Goal: Navigation & Orientation: Find specific page/section

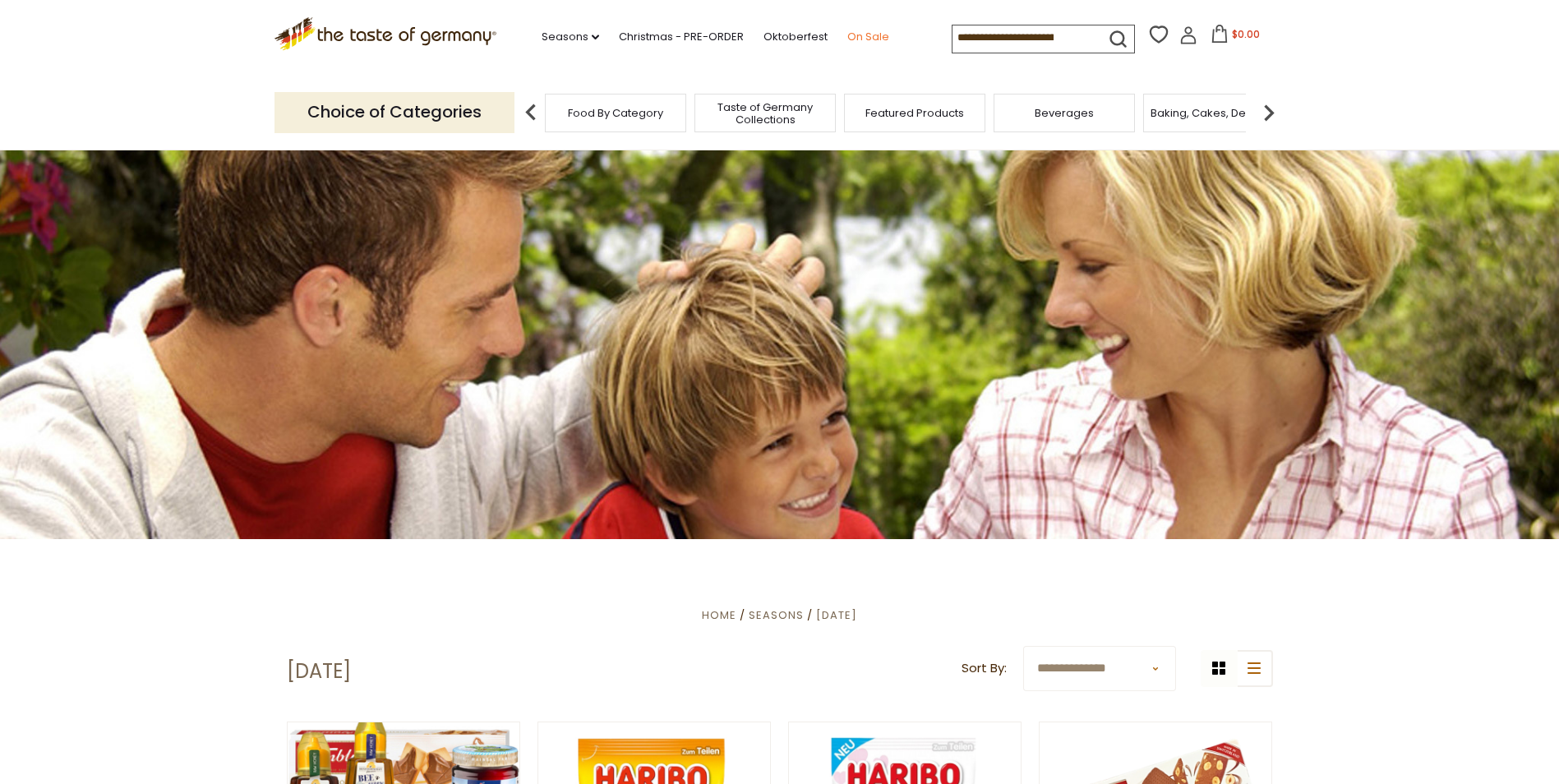
click at [861, 38] on link "On Sale" at bounding box center [868, 37] width 42 height 18
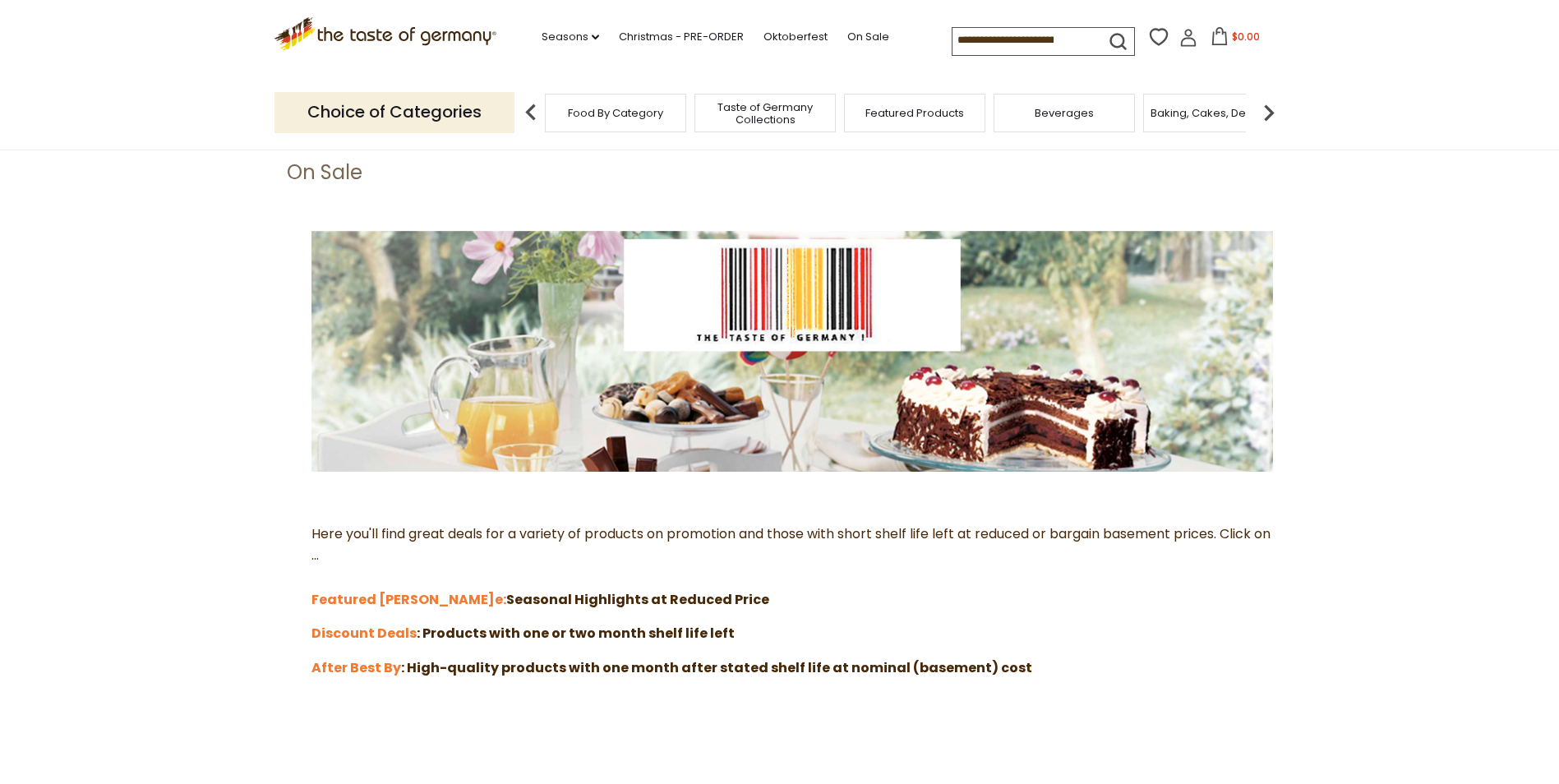
scroll to position [142, 0]
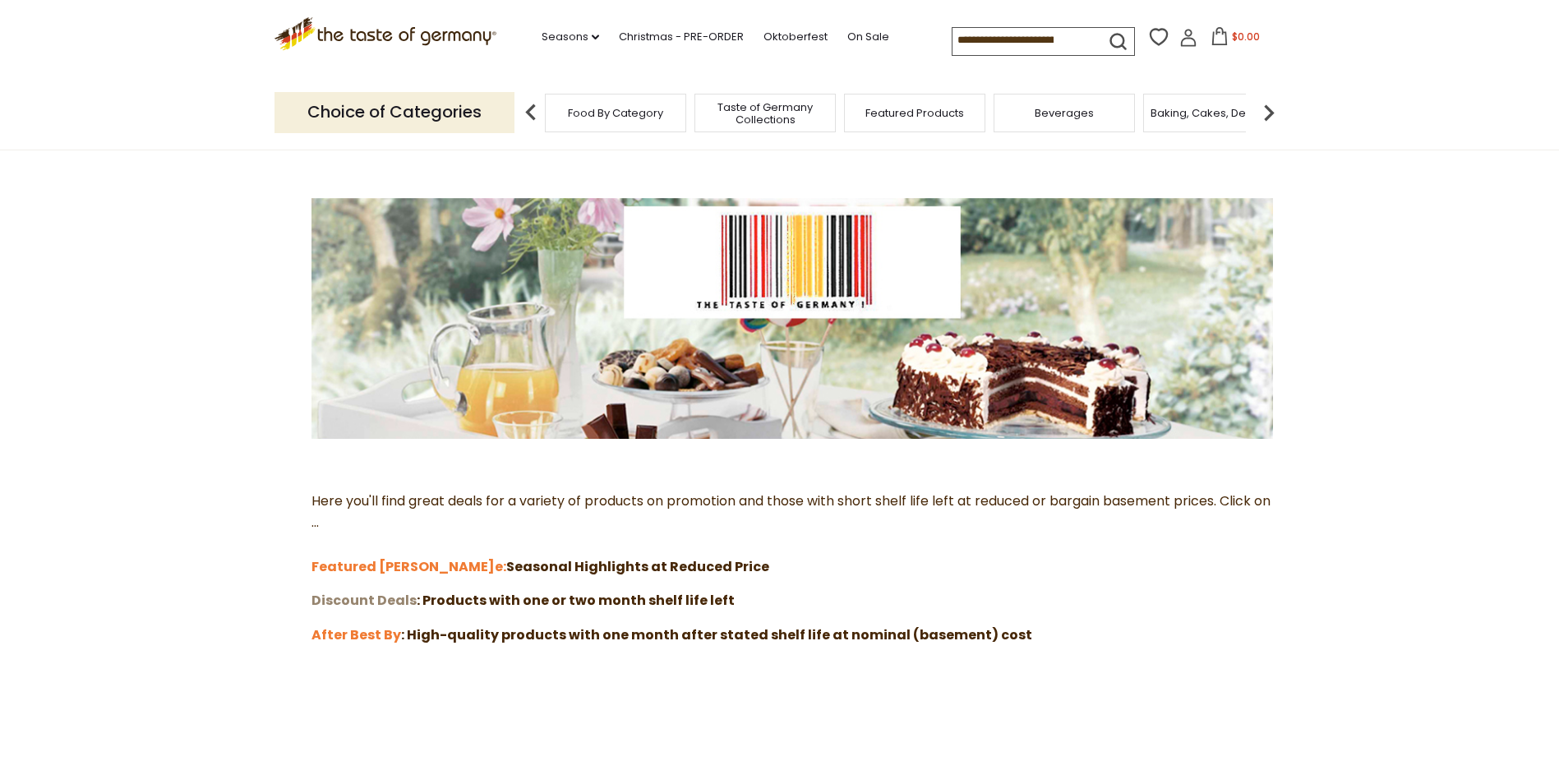
click at [394, 600] on strong "Discount Deals" at bounding box center [364, 600] width 105 height 19
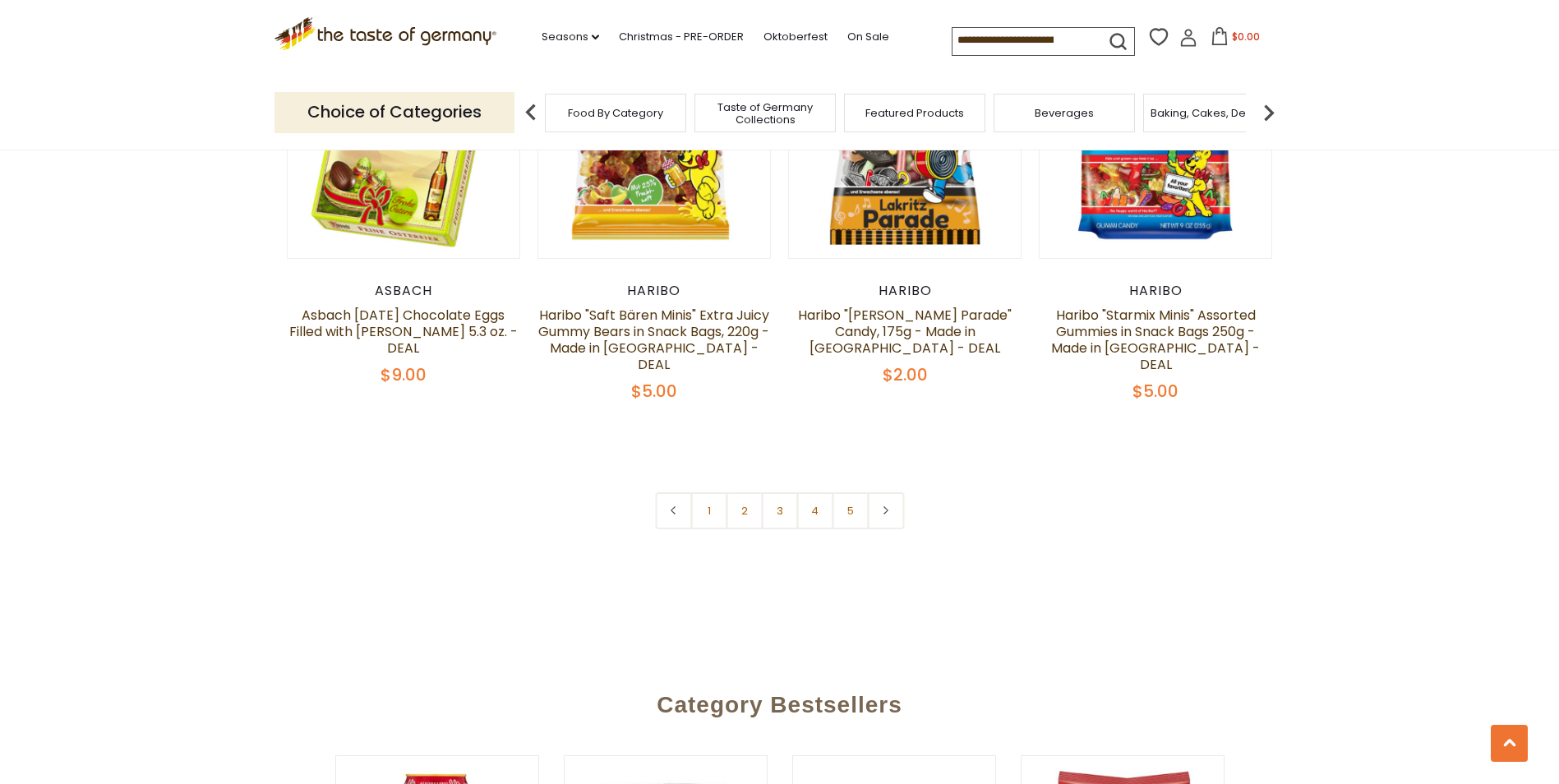
scroll to position [3757, 0]
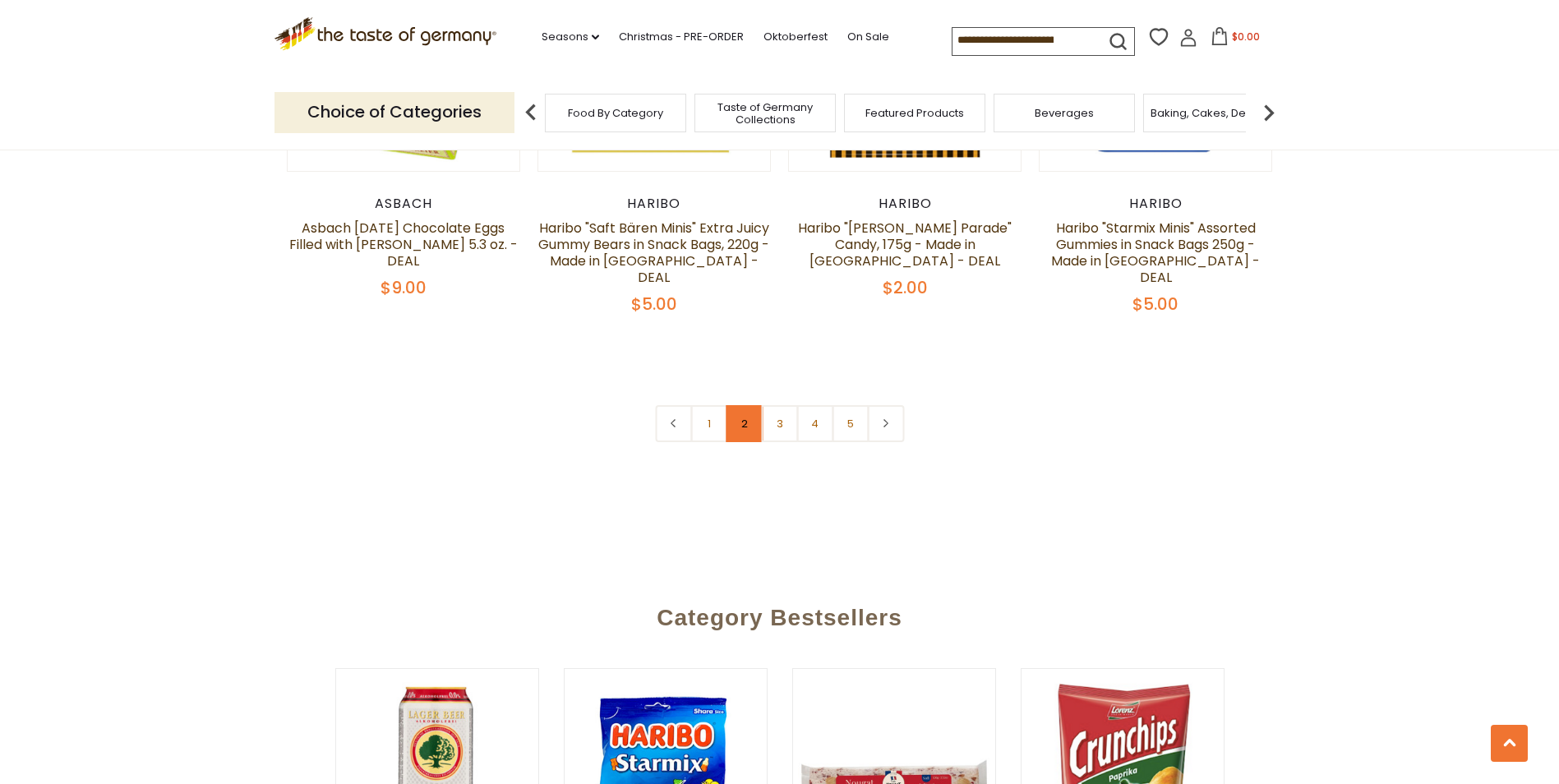
click at [752, 405] on link "2" at bounding box center [743, 423] width 37 height 37
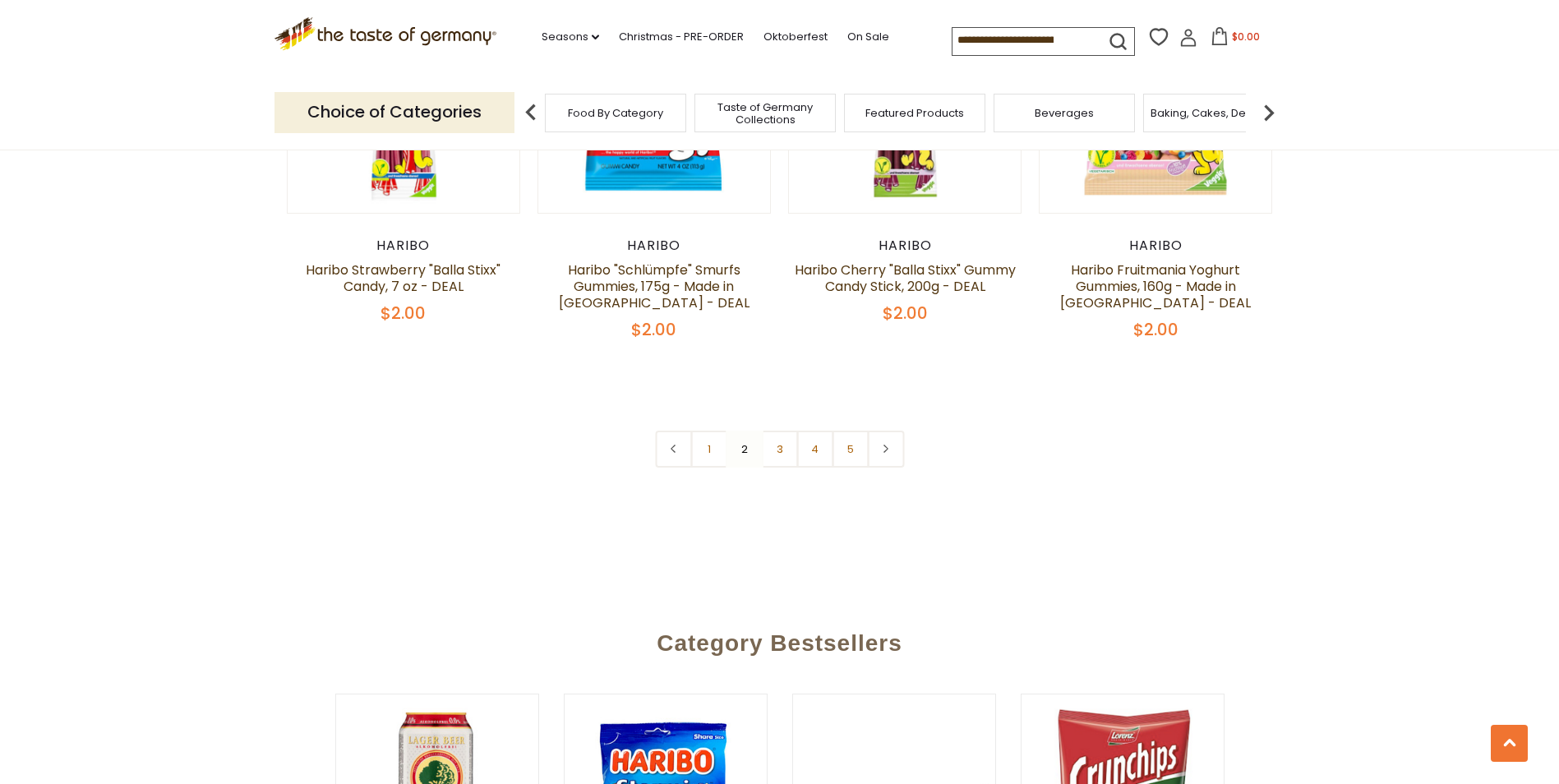
scroll to position [3784, 0]
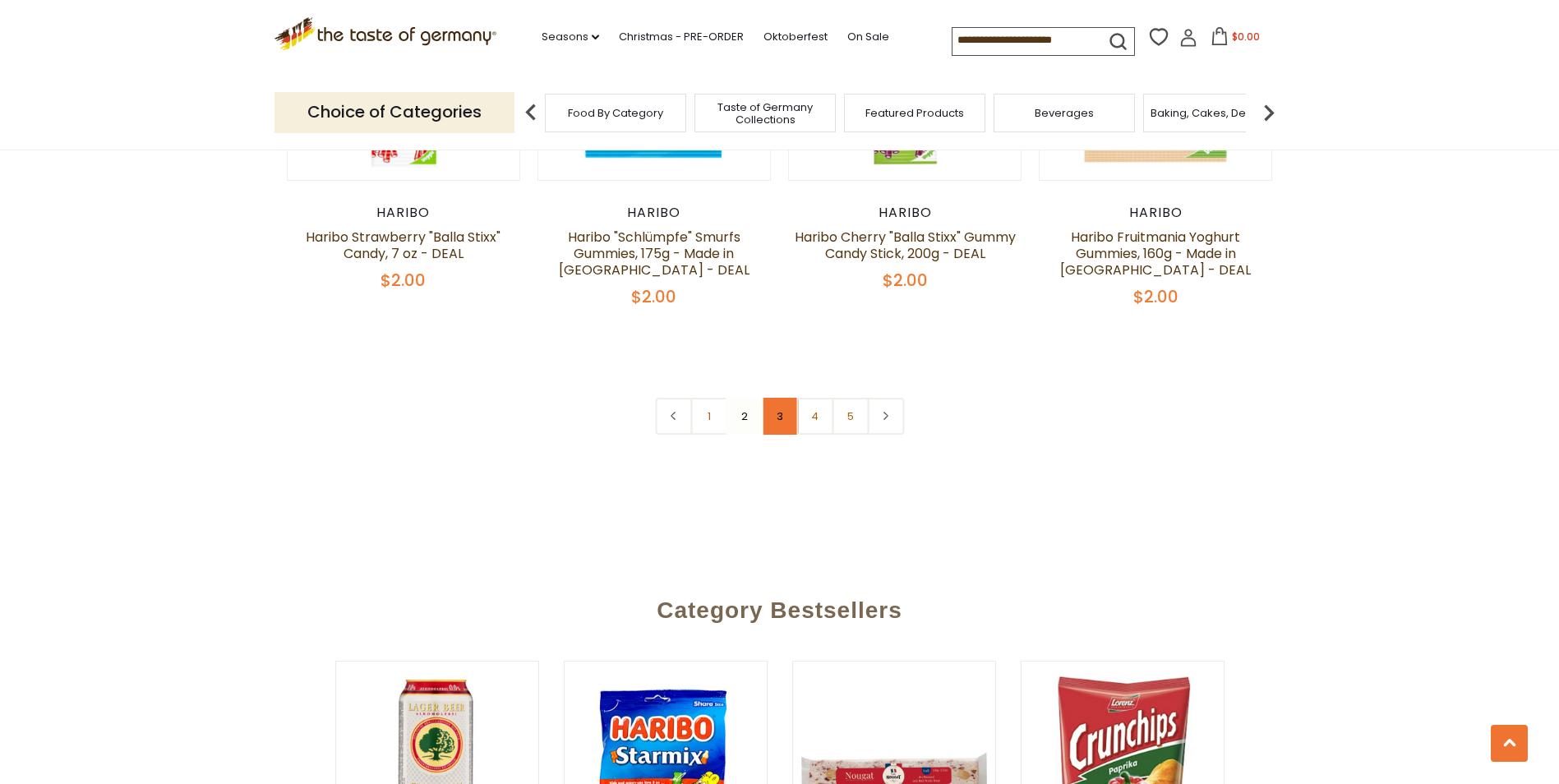
click at [783, 403] on link "3" at bounding box center [779, 416] width 37 height 37
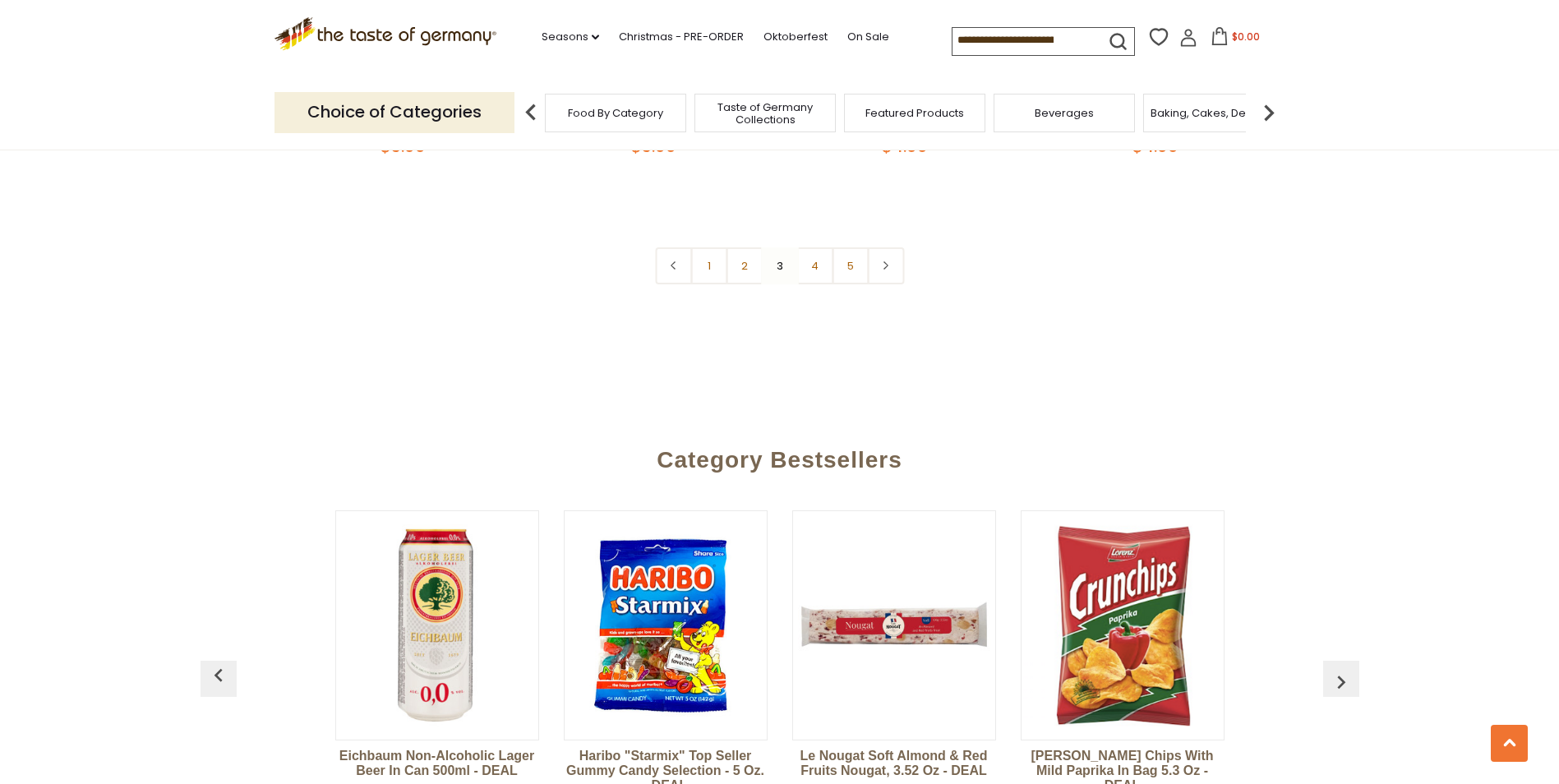
scroll to position [3936, 0]
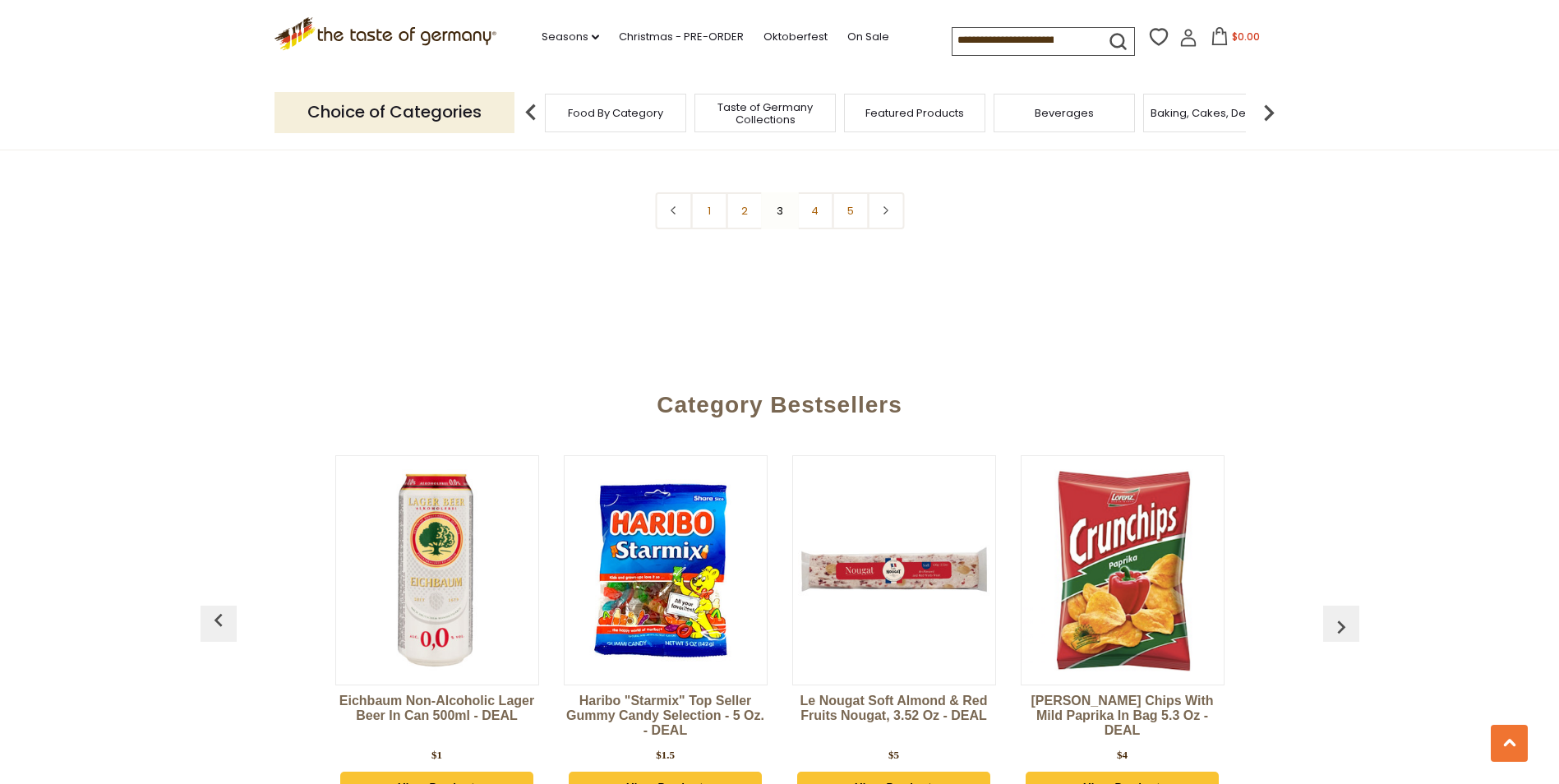
click at [1337, 614] on img "button" at bounding box center [1340, 627] width 26 height 26
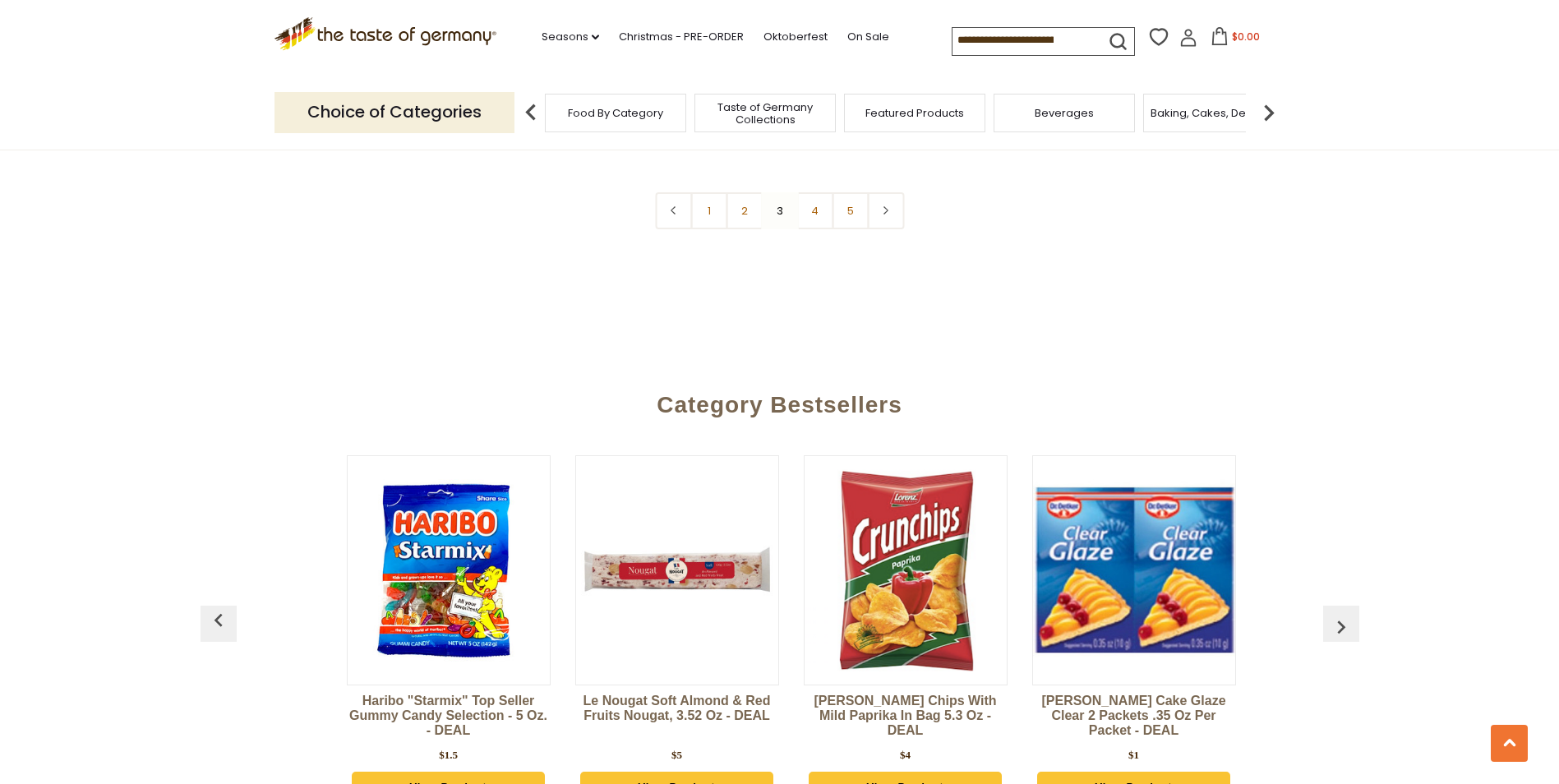
scroll to position [0, 229]
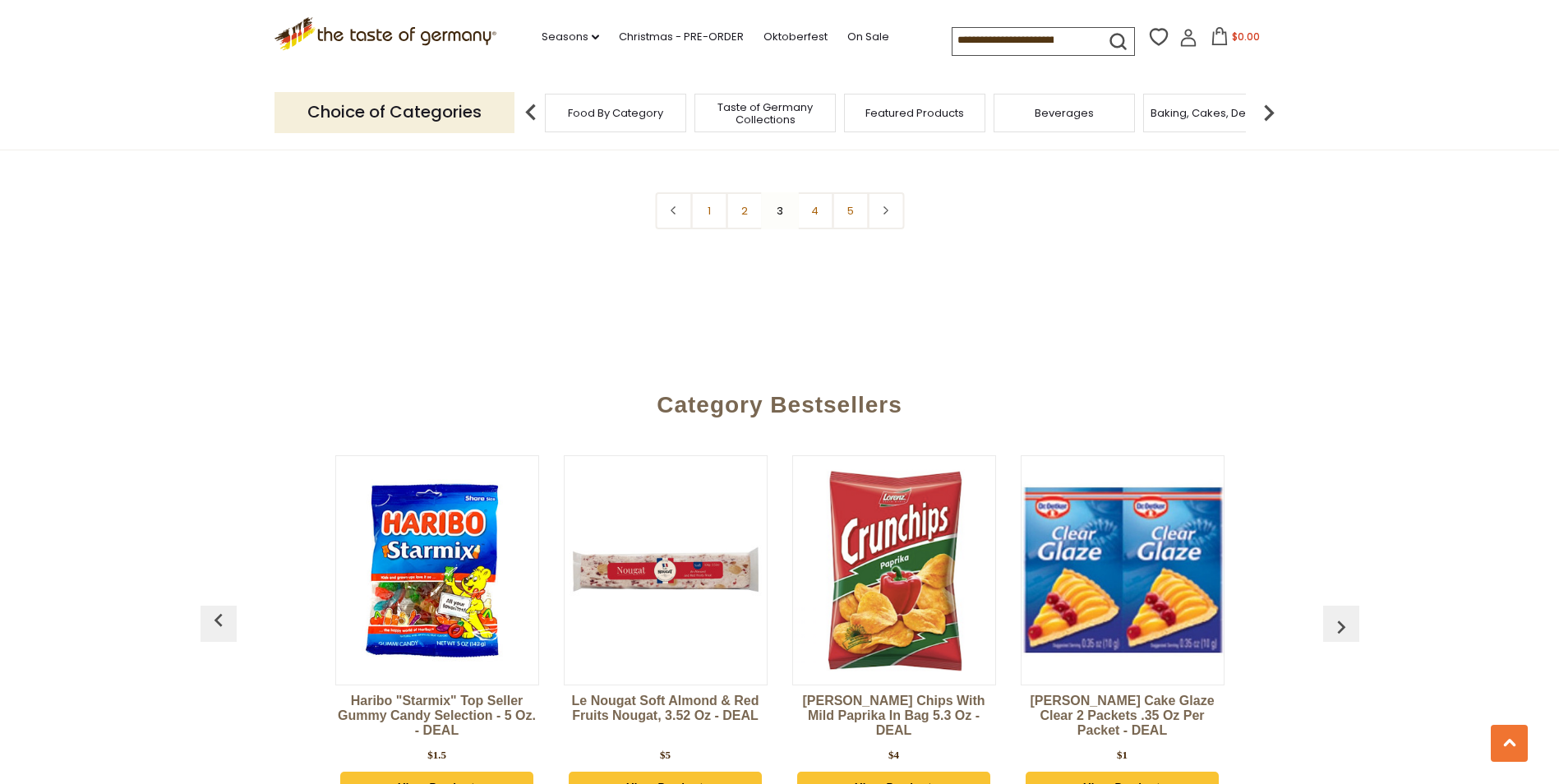
click at [1337, 614] on img "button" at bounding box center [1340, 627] width 26 height 26
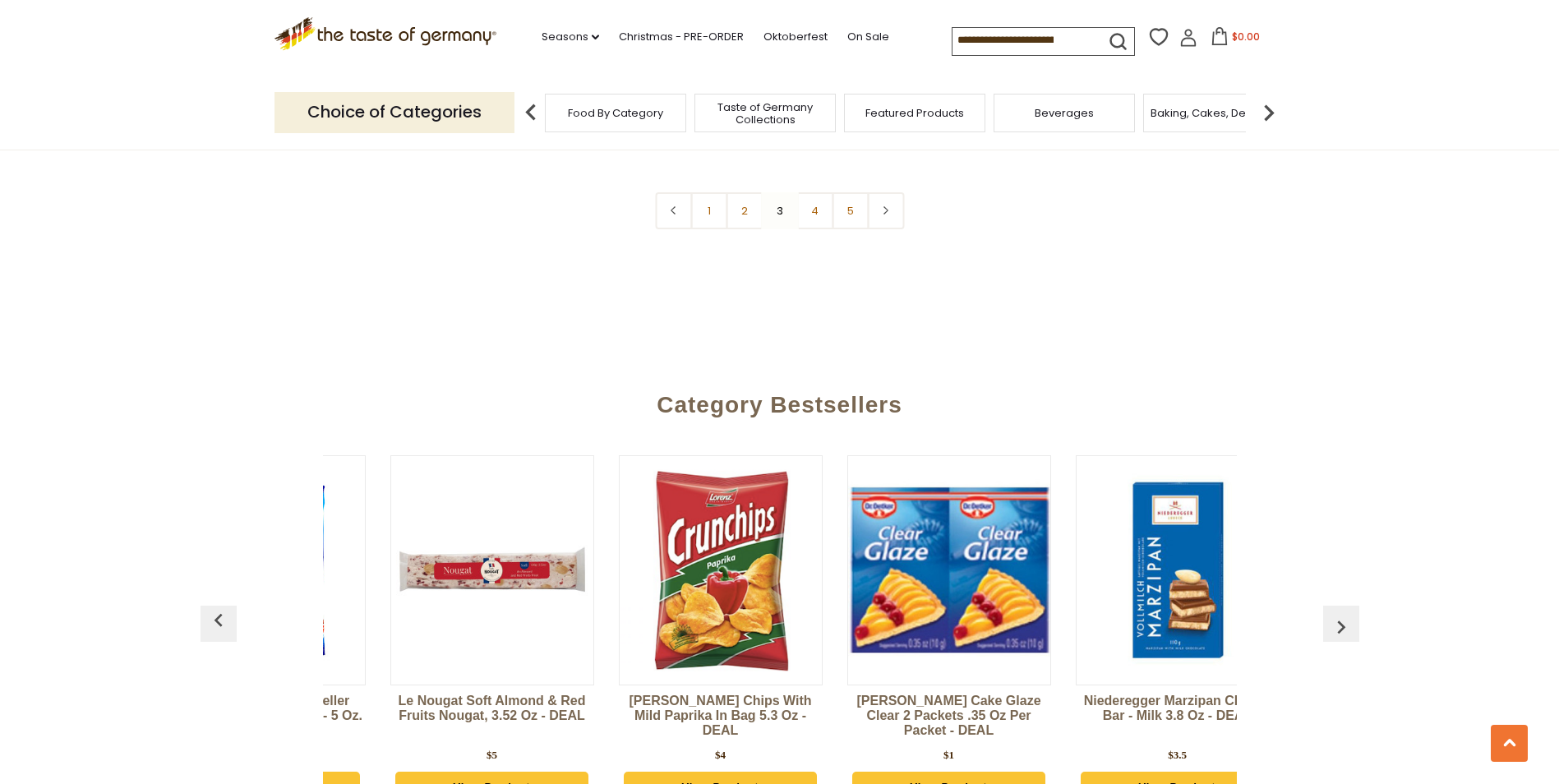
scroll to position [0, 457]
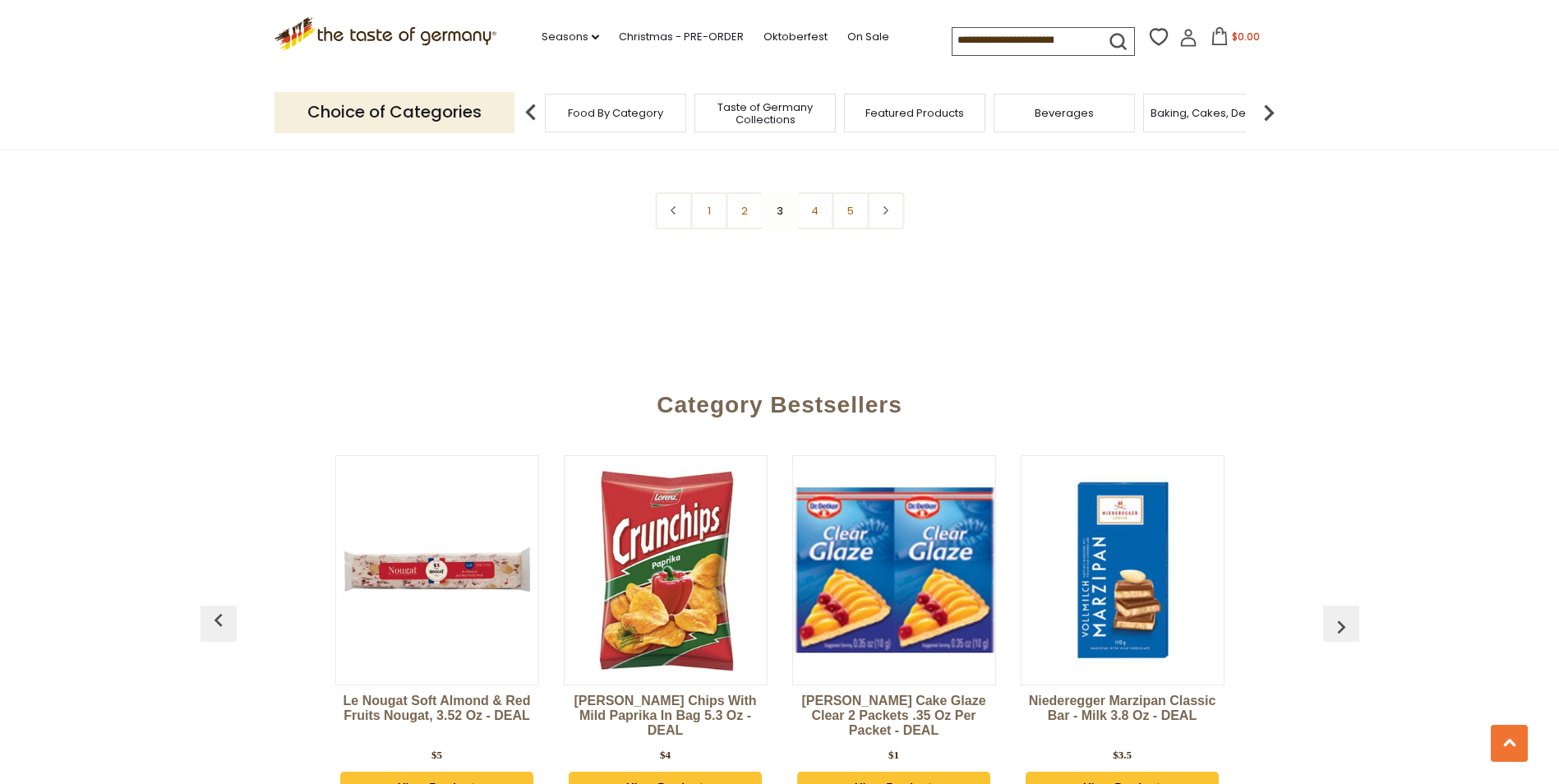
click at [1337, 614] on img "button" at bounding box center [1340, 627] width 26 height 26
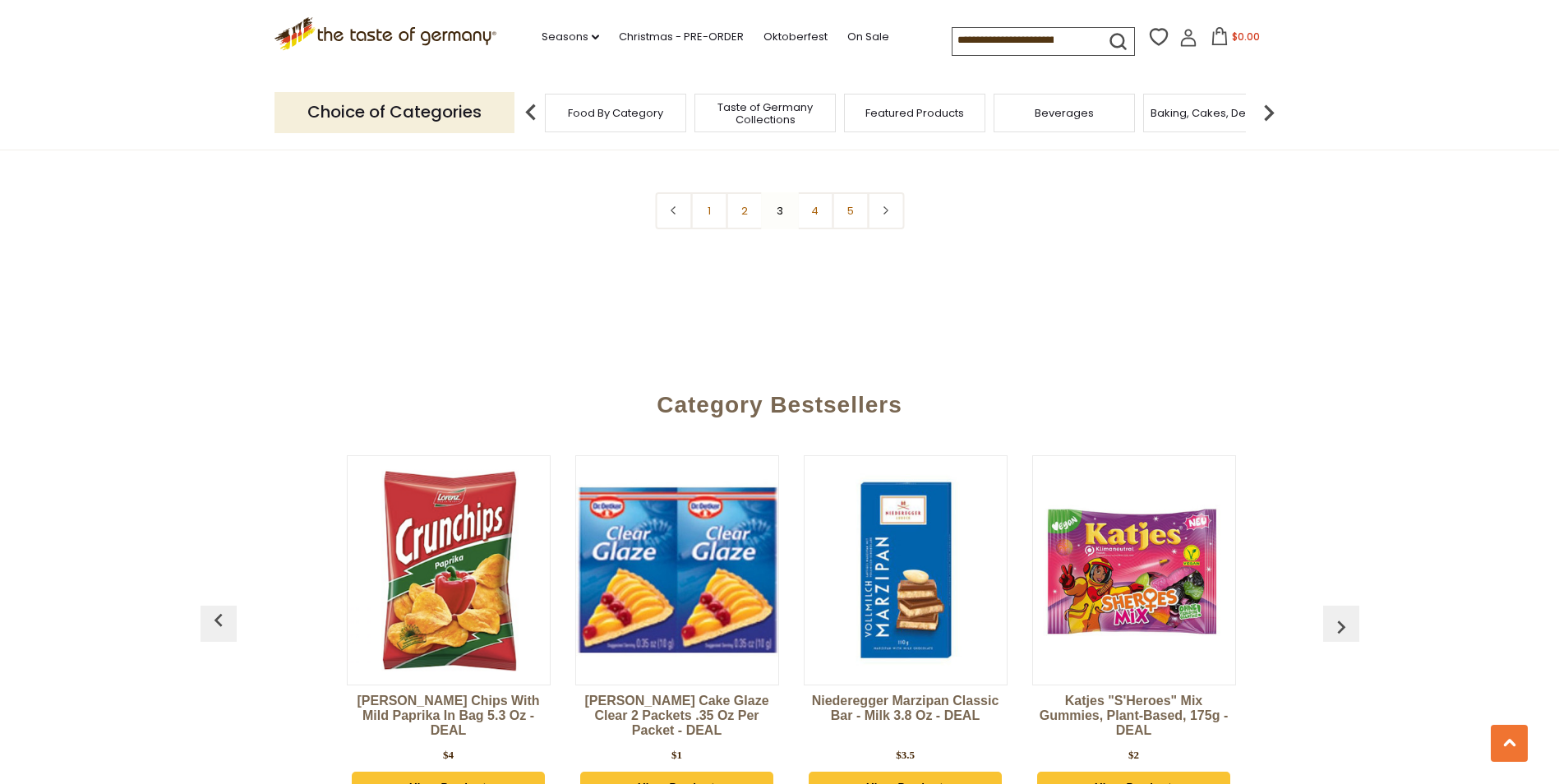
scroll to position [0, 686]
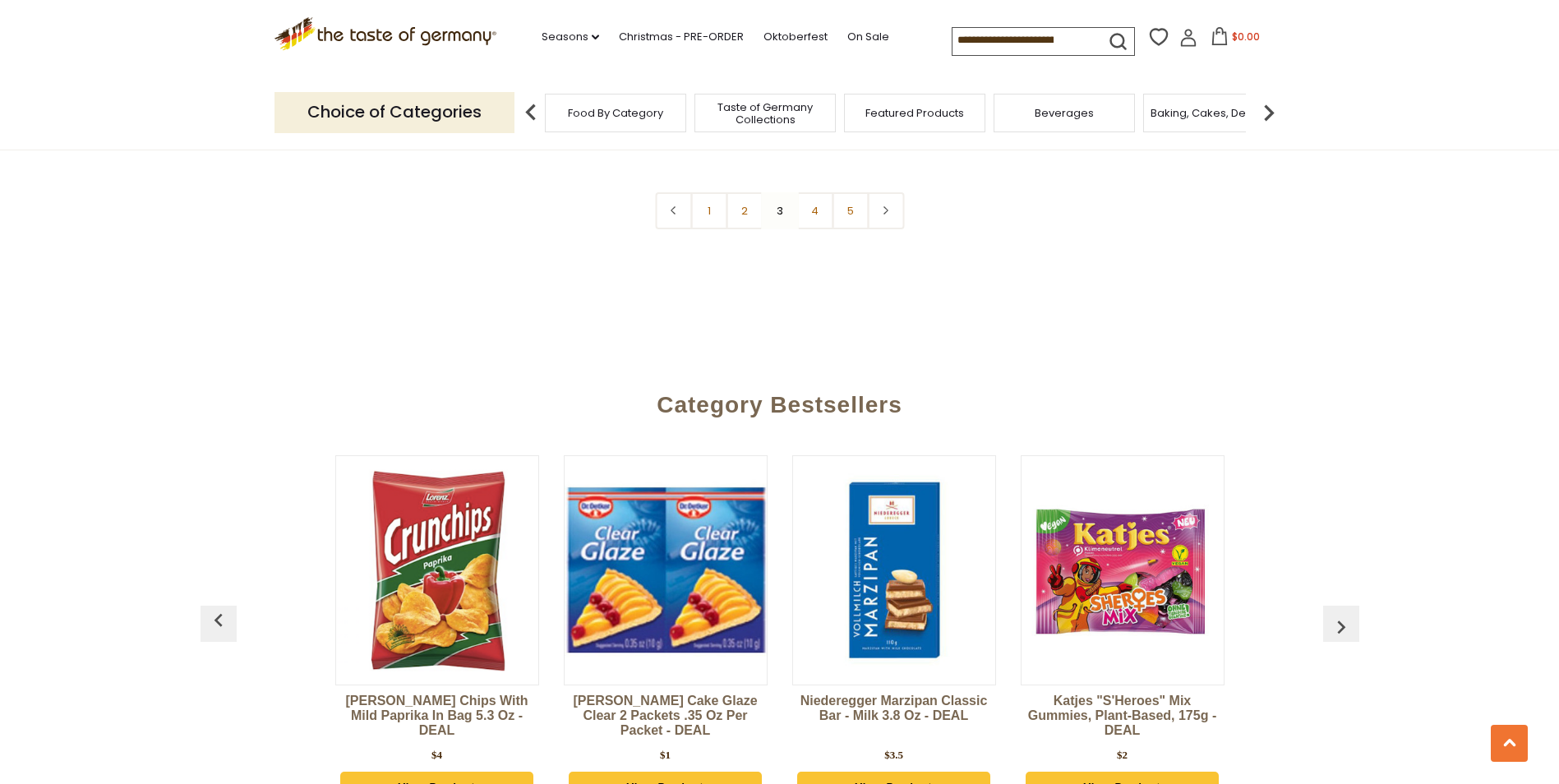
click at [1337, 614] on img "button" at bounding box center [1340, 627] width 26 height 26
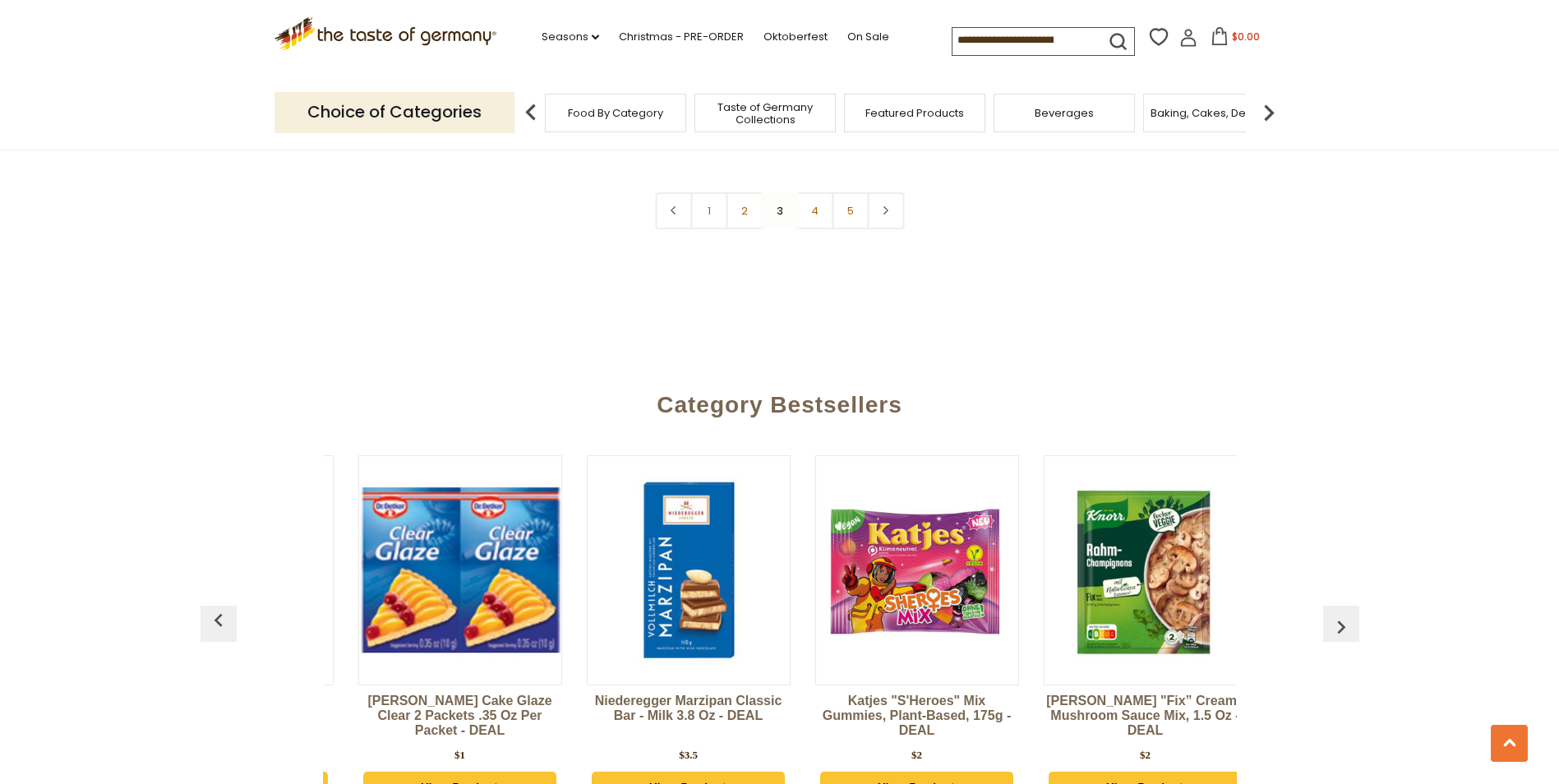
scroll to position [0, 913]
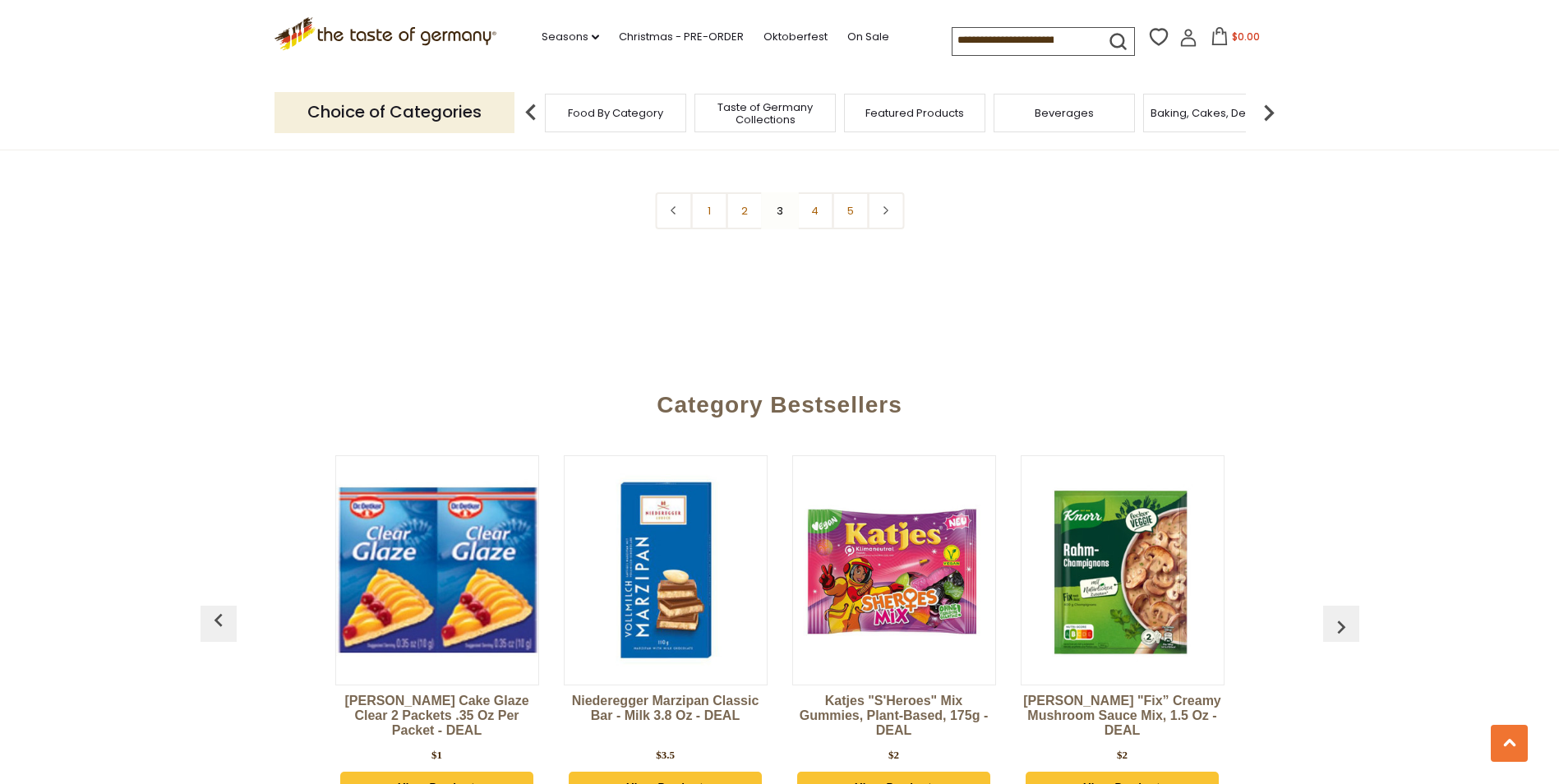
click at [1337, 614] on img "button" at bounding box center [1340, 627] width 26 height 26
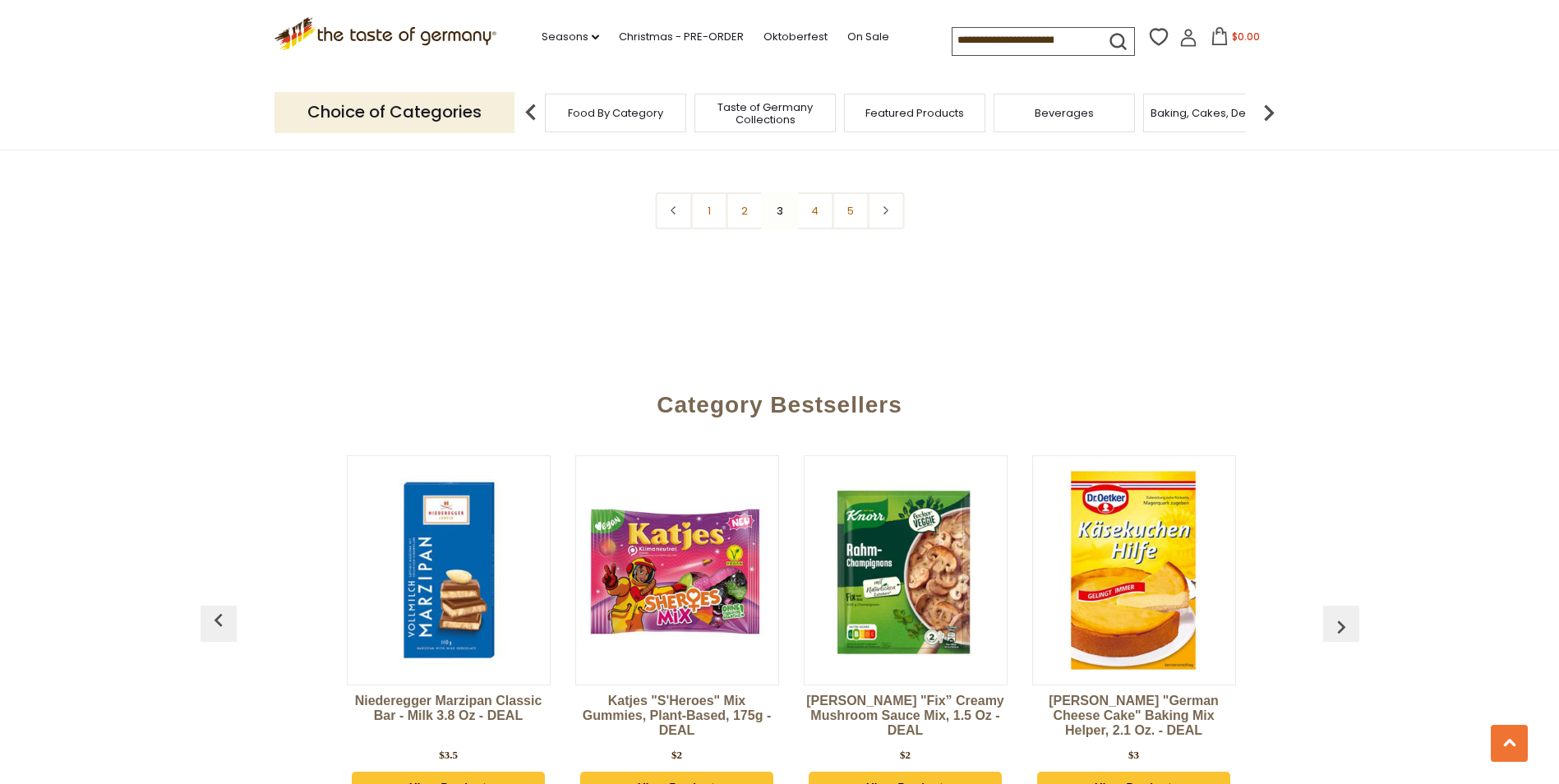
scroll to position [0, 1142]
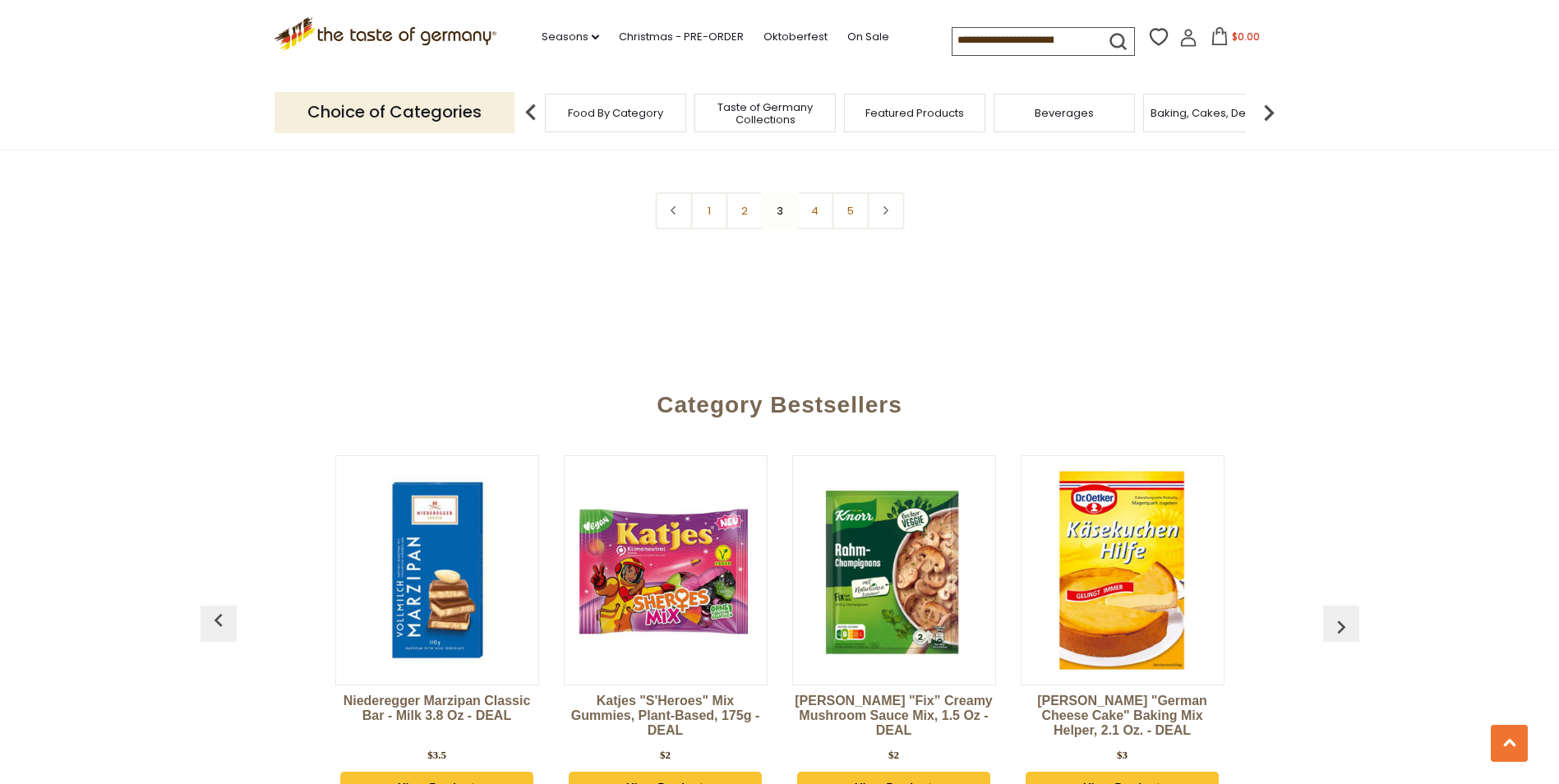
click at [1339, 614] on img "button" at bounding box center [1340, 627] width 26 height 26
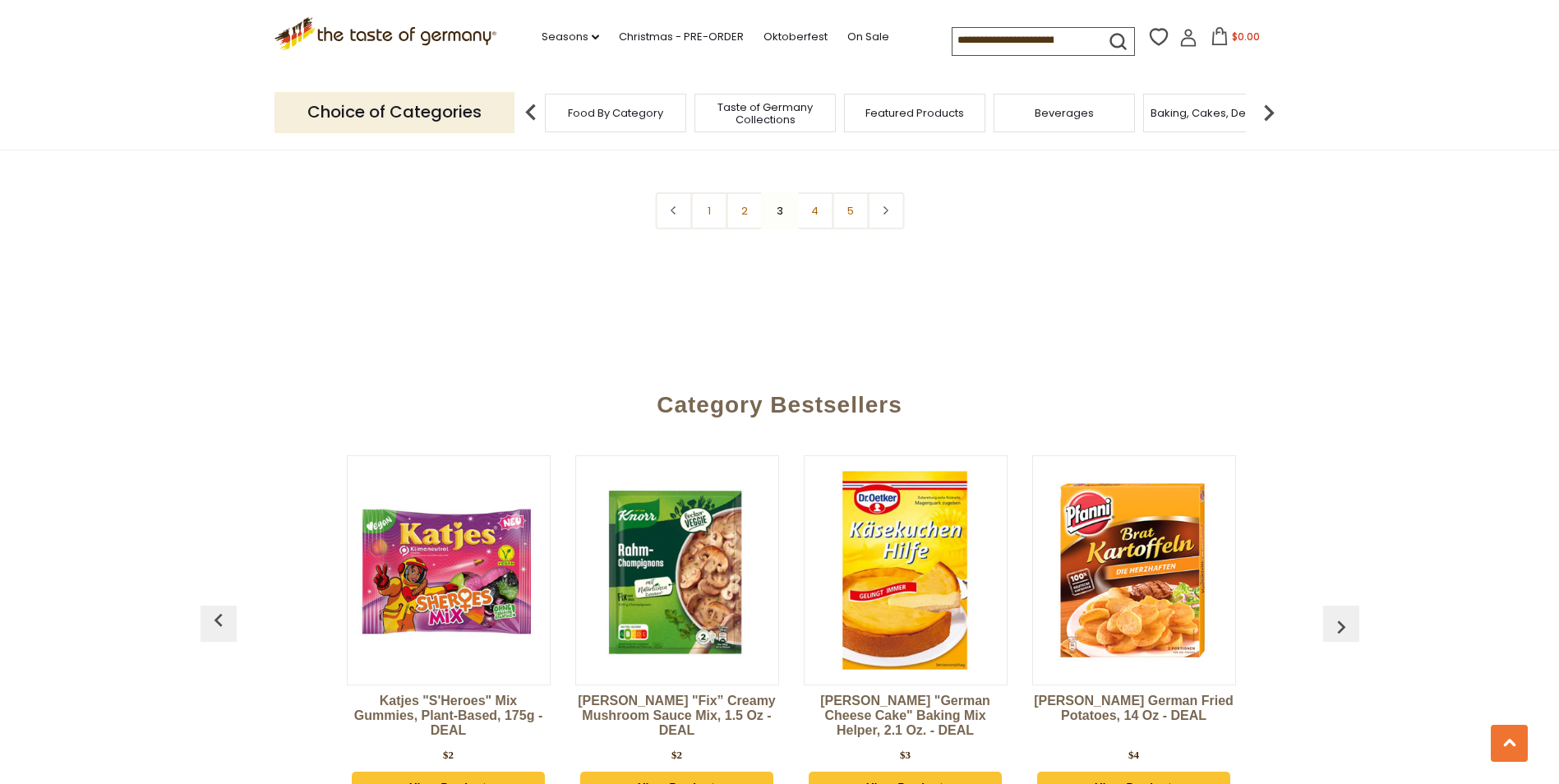
scroll to position [0, 1370]
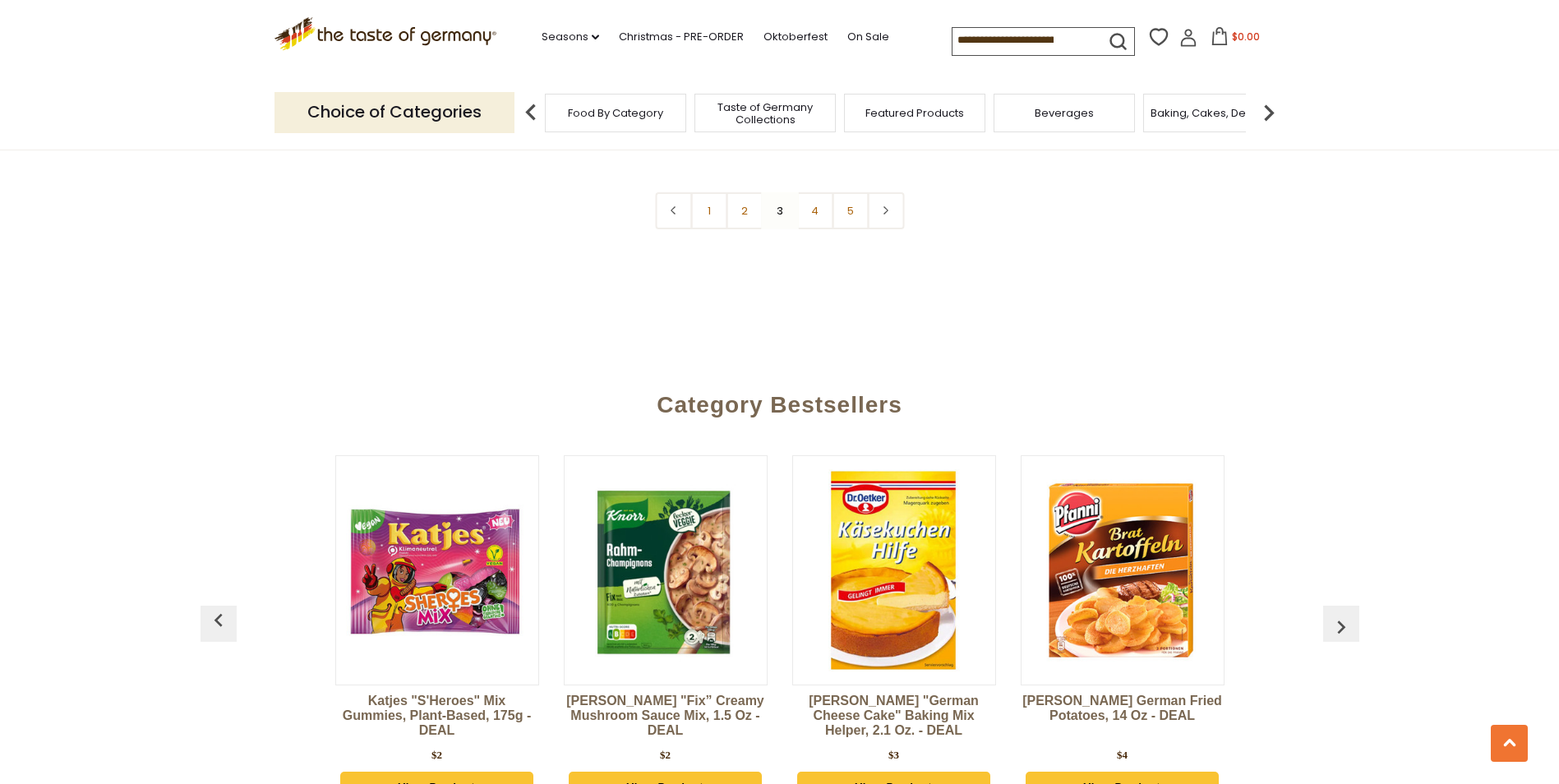
click at [1339, 614] on img "button" at bounding box center [1340, 627] width 26 height 26
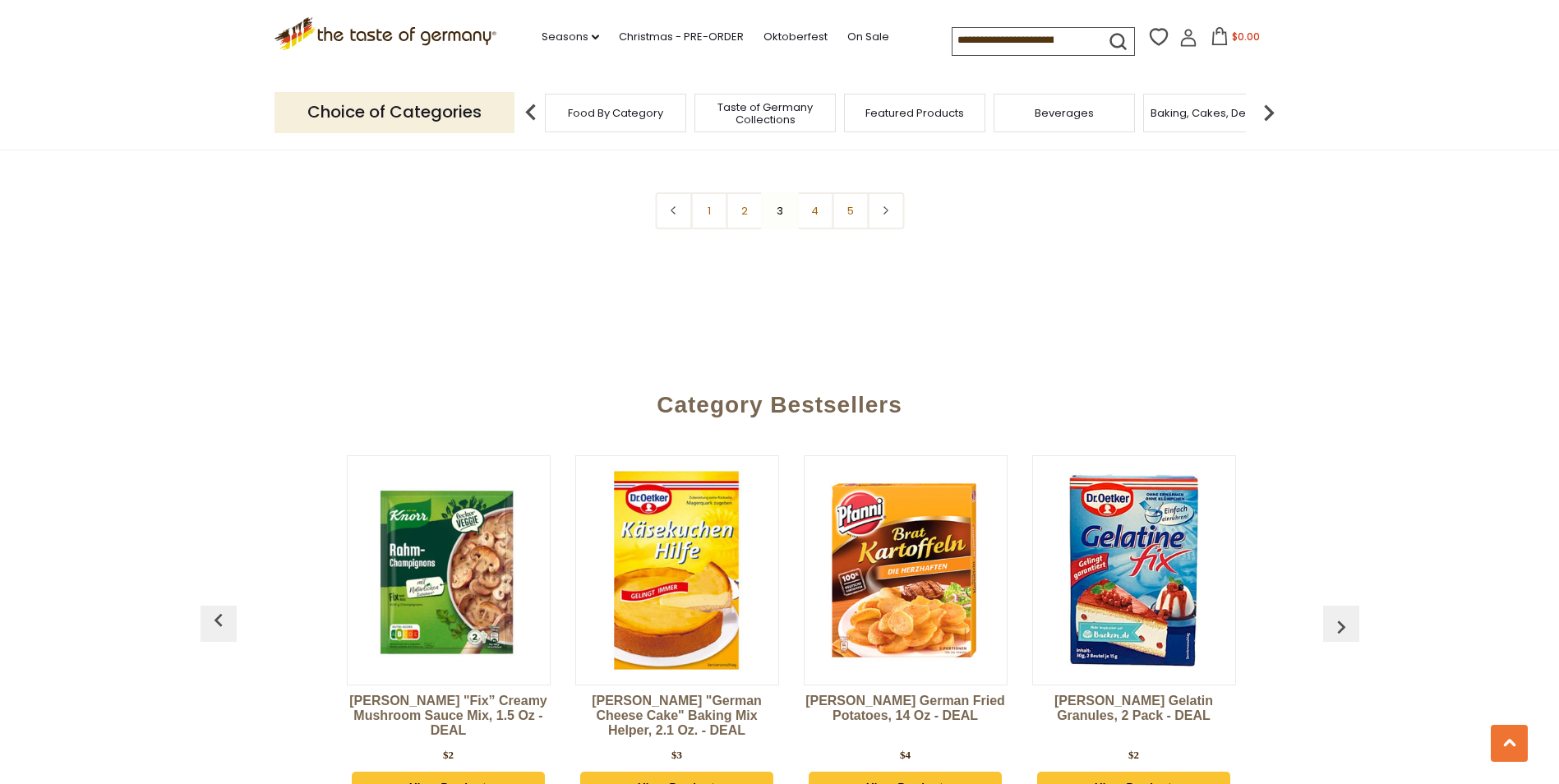
scroll to position [0, 1599]
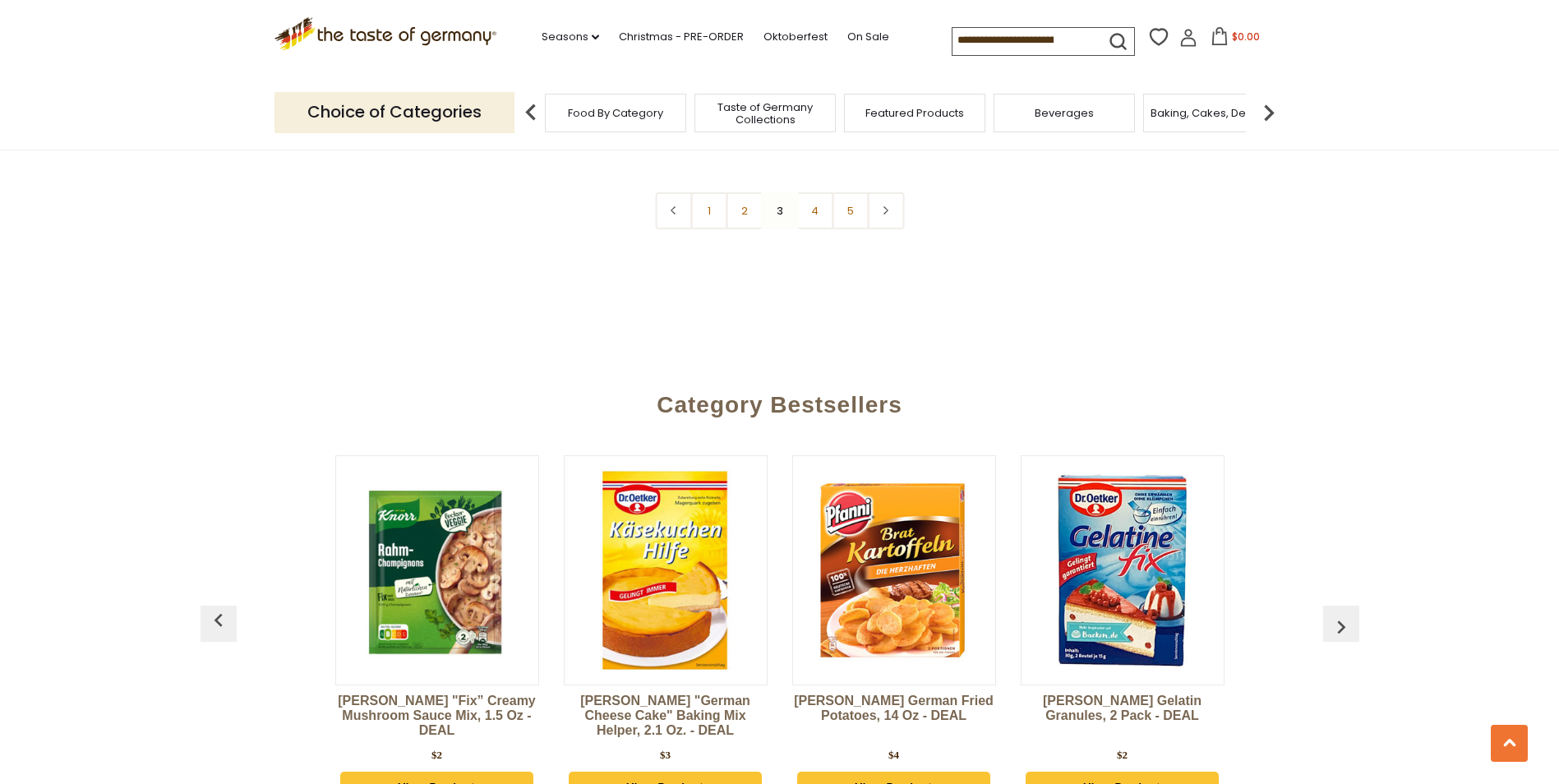
click at [1339, 614] on img "button" at bounding box center [1340, 627] width 26 height 26
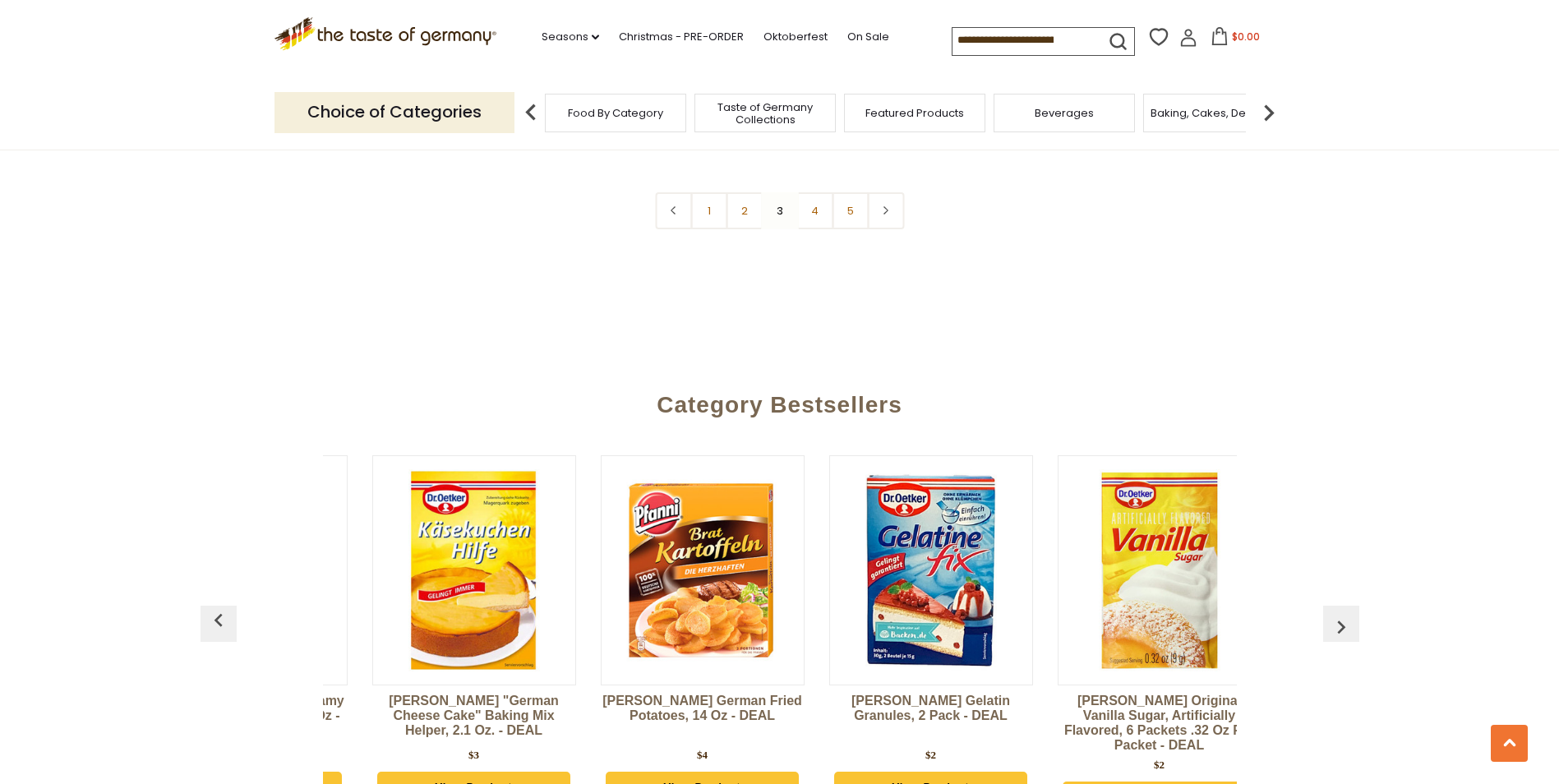
scroll to position [0, 1827]
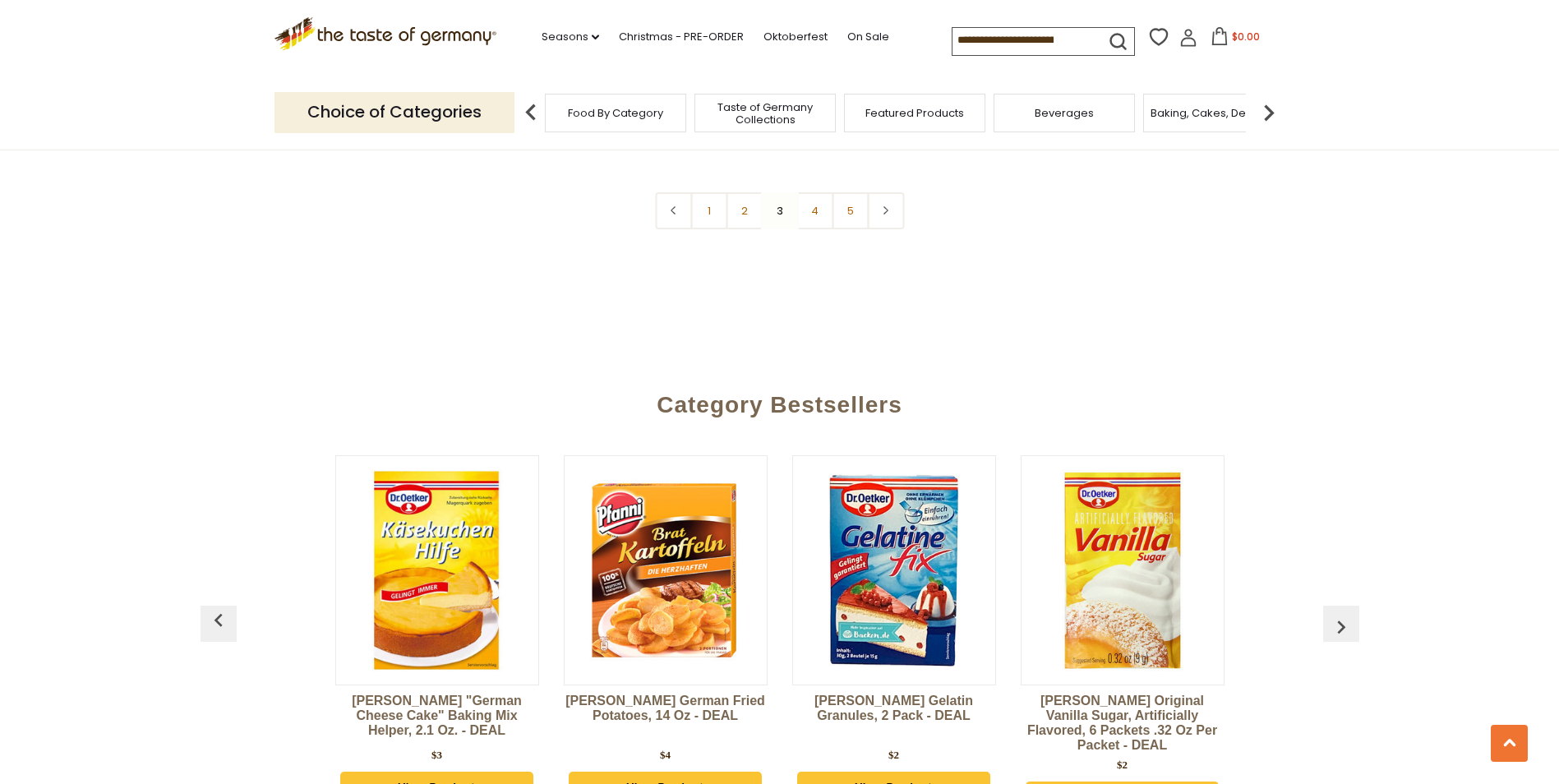
click at [1339, 614] on img "button" at bounding box center [1340, 627] width 26 height 26
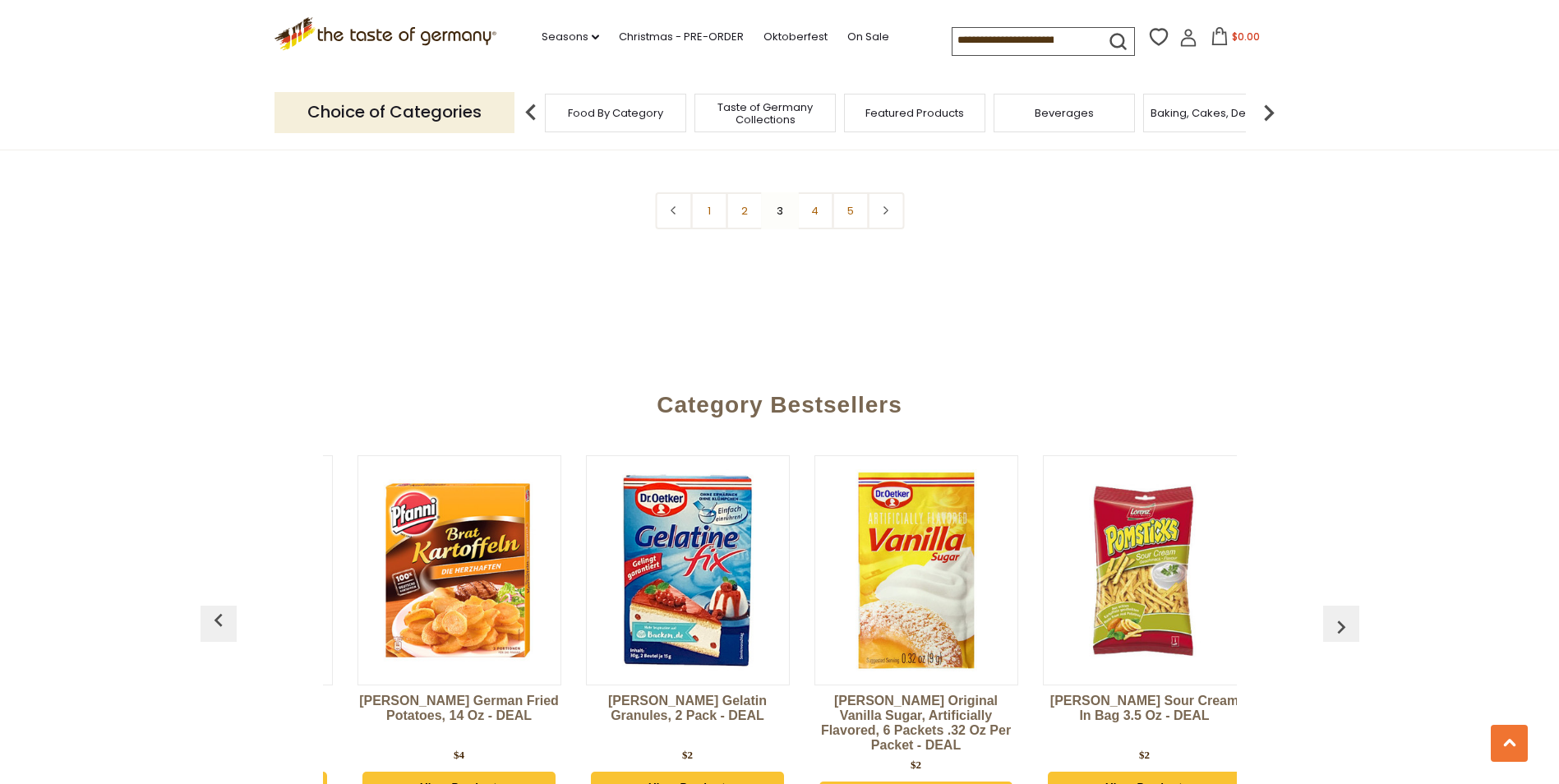
scroll to position [0, 2056]
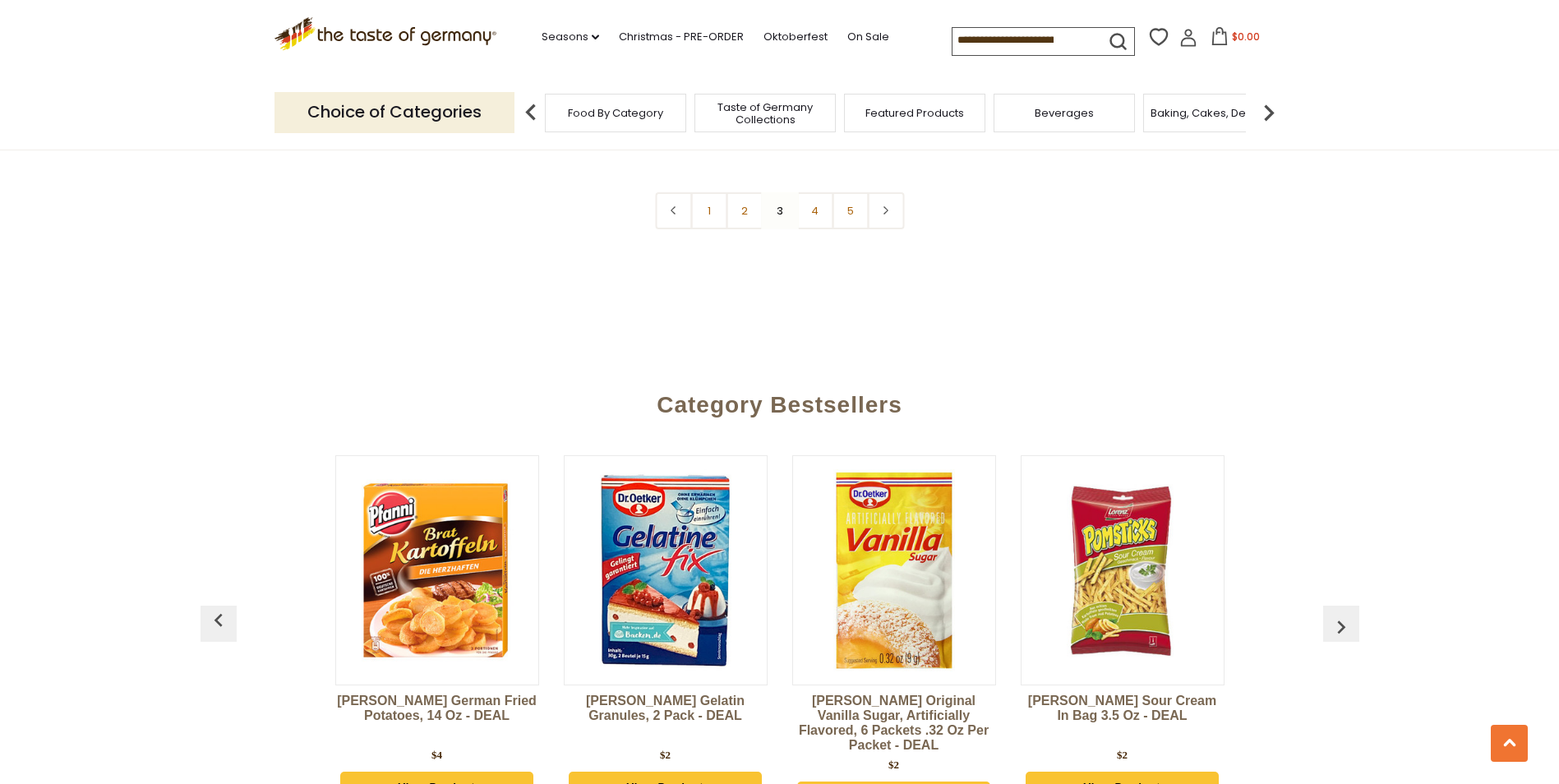
click at [1339, 614] on img "button" at bounding box center [1340, 627] width 26 height 26
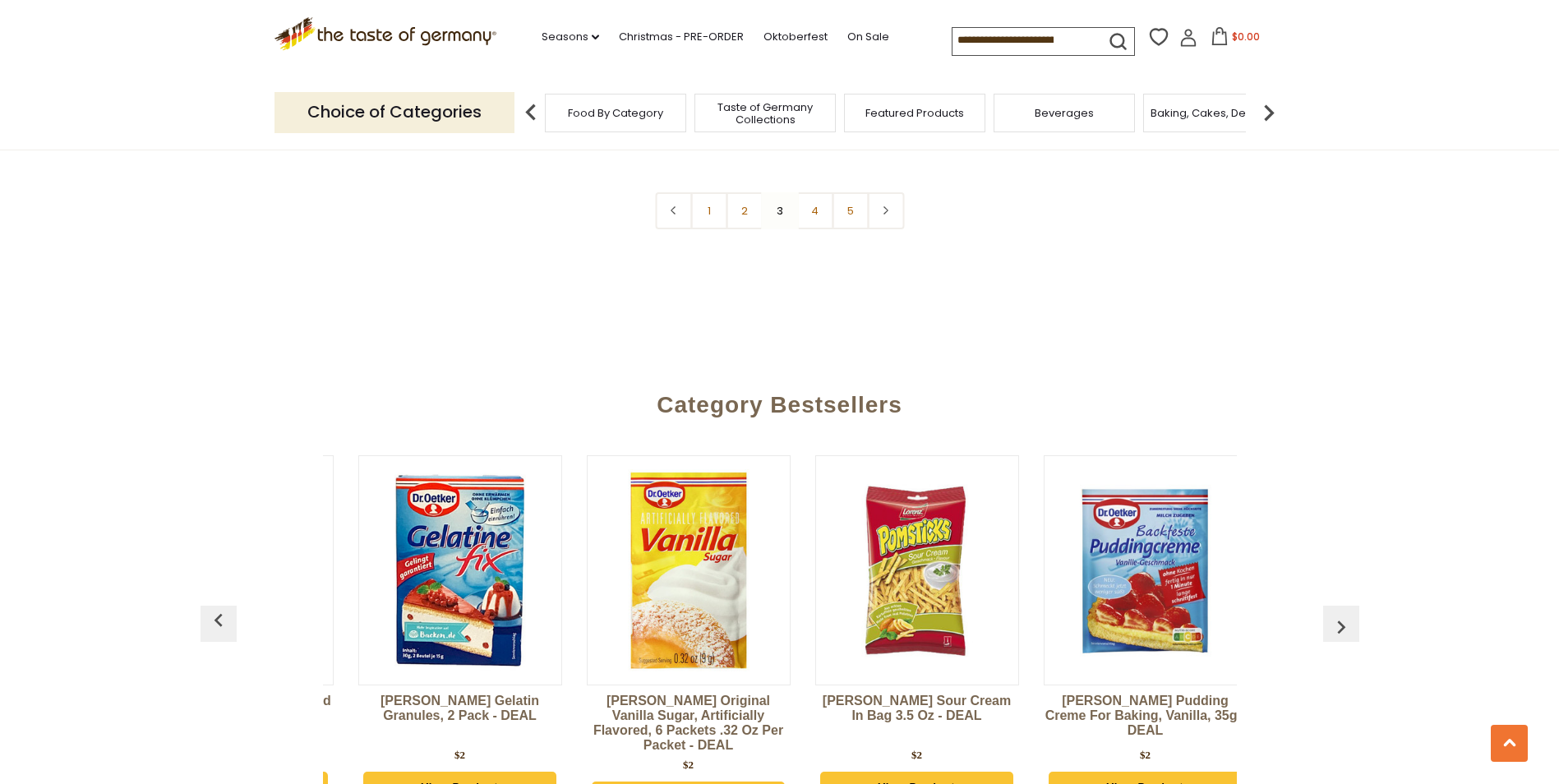
scroll to position [0, 2284]
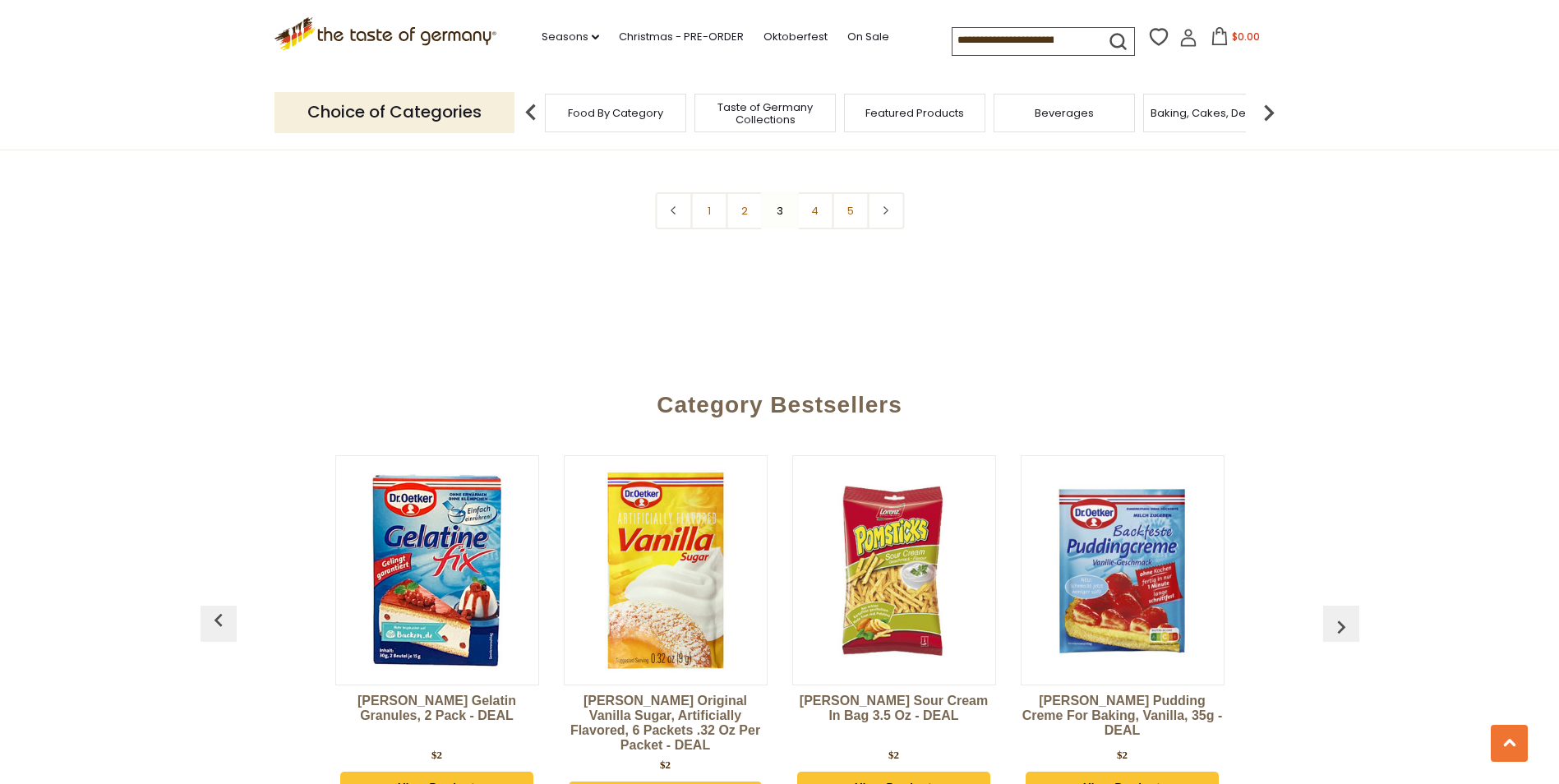
click at [1339, 614] on img "button" at bounding box center [1340, 627] width 26 height 26
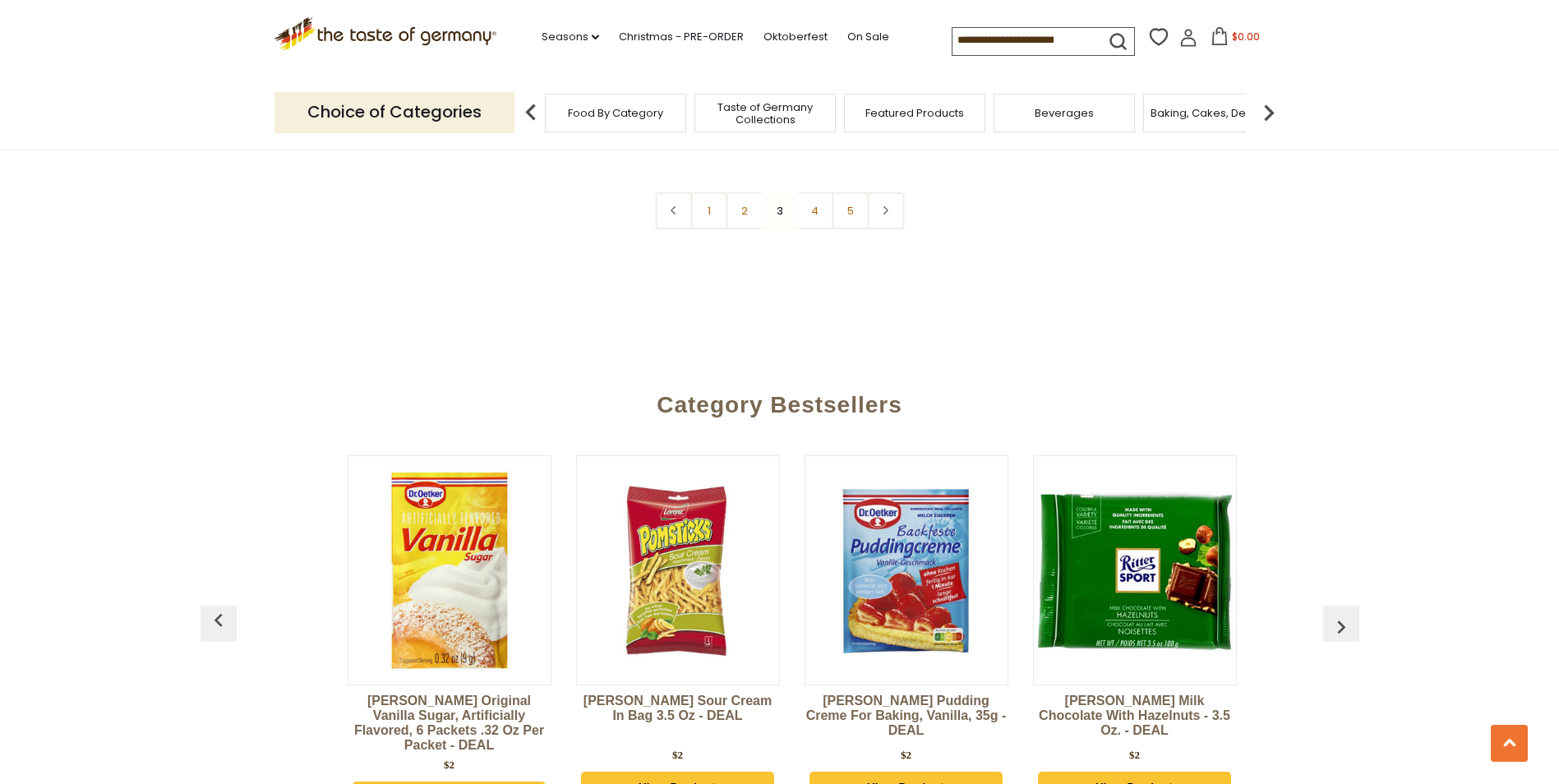
scroll to position [0, 2512]
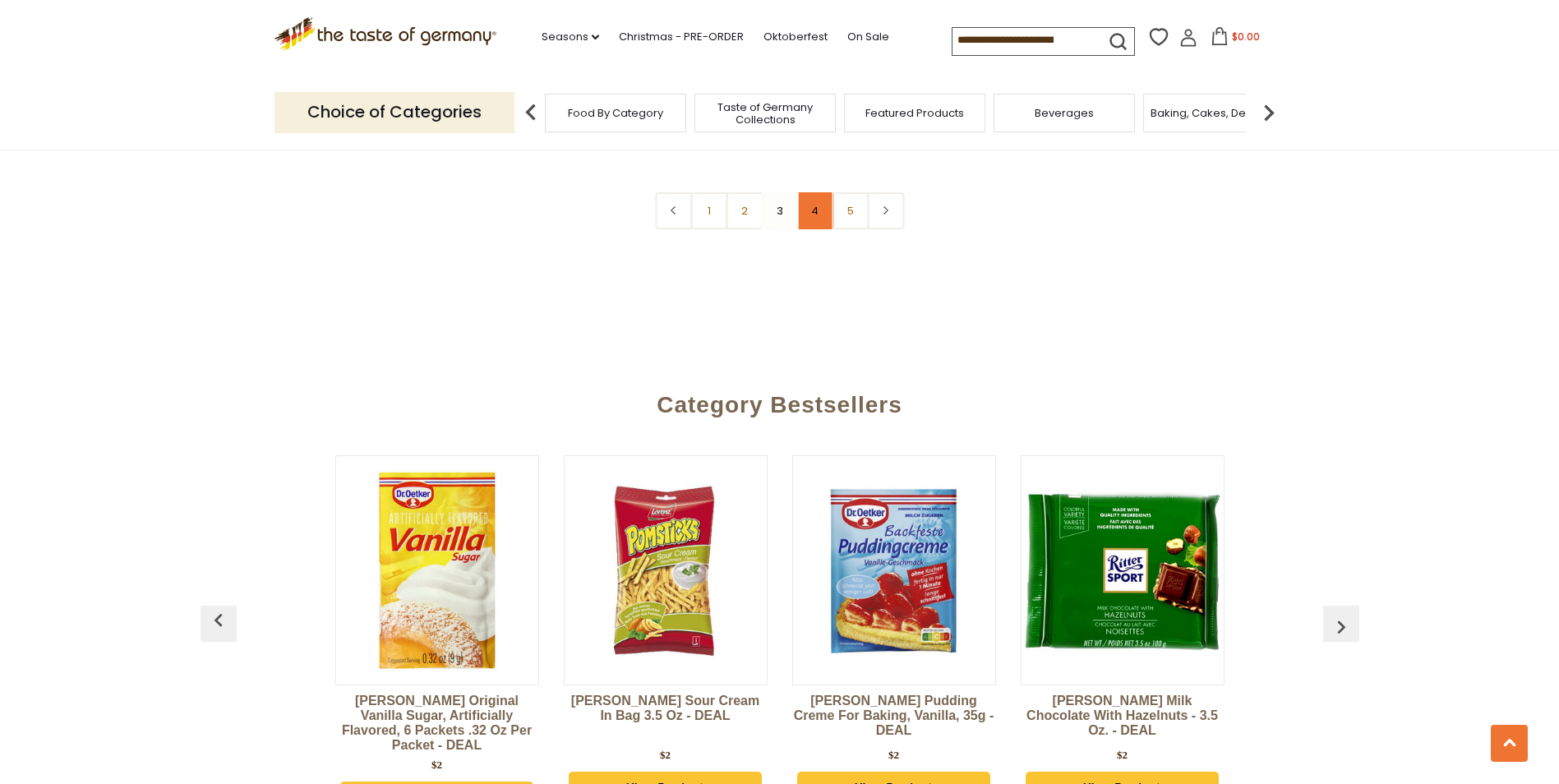
click at [811, 192] on link "4" at bounding box center [814, 210] width 37 height 37
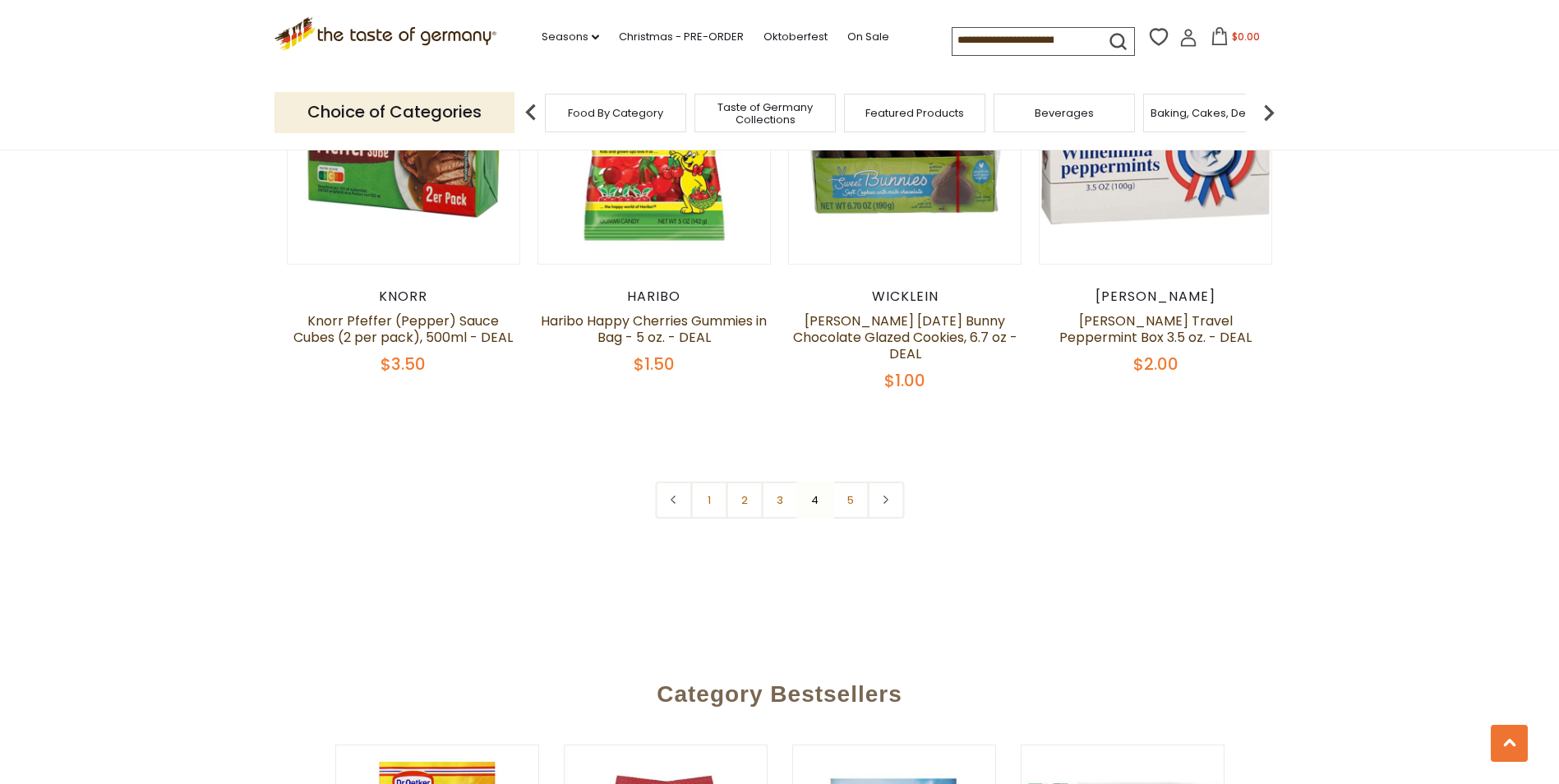
scroll to position [3761, 0]
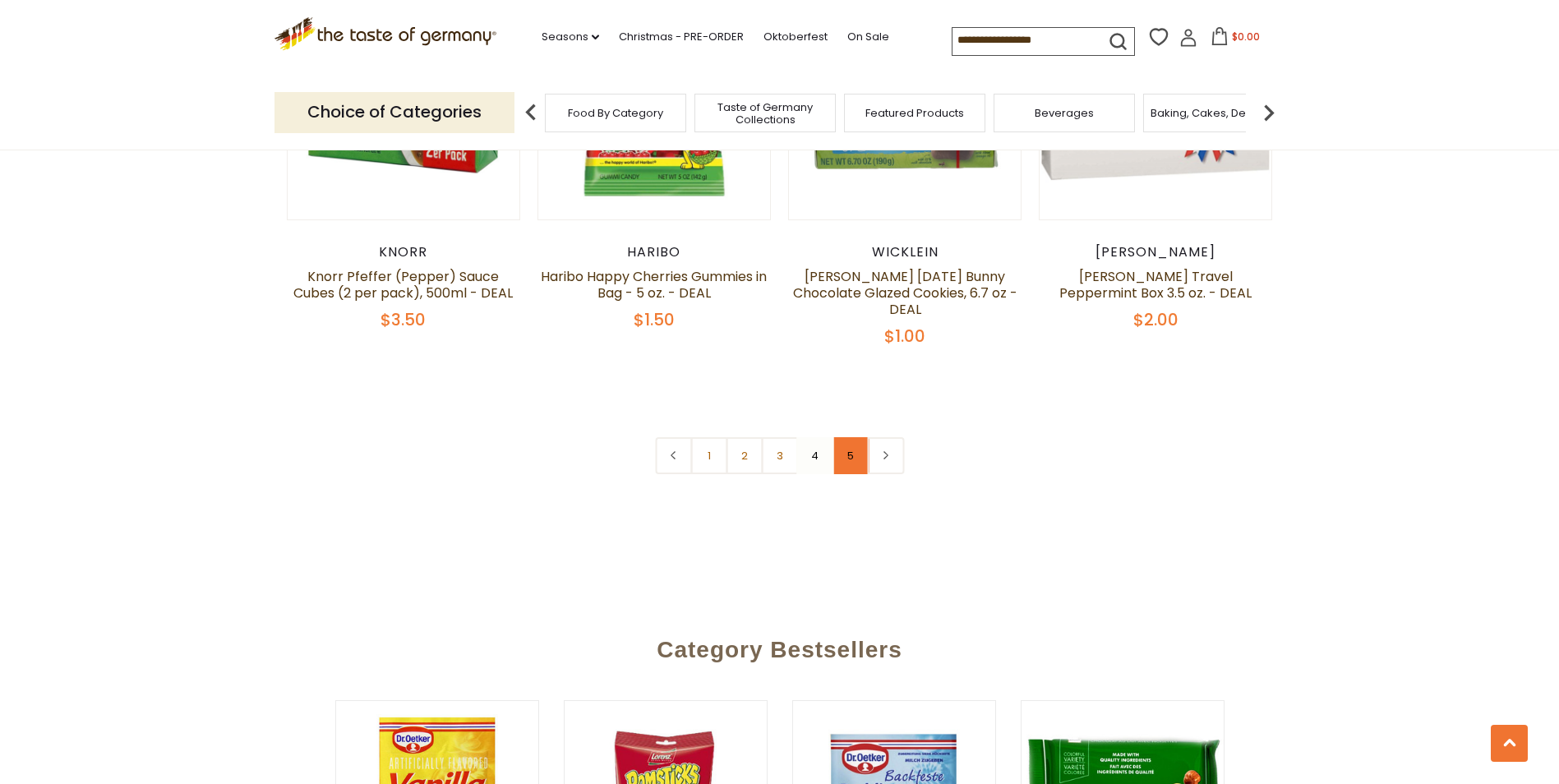
click at [844, 437] on link "5" at bounding box center [850, 455] width 37 height 37
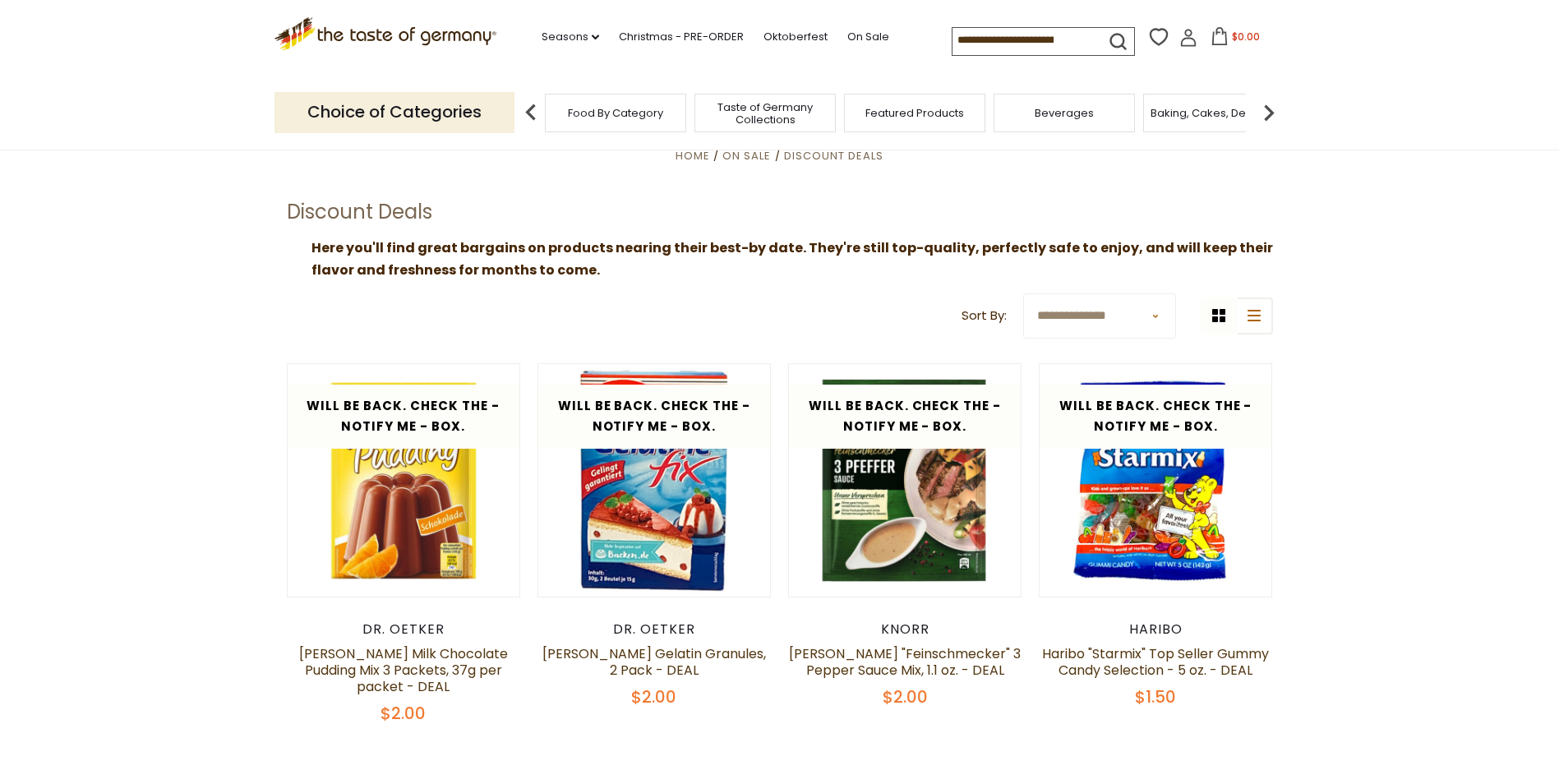
scroll to position [0, 0]
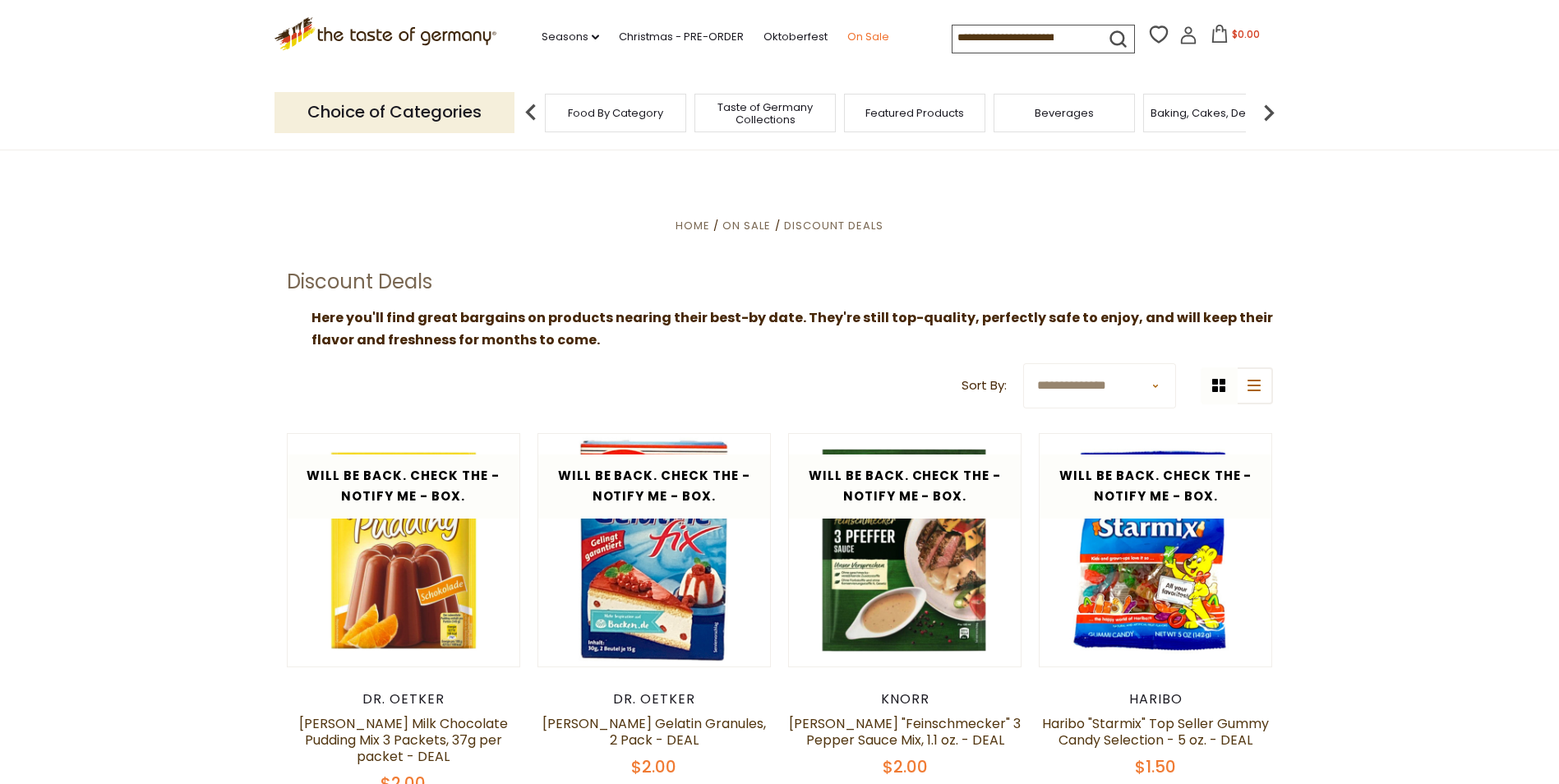
click at [856, 35] on link "On Sale" at bounding box center [868, 37] width 42 height 18
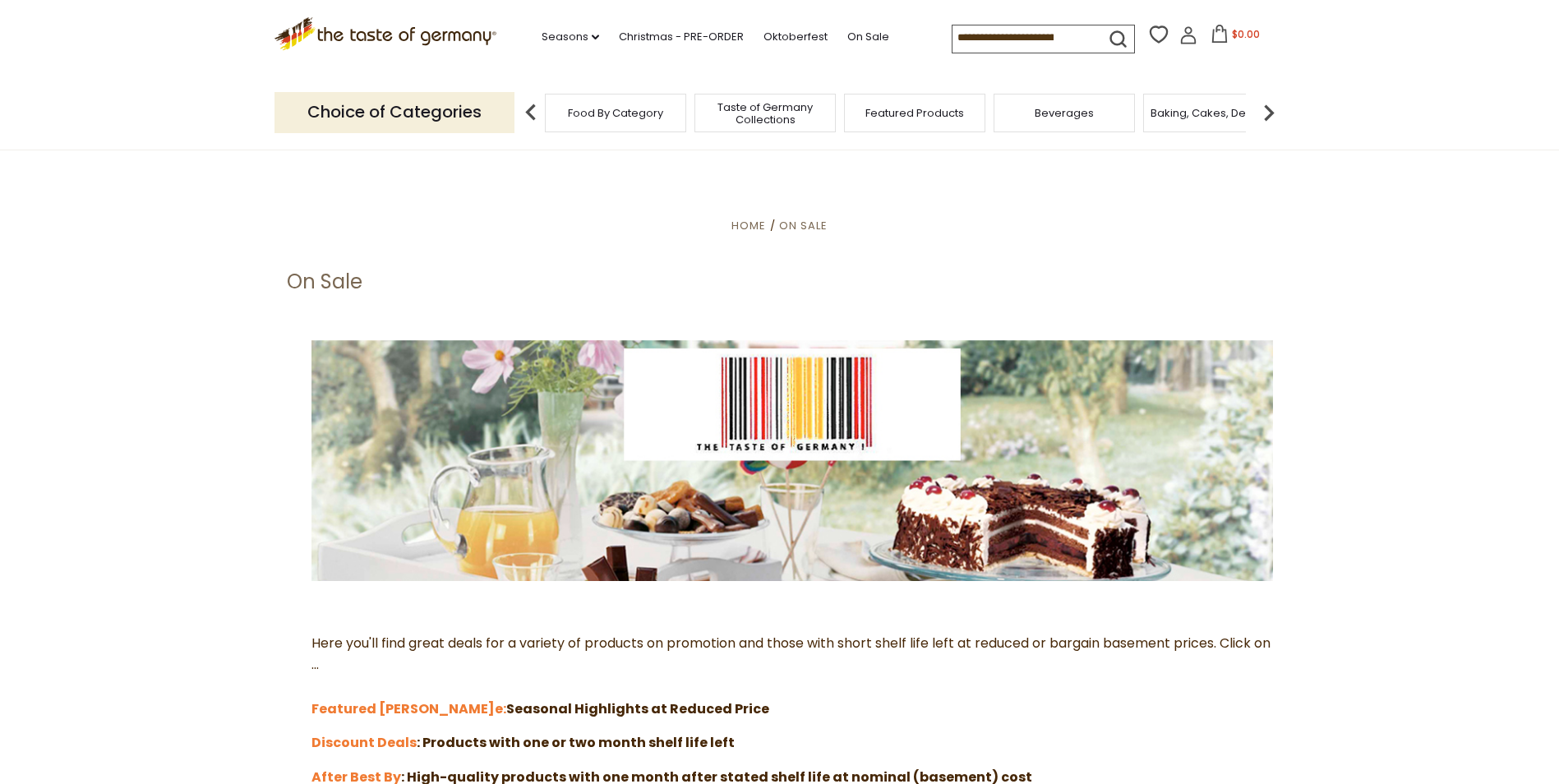
click at [1557, 770] on section "**********" at bounding box center [779, 681] width 1559 height 1064
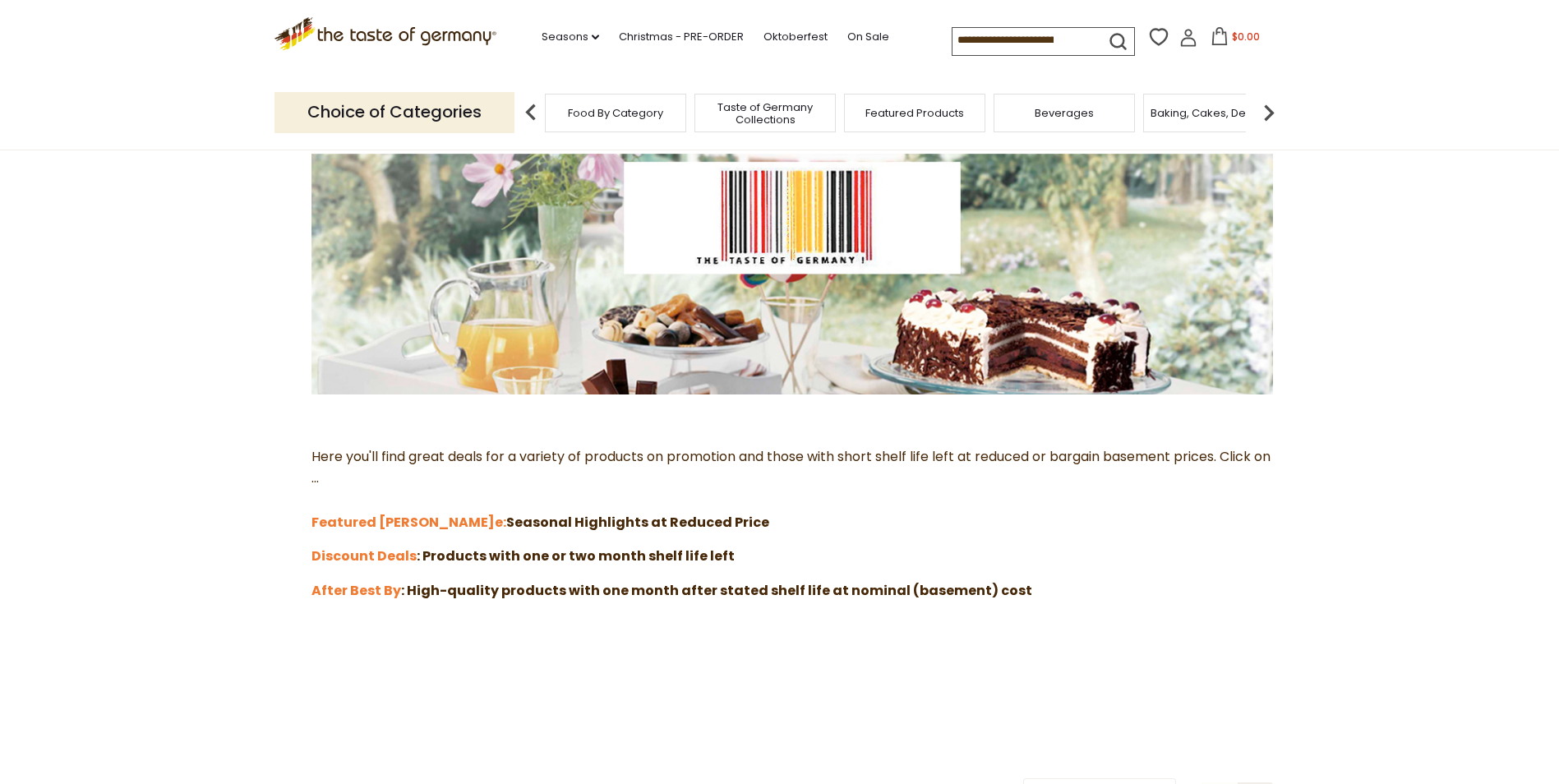
scroll to position [263, 0]
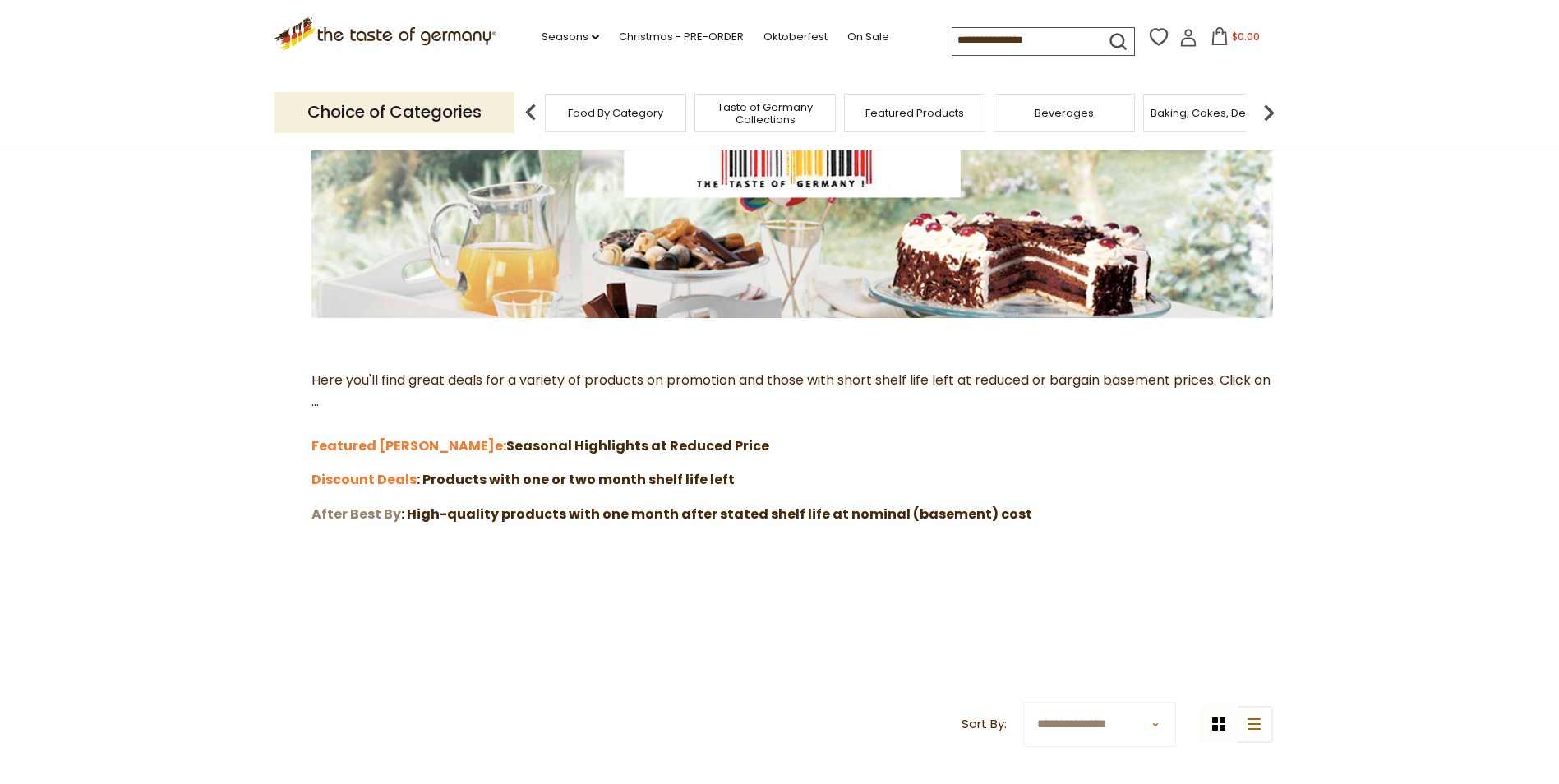
click at [363, 512] on strong "After Best By" at bounding box center [356, 514] width 89 height 19
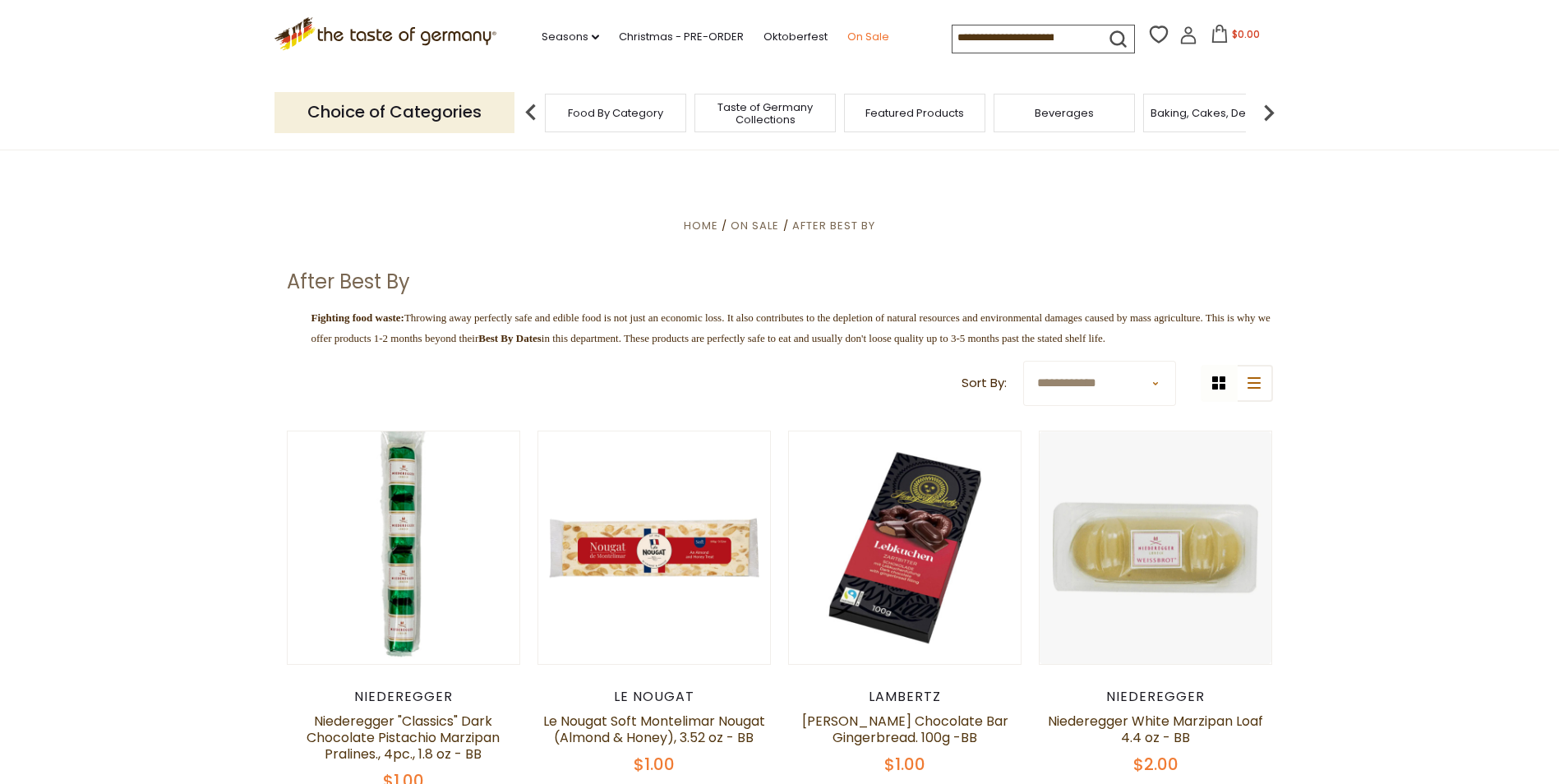
click at [863, 37] on link "On Sale" at bounding box center [868, 37] width 42 height 18
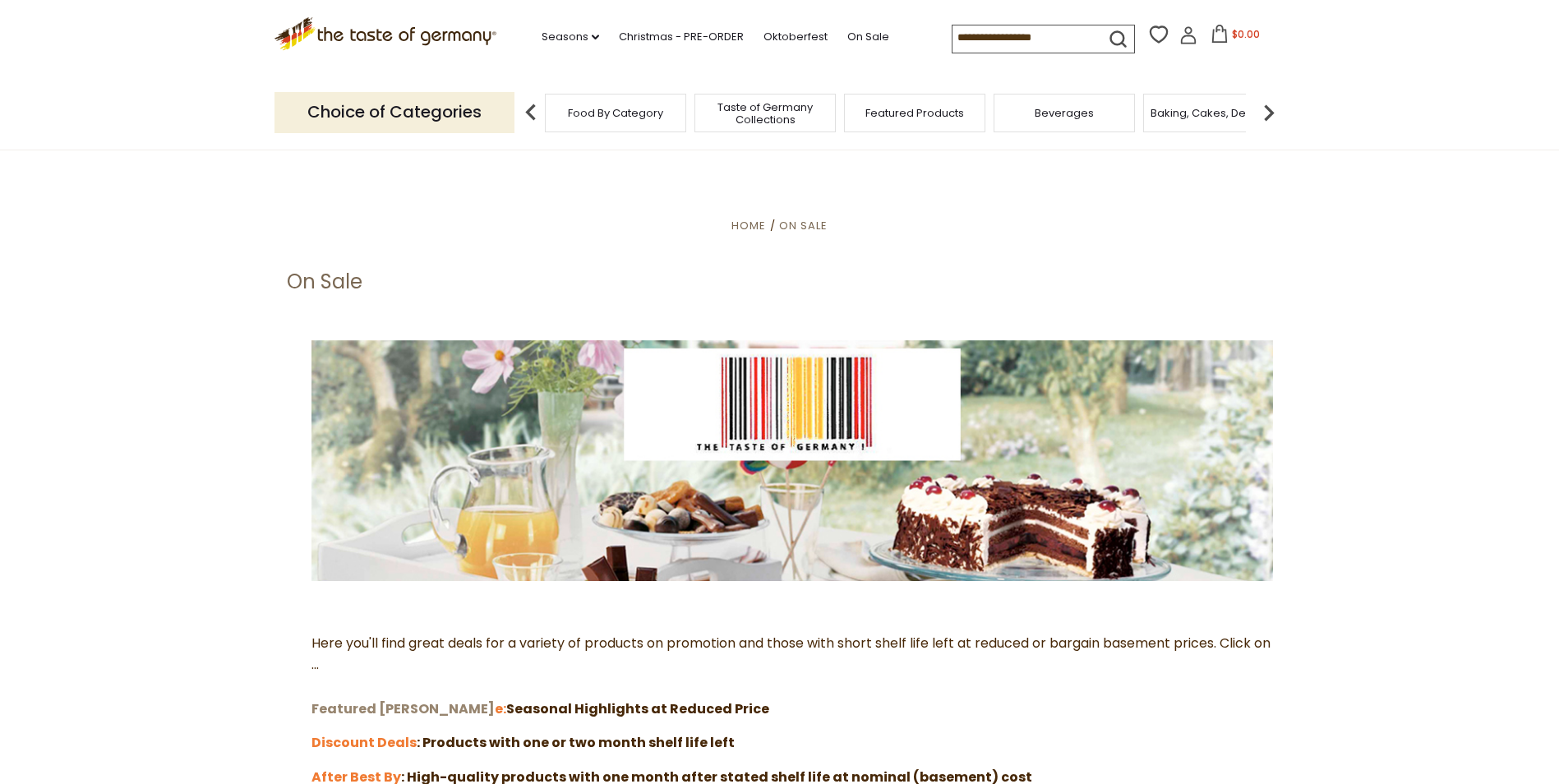
click at [376, 706] on strong "Featured Sal" at bounding box center [402, 708] width 183 height 19
click at [381, 740] on strong "Discount Deals" at bounding box center [364, 742] width 105 height 19
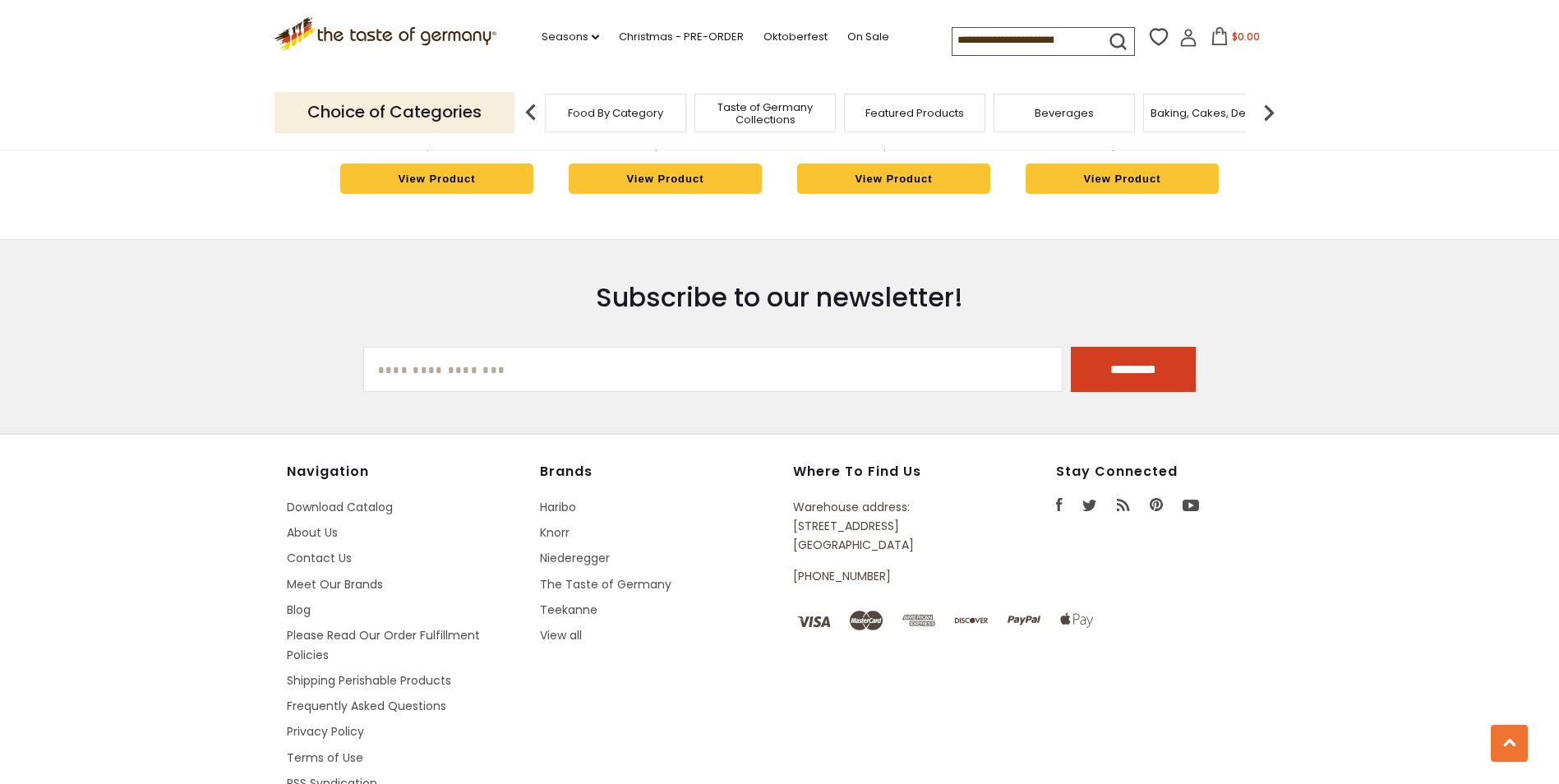
scroll to position [1646, 0]
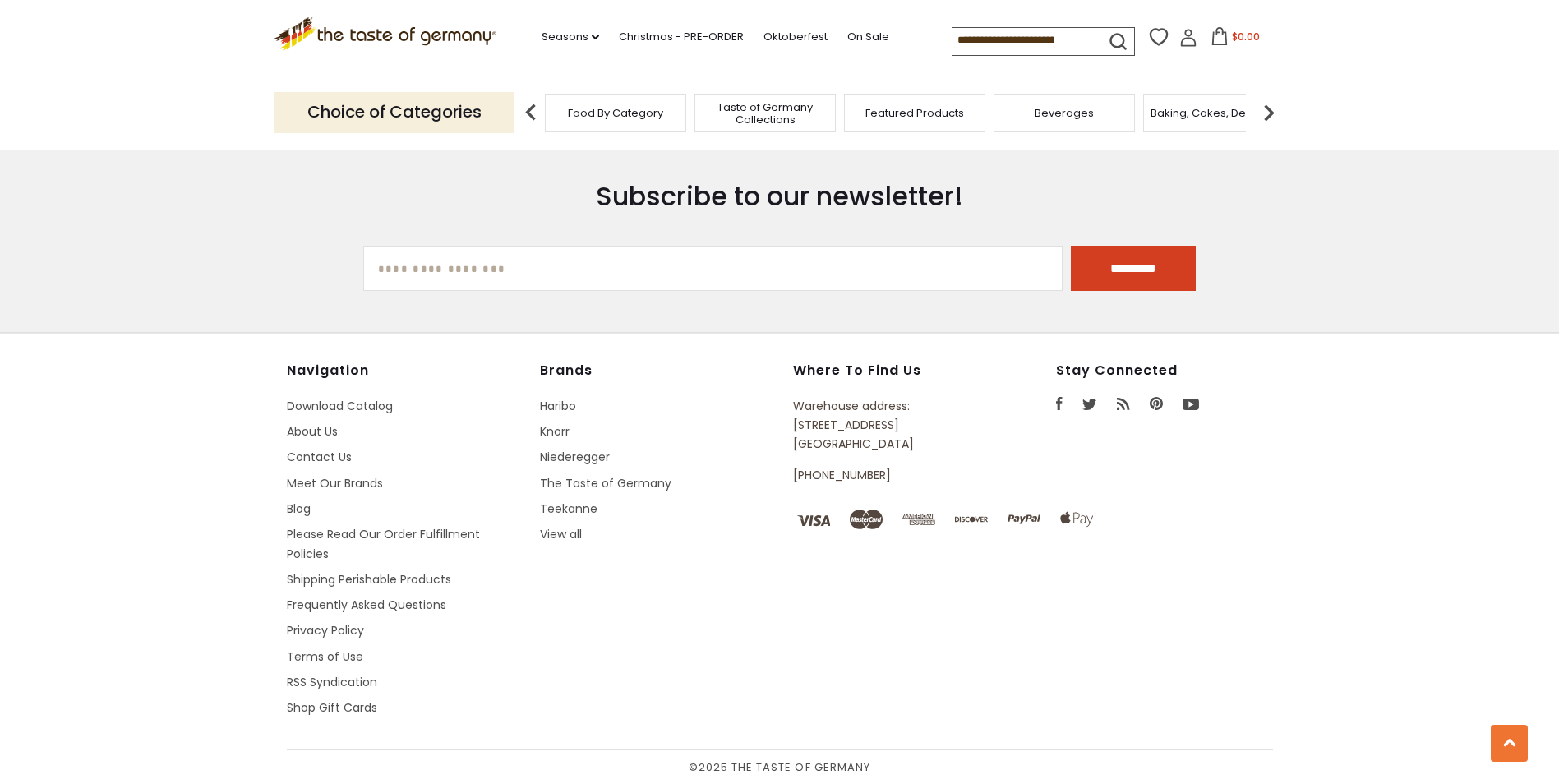
click at [617, 112] on span "Food By Category" at bounding box center [616, 113] width 95 height 12
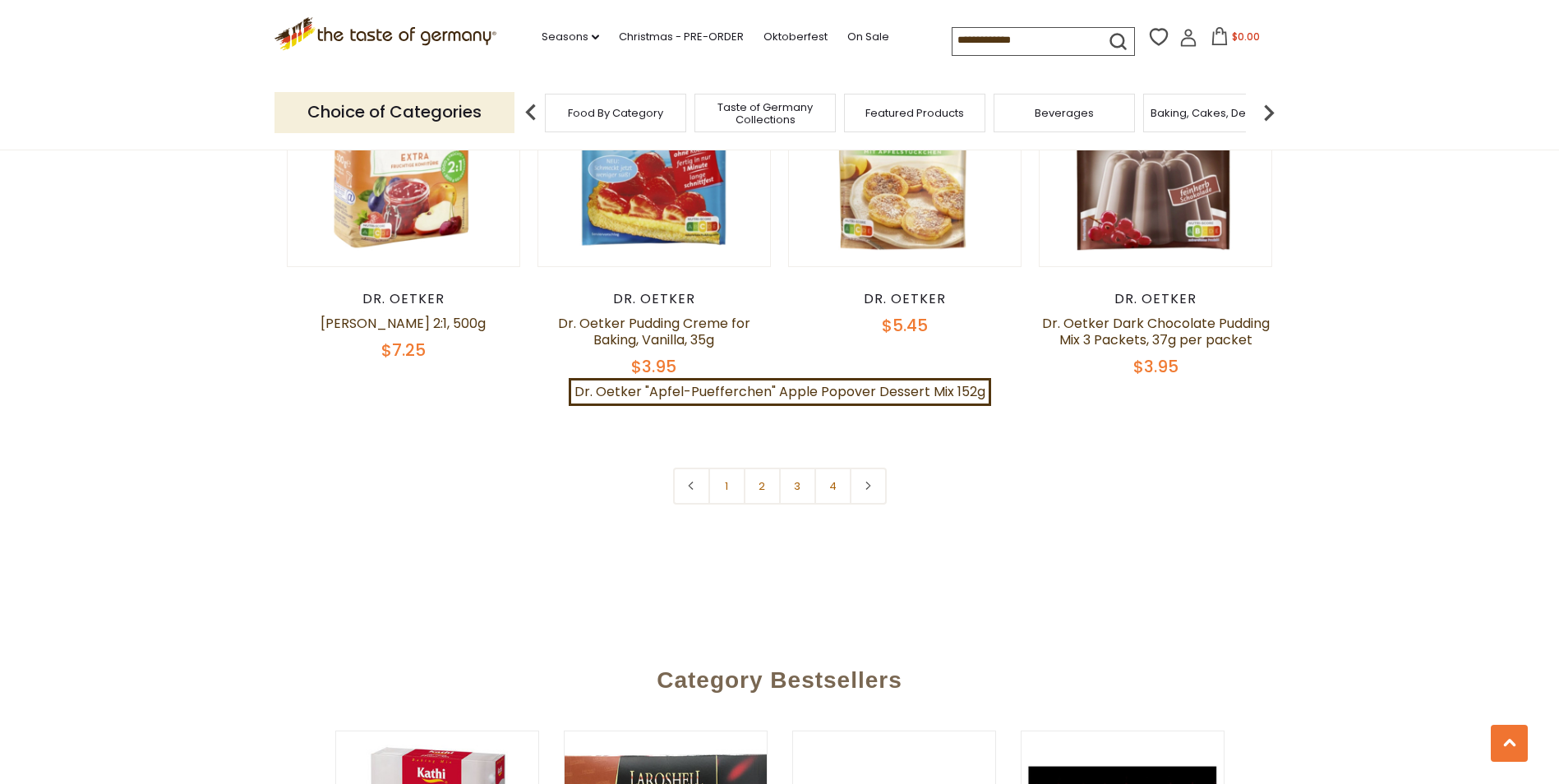
scroll to position [3637, 0]
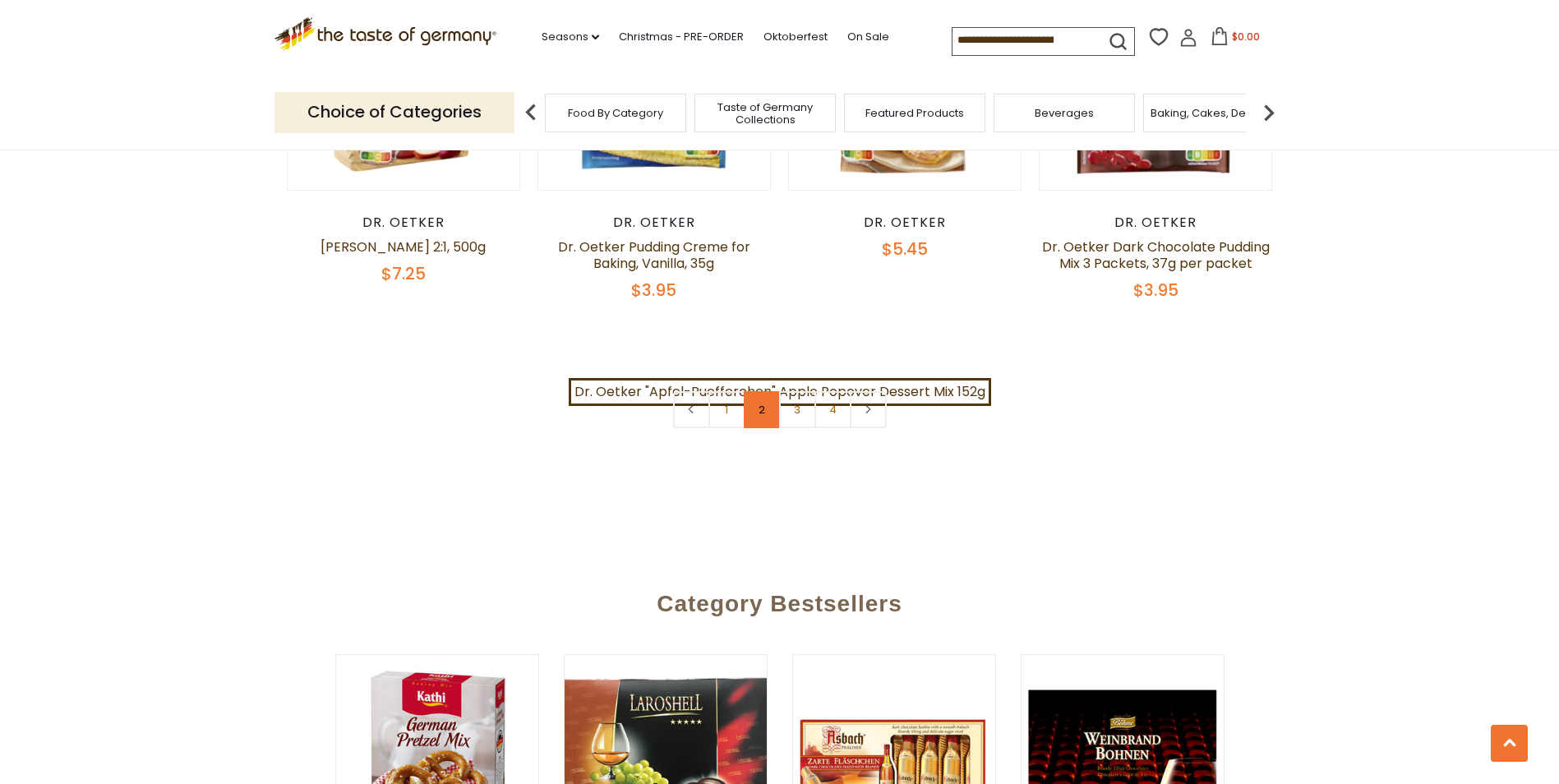
click at [758, 398] on link "2" at bounding box center [761, 409] width 37 height 37
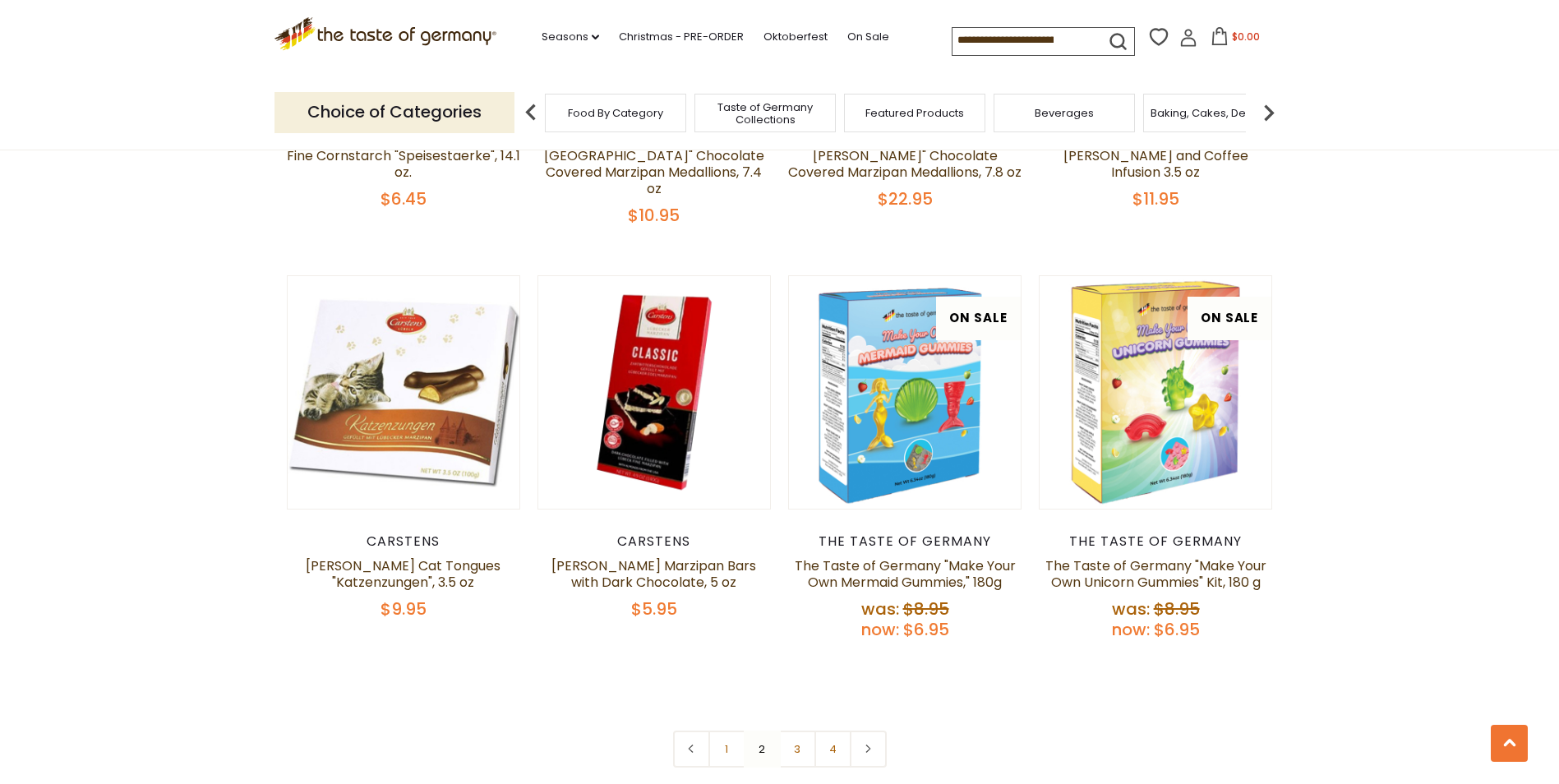
scroll to position [3444, 0]
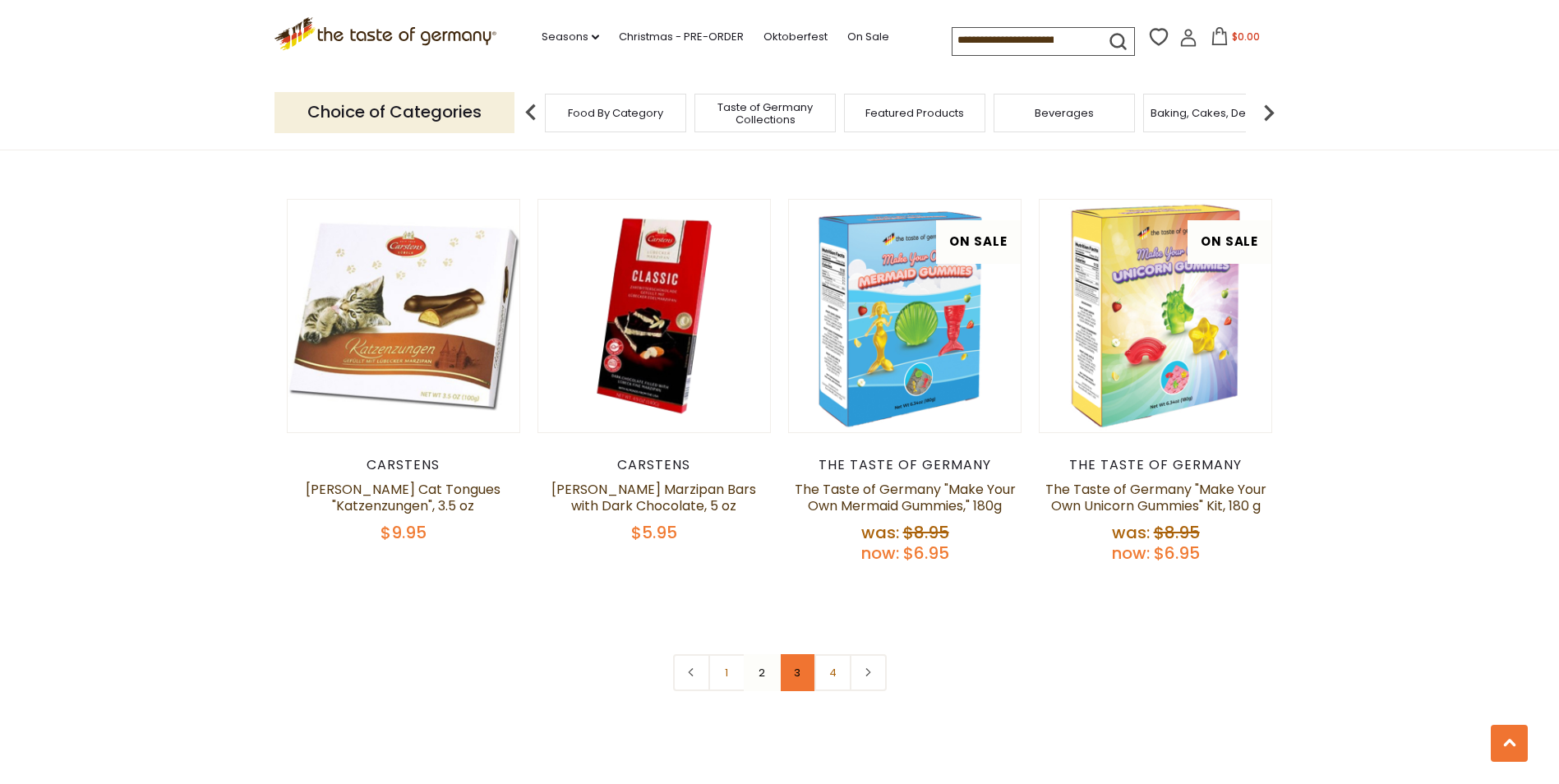
click at [795, 654] on link "3" at bounding box center [797, 672] width 37 height 37
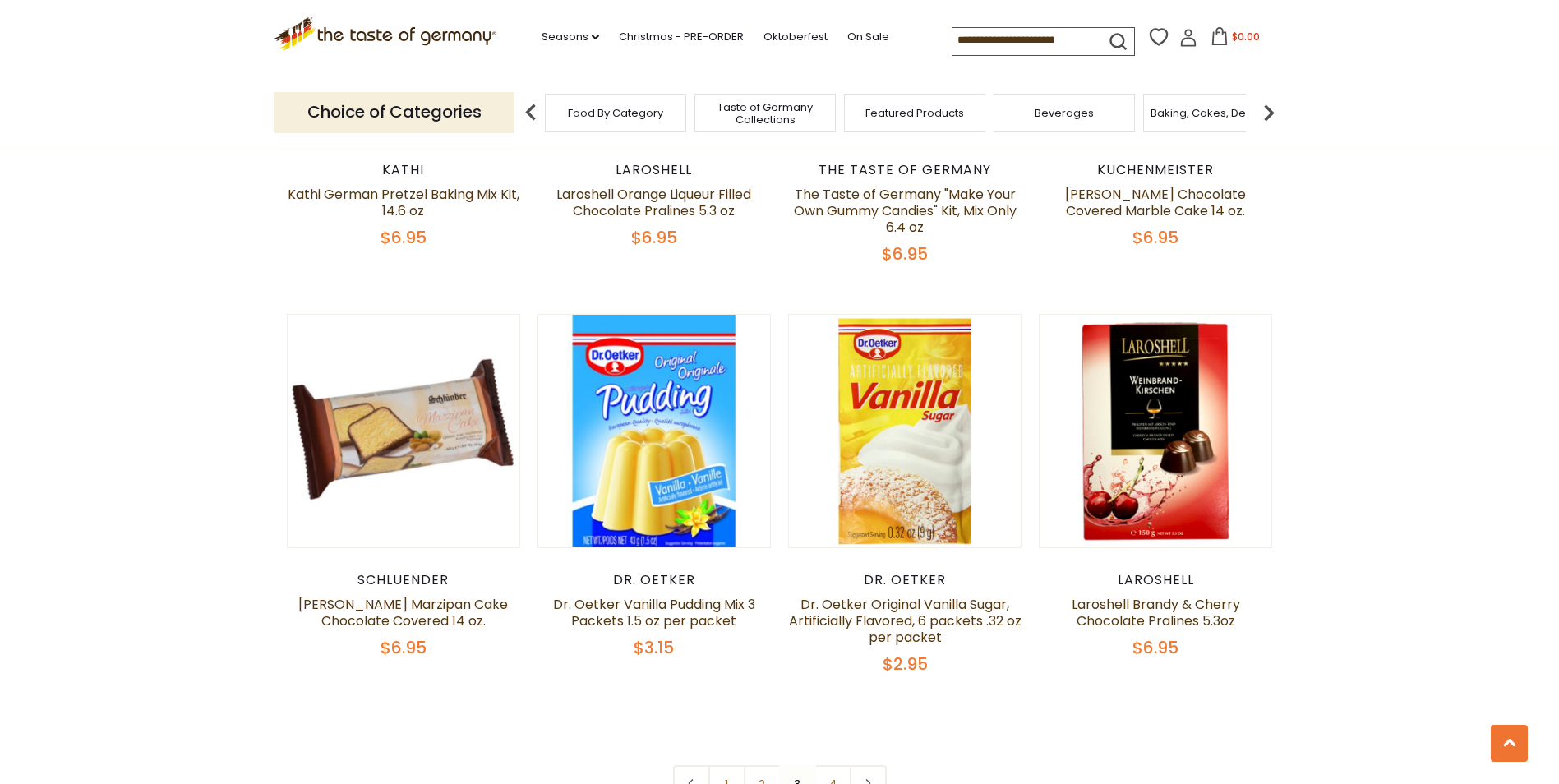
scroll to position [3334, 0]
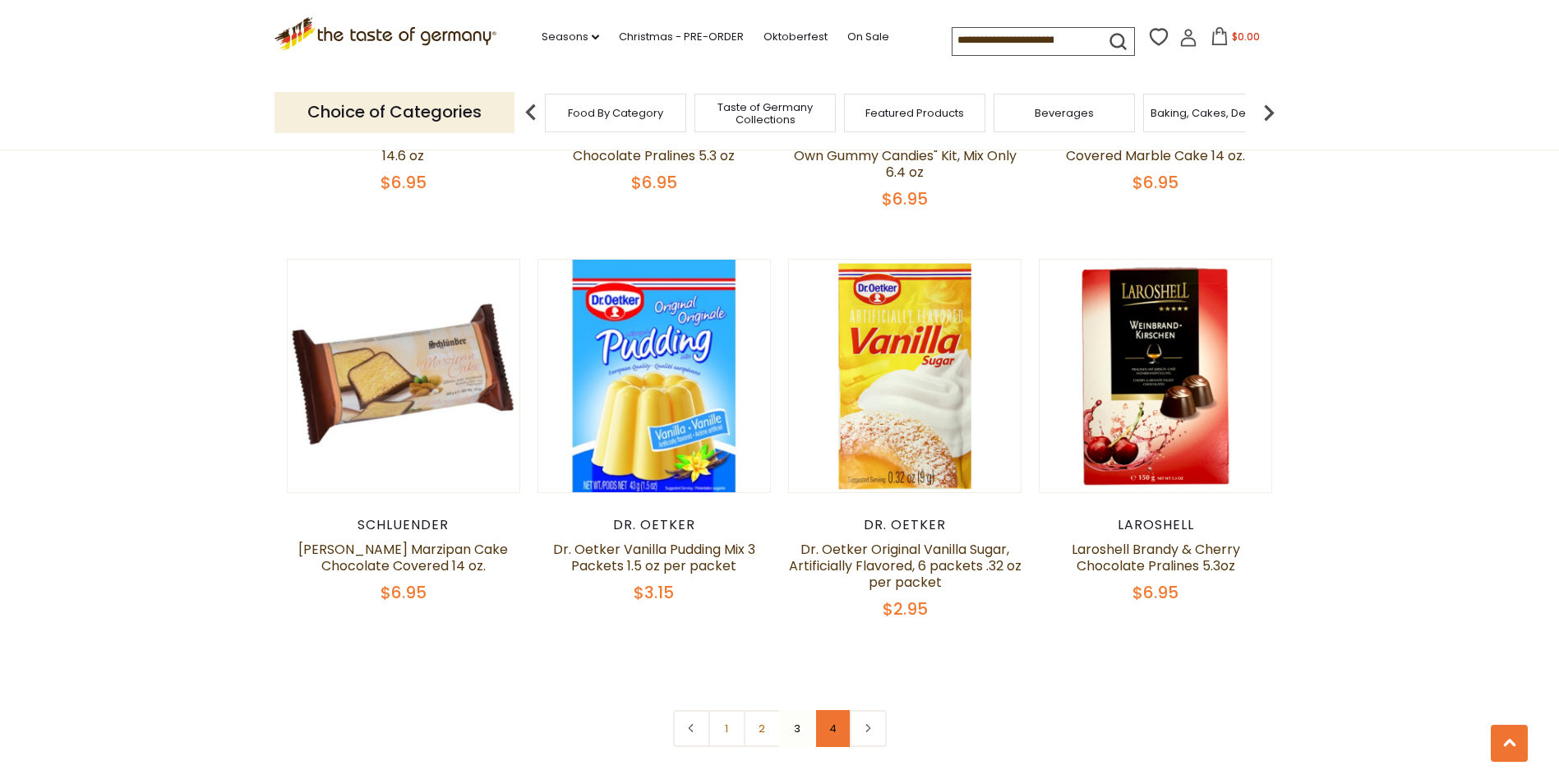
click at [835, 710] on link "4" at bounding box center [832, 728] width 37 height 37
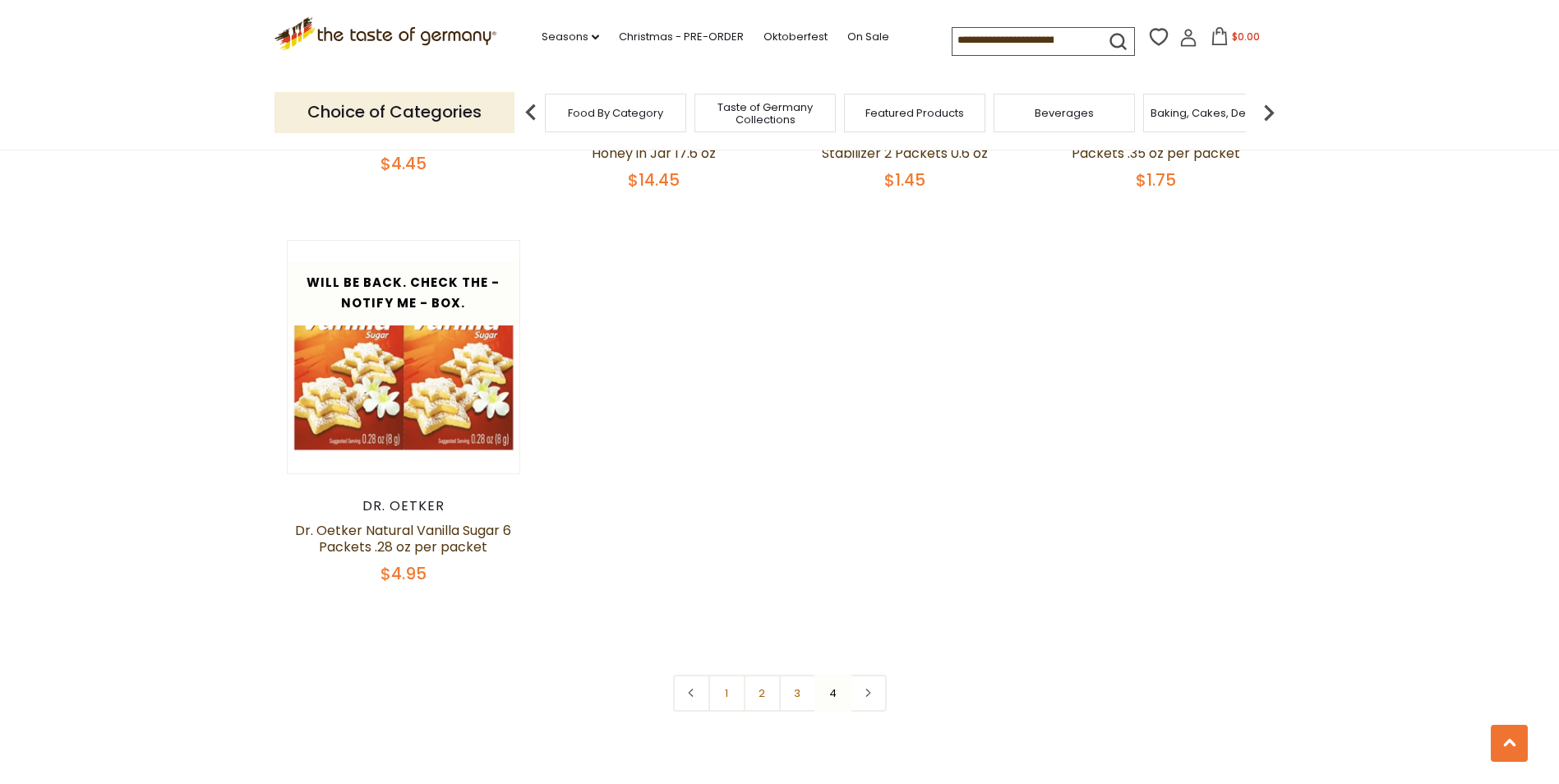
scroll to position [2152, 0]
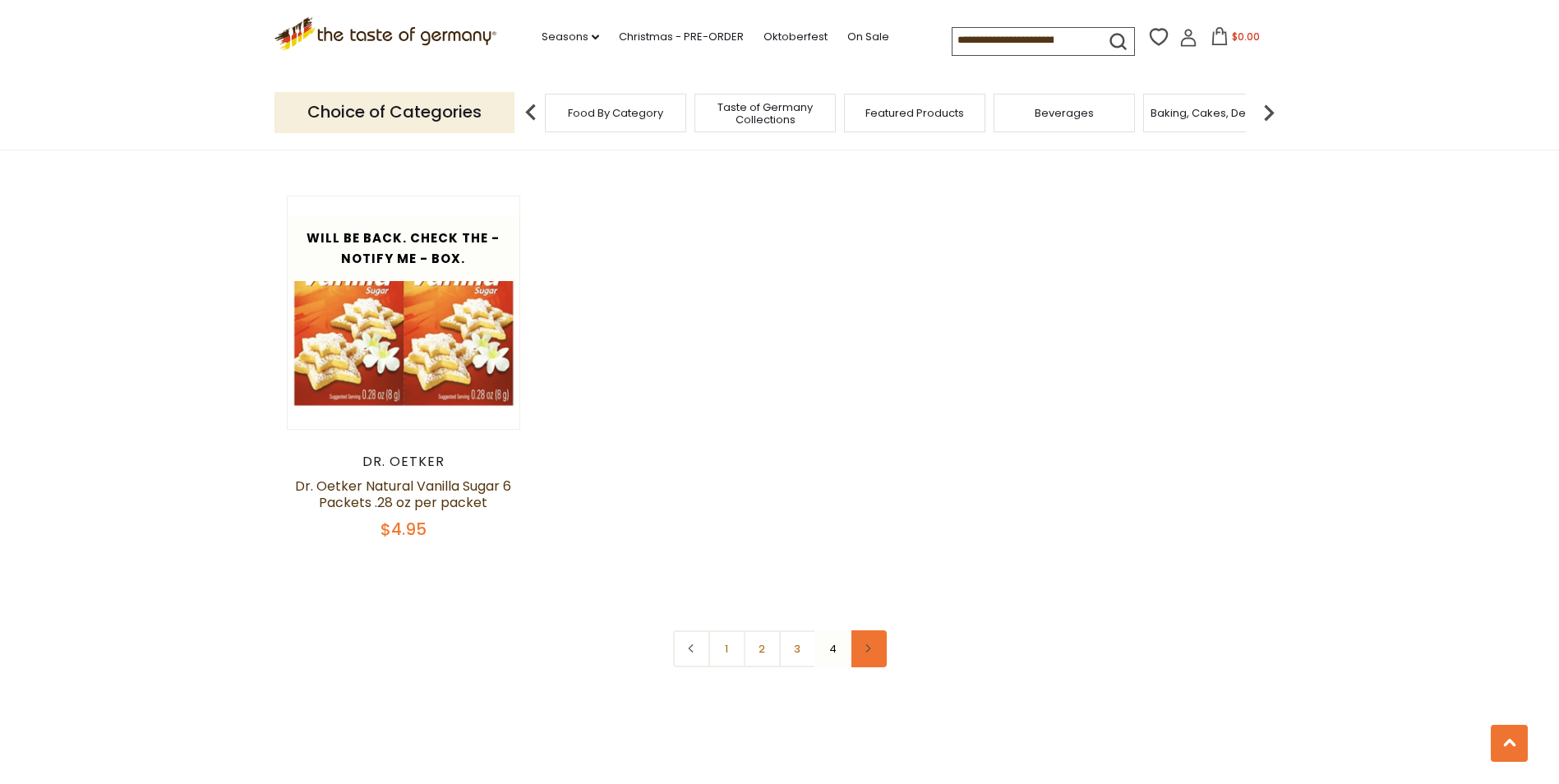
click at [878, 630] on link at bounding box center [868, 648] width 37 height 37
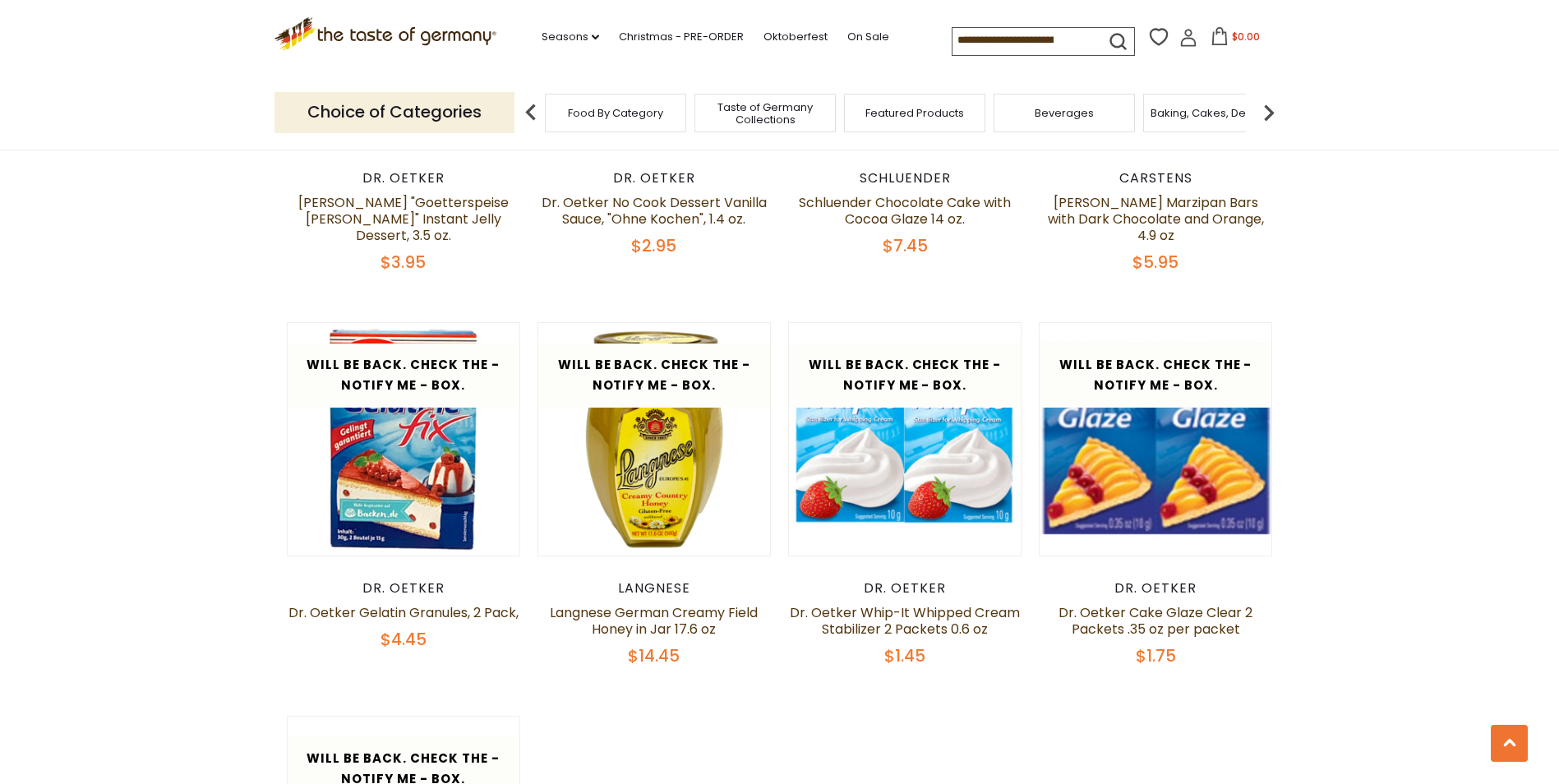
scroll to position [1698, 0]
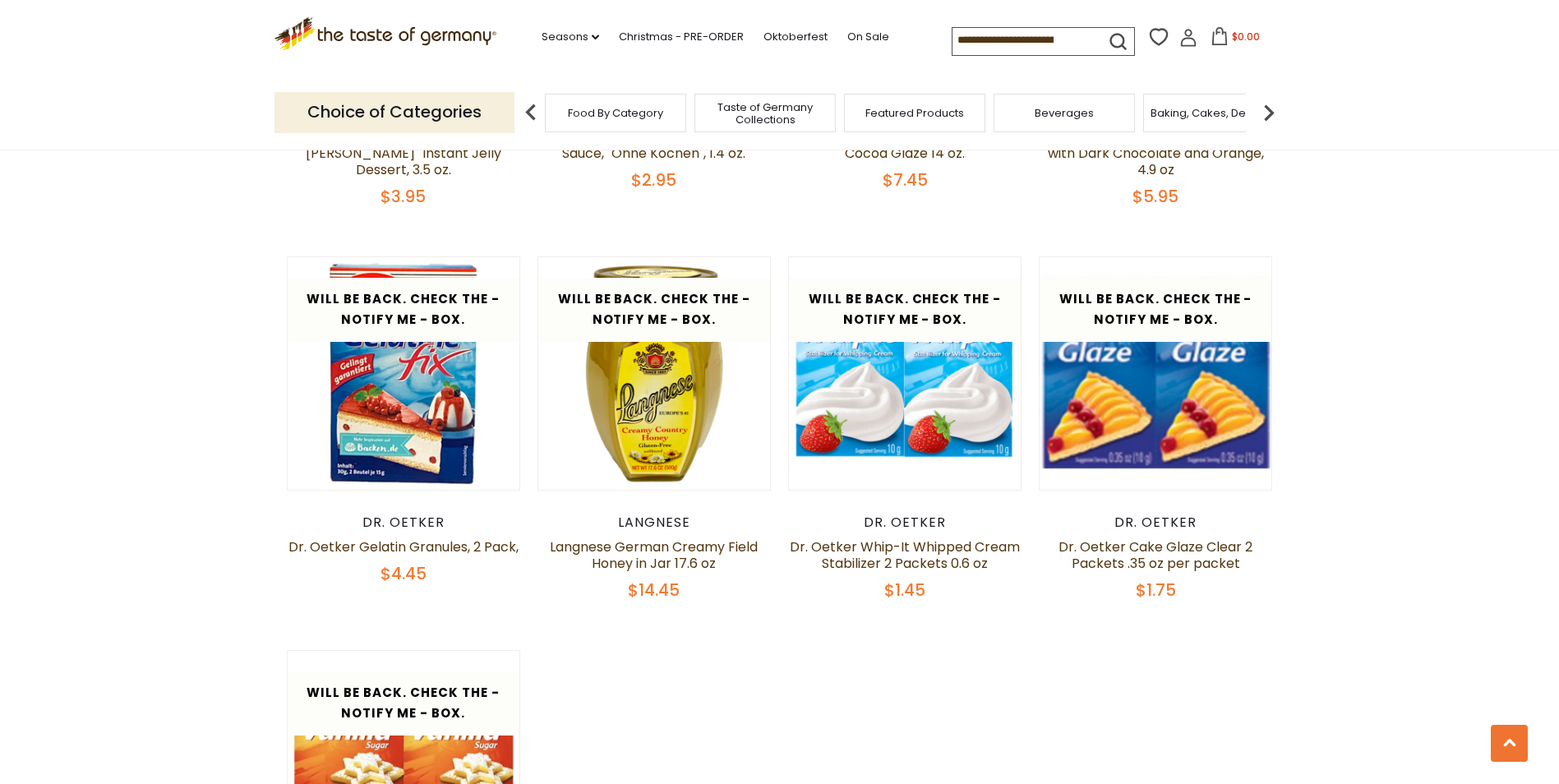
click at [1272, 114] on img at bounding box center [1268, 112] width 33 height 33
click at [1264, 113] on img at bounding box center [1268, 112] width 33 height 33
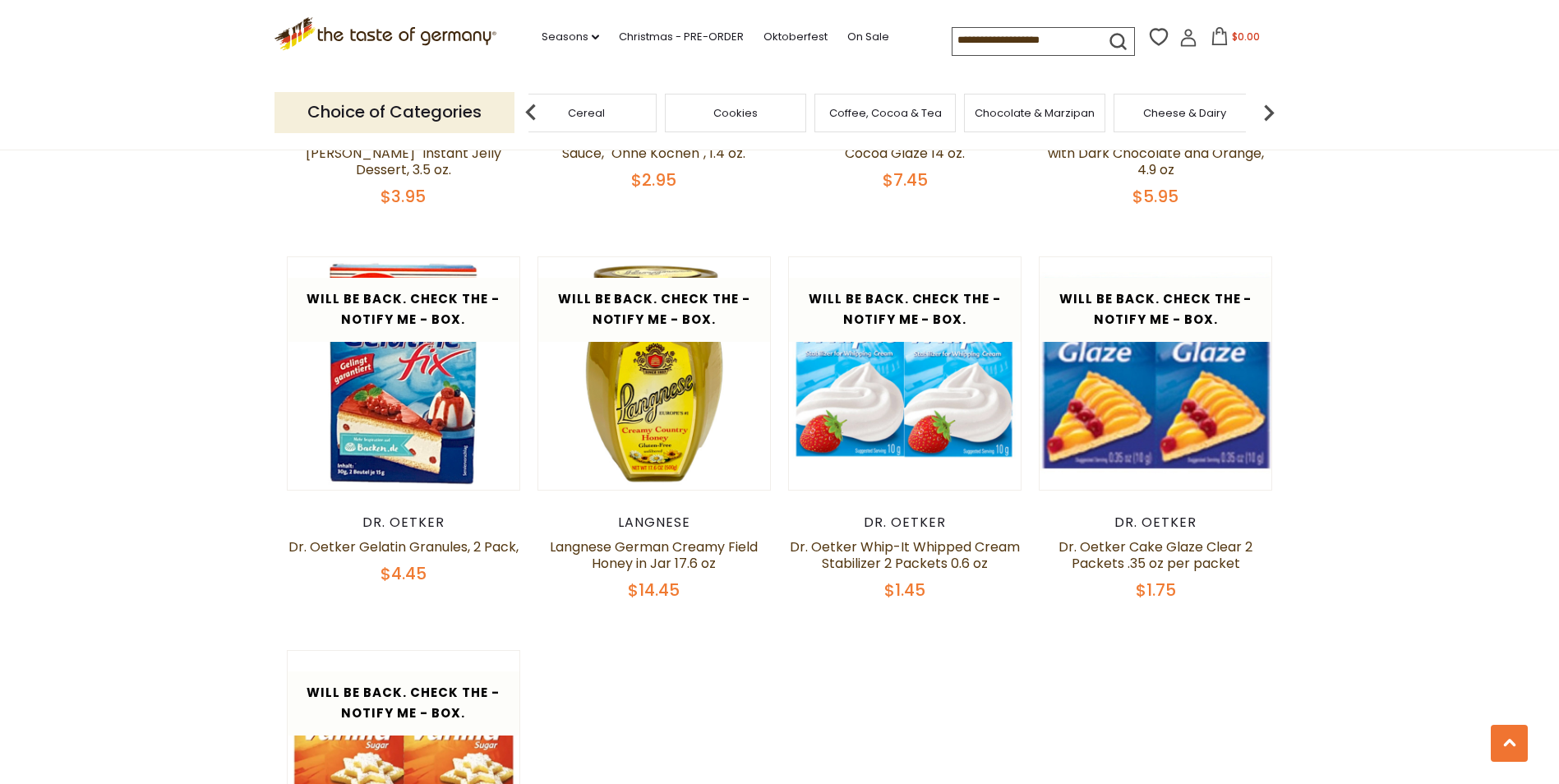
click at [1148, 117] on span "Cheese & Dairy" at bounding box center [1185, 113] width 83 height 12
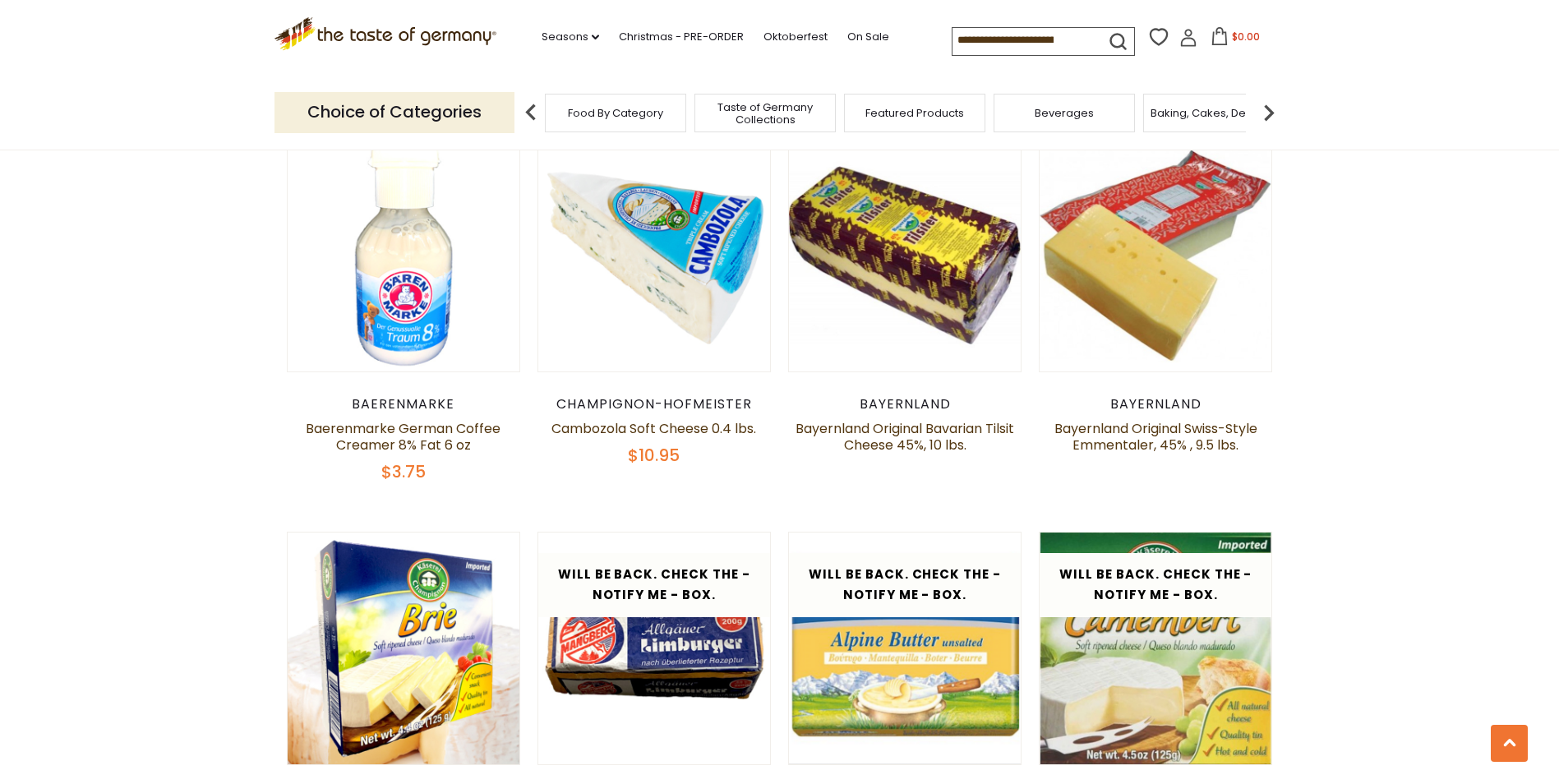
scroll to position [1436, 0]
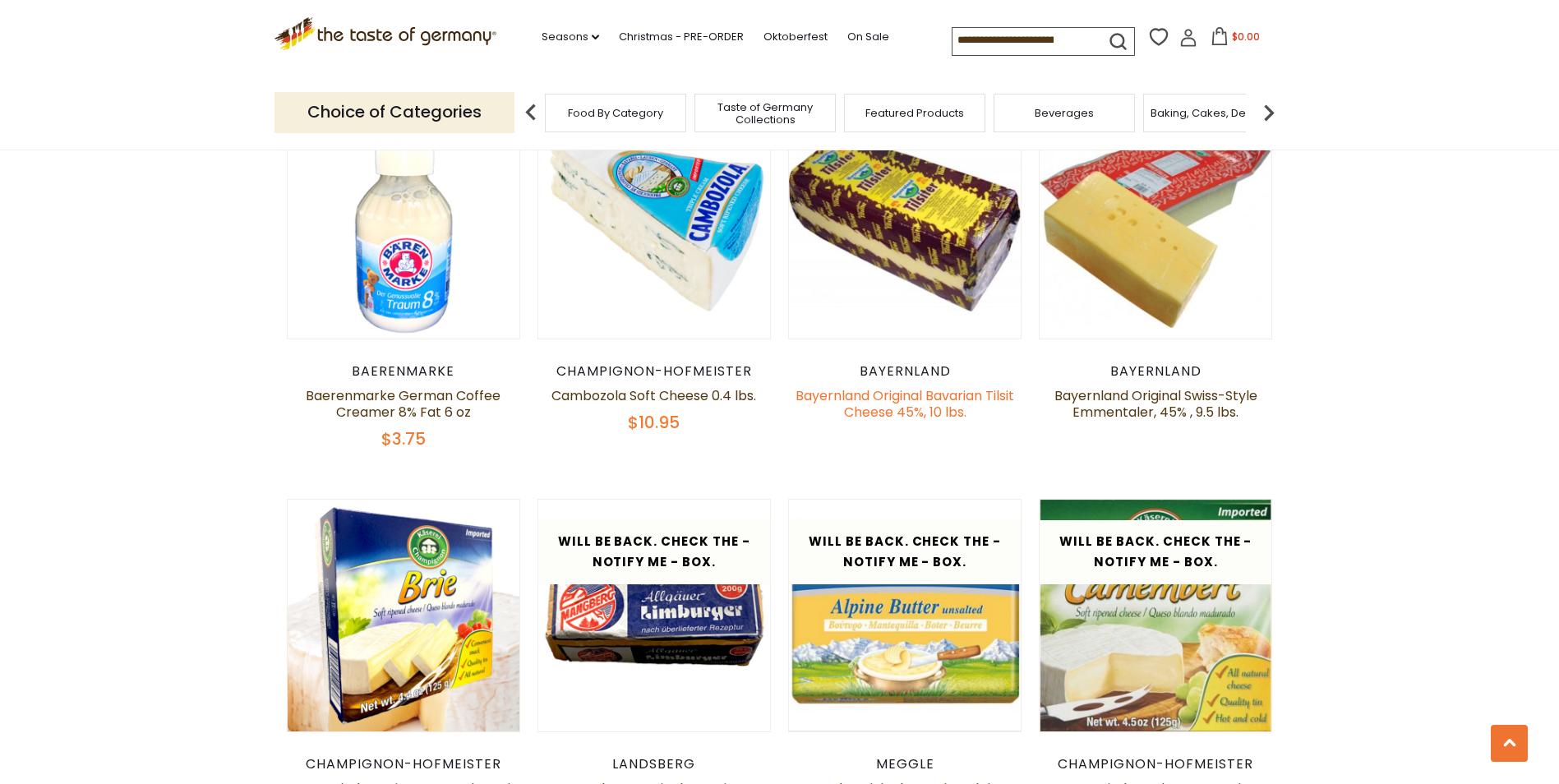
click at [886, 415] on link "Bayernland Original Bavarian Tilsit Cheese 45%, 10 lbs." at bounding box center [904, 404] width 219 height 36
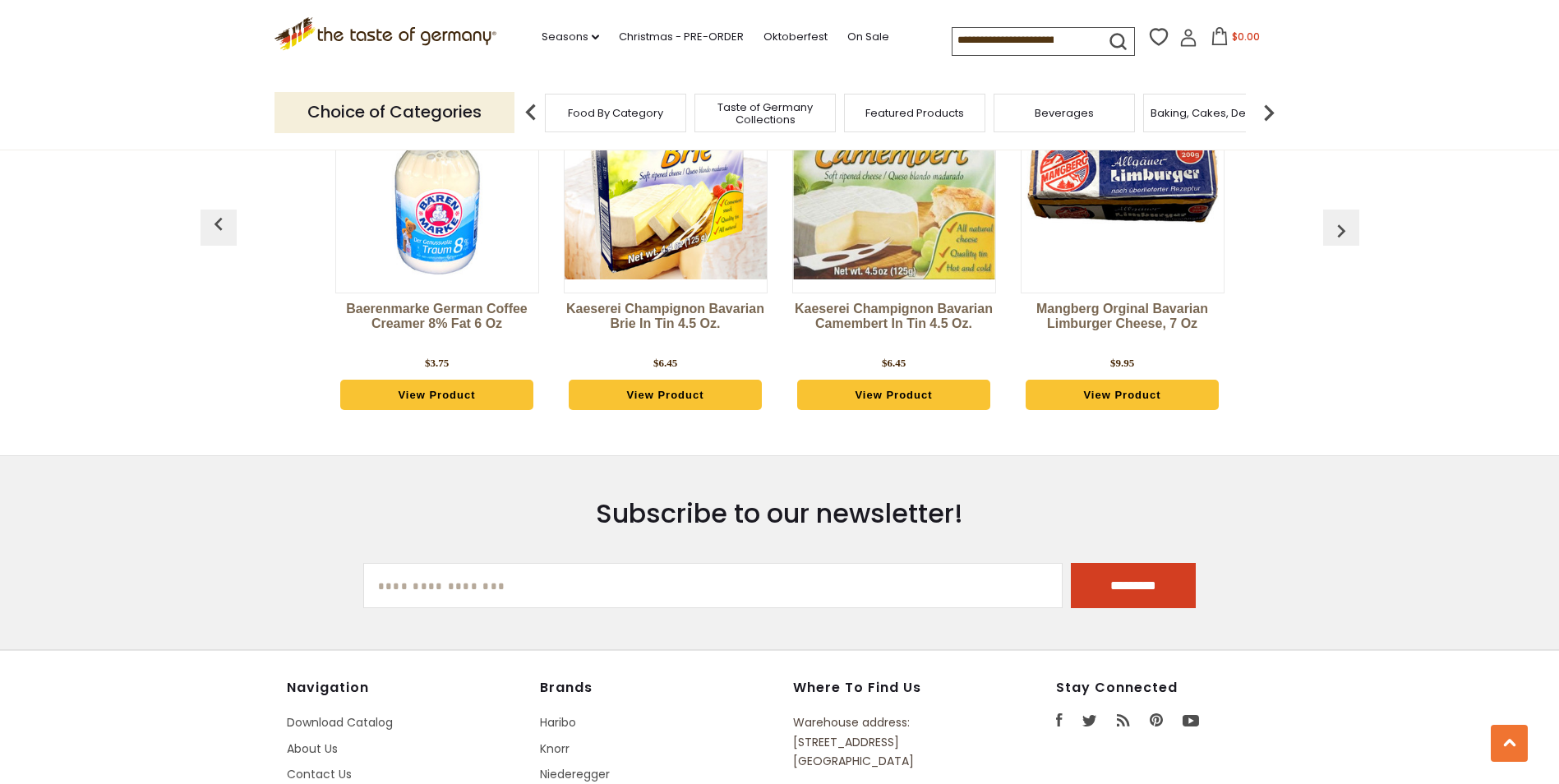
scroll to position [2915, 0]
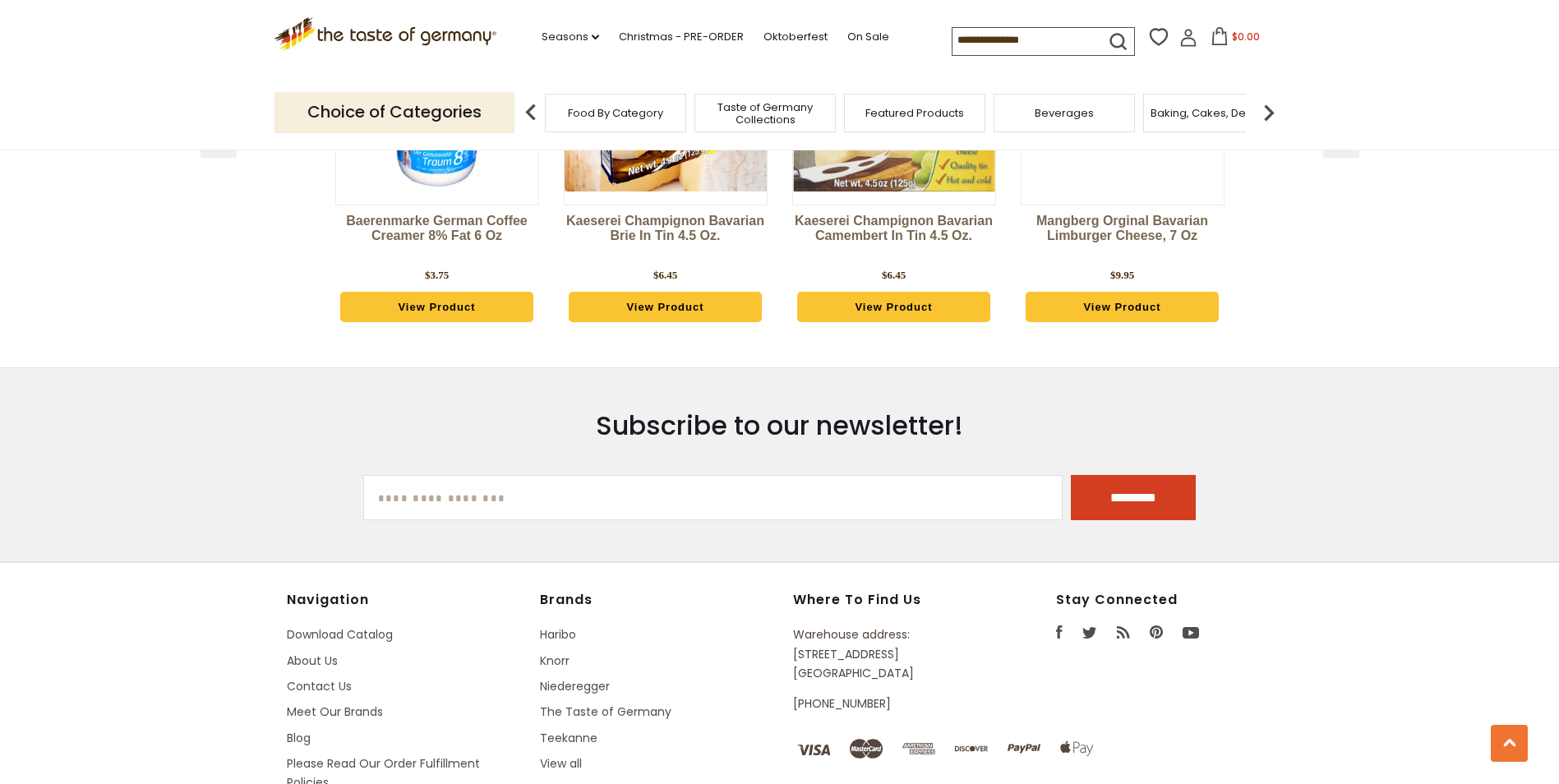
click at [1272, 113] on img at bounding box center [1268, 112] width 33 height 33
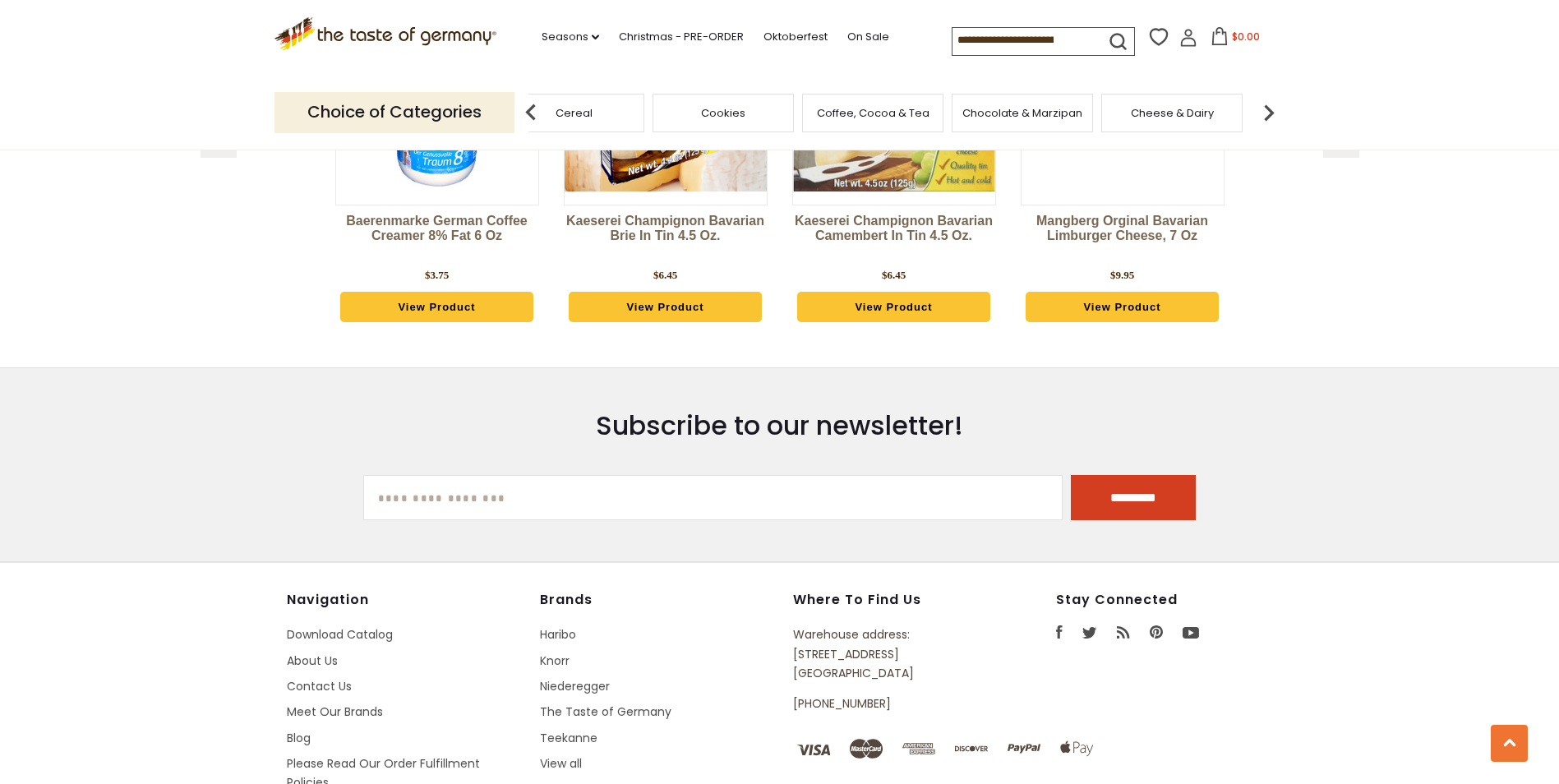
click at [1272, 113] on img at bounding box center [1268, 112] width 33 height 33
click at [1038, 115] on span "Fish" at bounding box center [1047, 113] width 20 height 12
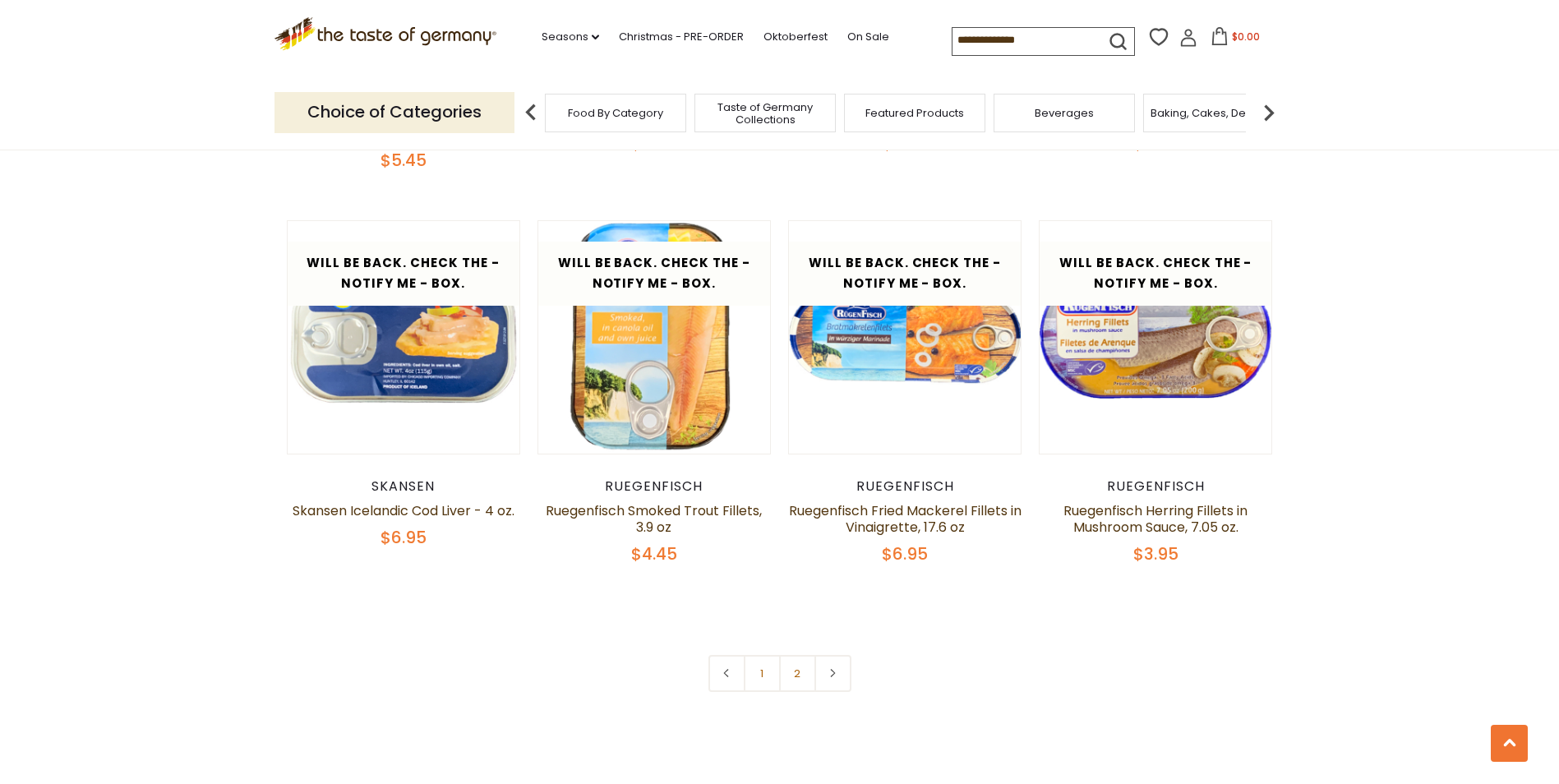
scroll to position [3811, 0]
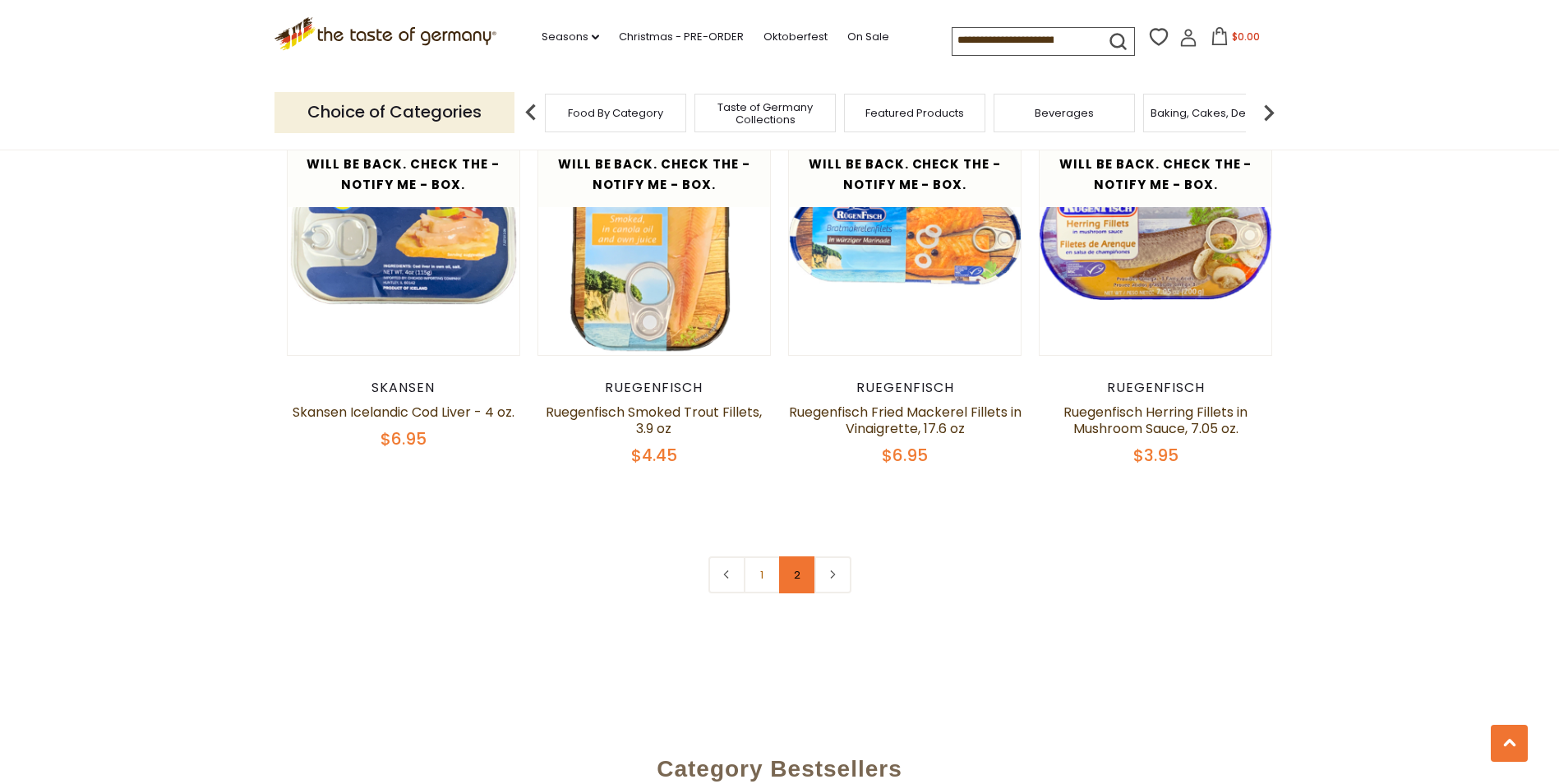
click at [792, 556] on link "2" at bounding box center [797, 574] width 37 height 37
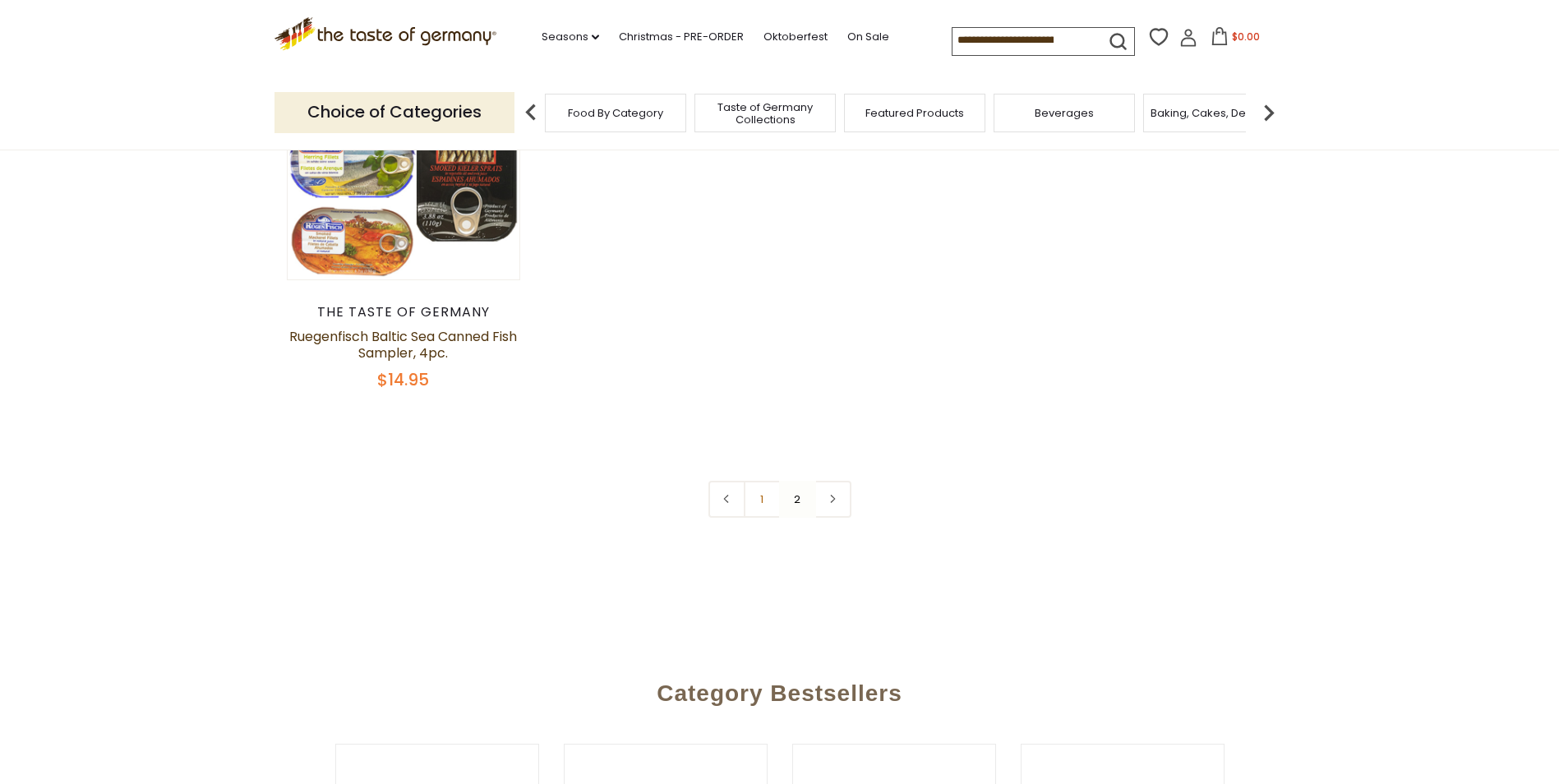
scroll to position [645, 0]
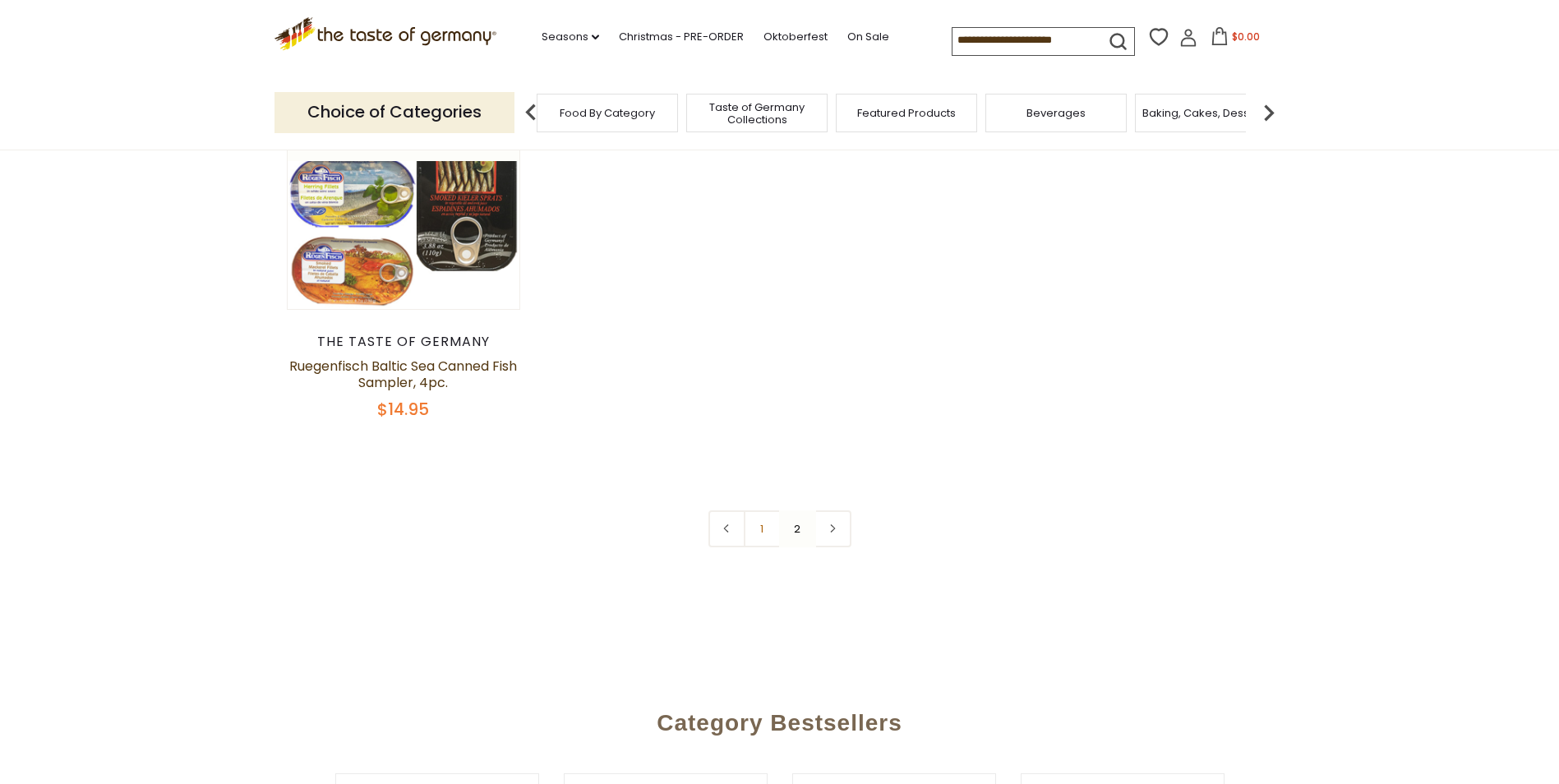
click at [1060, 110] on span "Beverages" at bounding box center [1056, 113] width 60 height 12
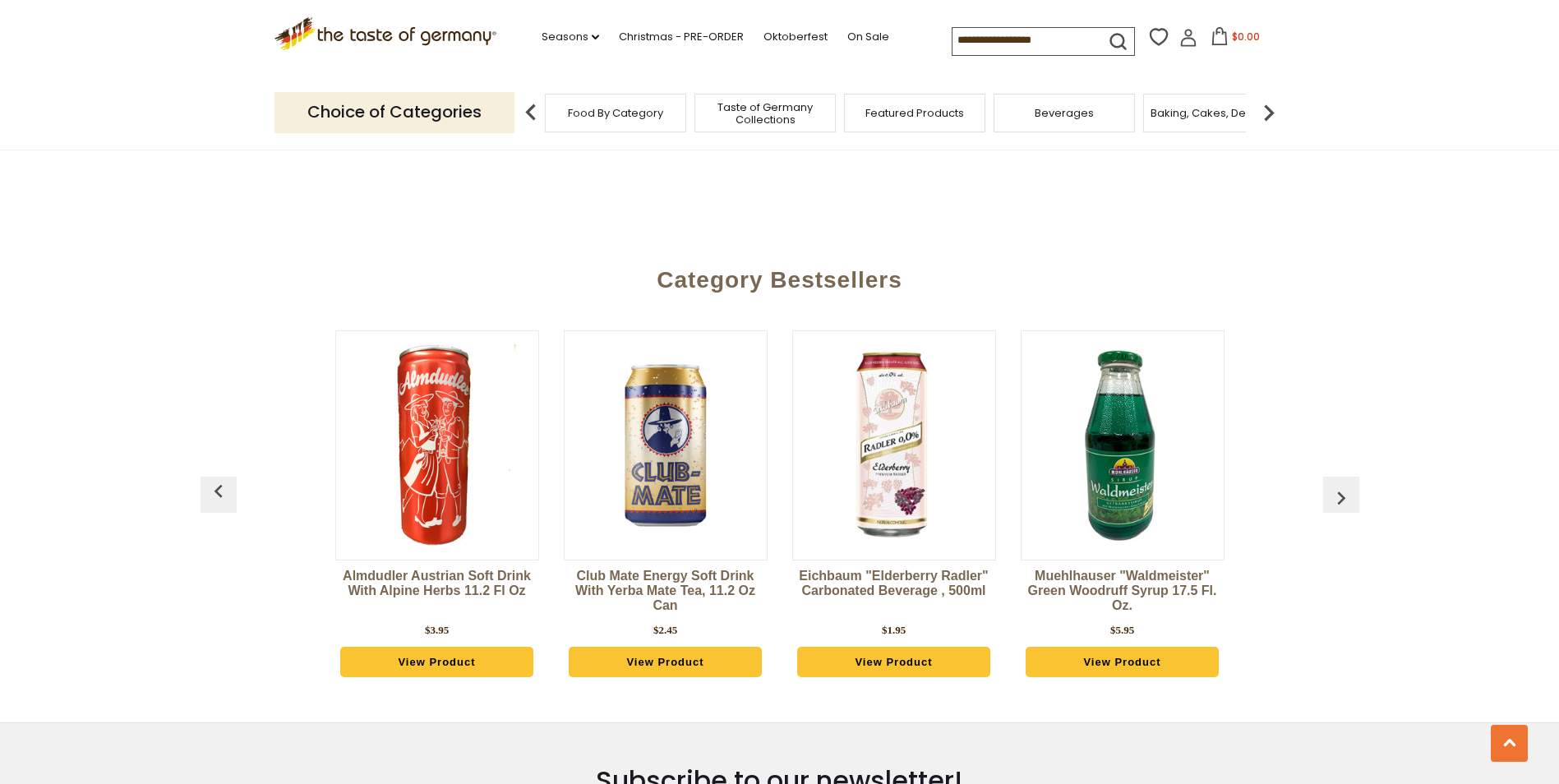
scroll to position [3789, 0]
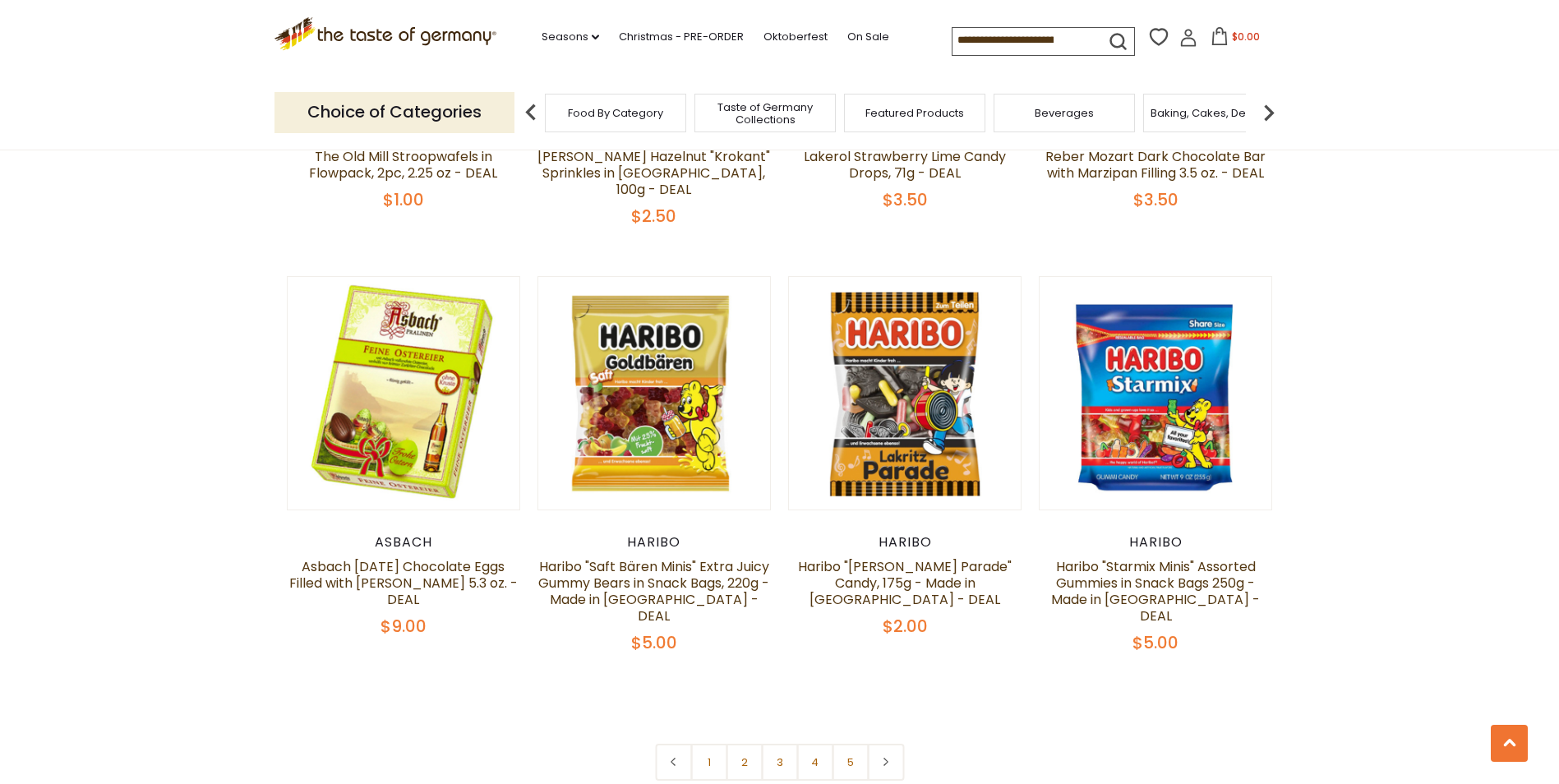
scroll to position [3451, 0]
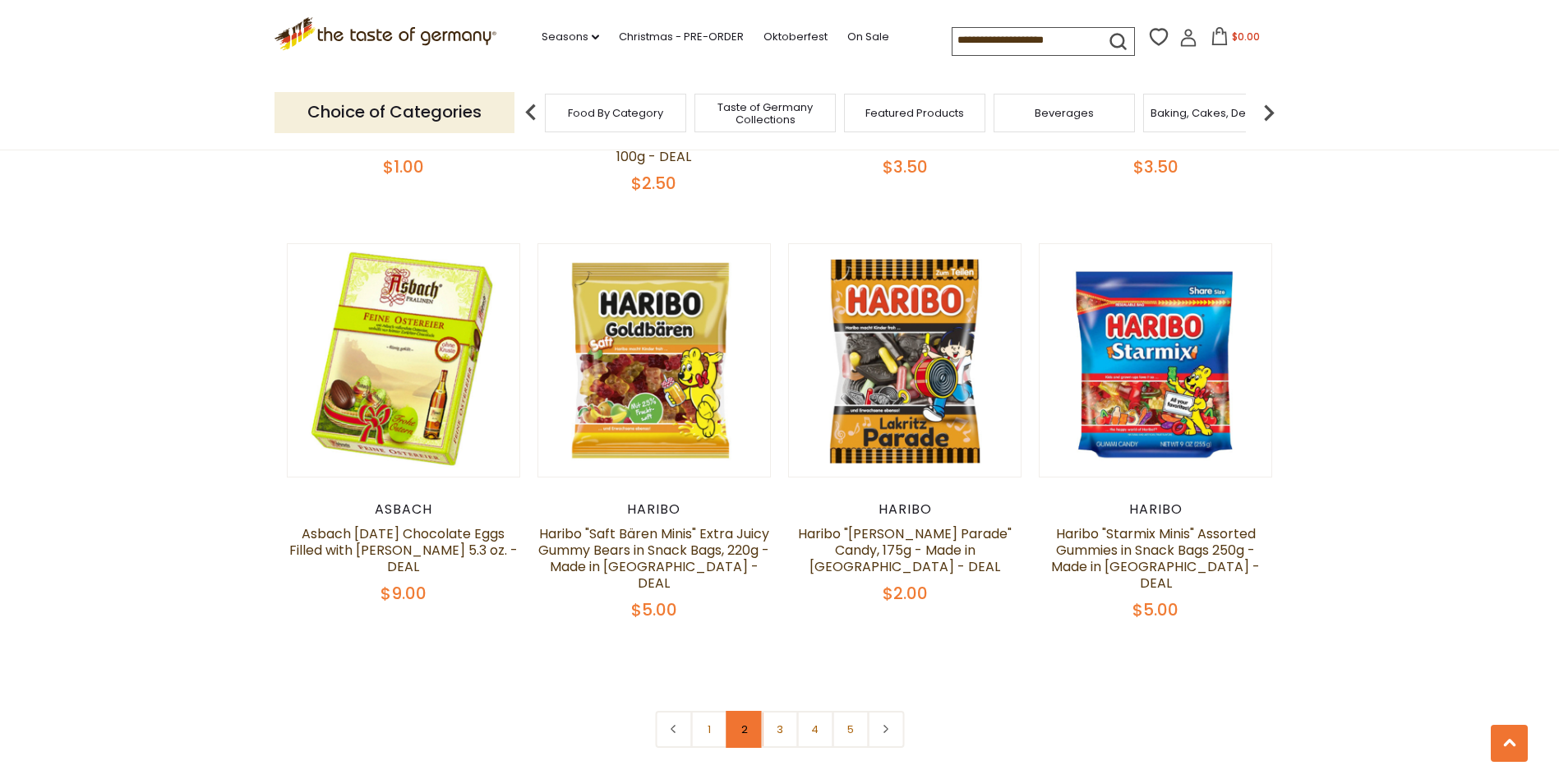
click at [740, 711] on link "2" at bounding box center [743, 729] width 37 height 37
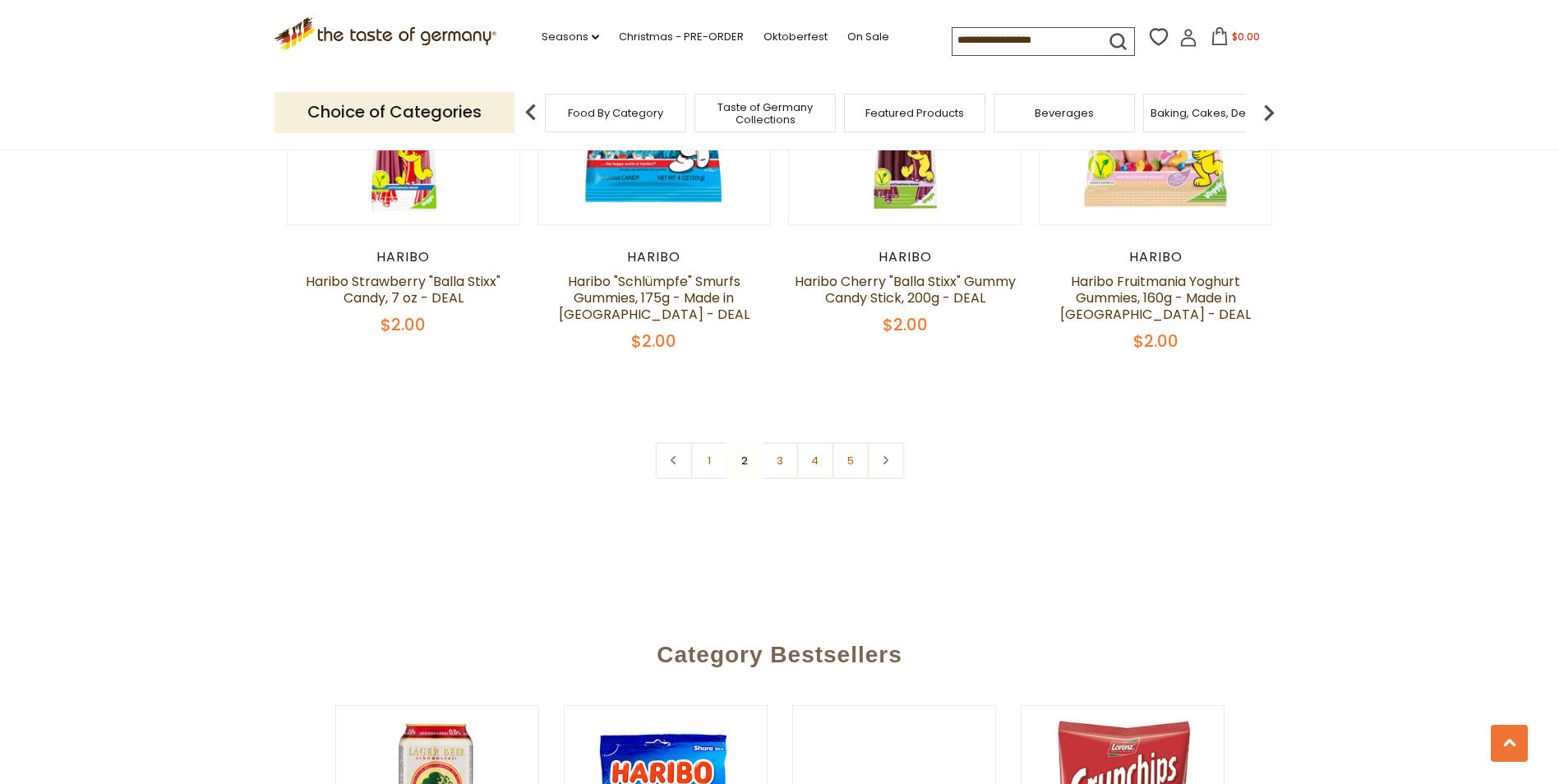
scroll to position [3762, 0]
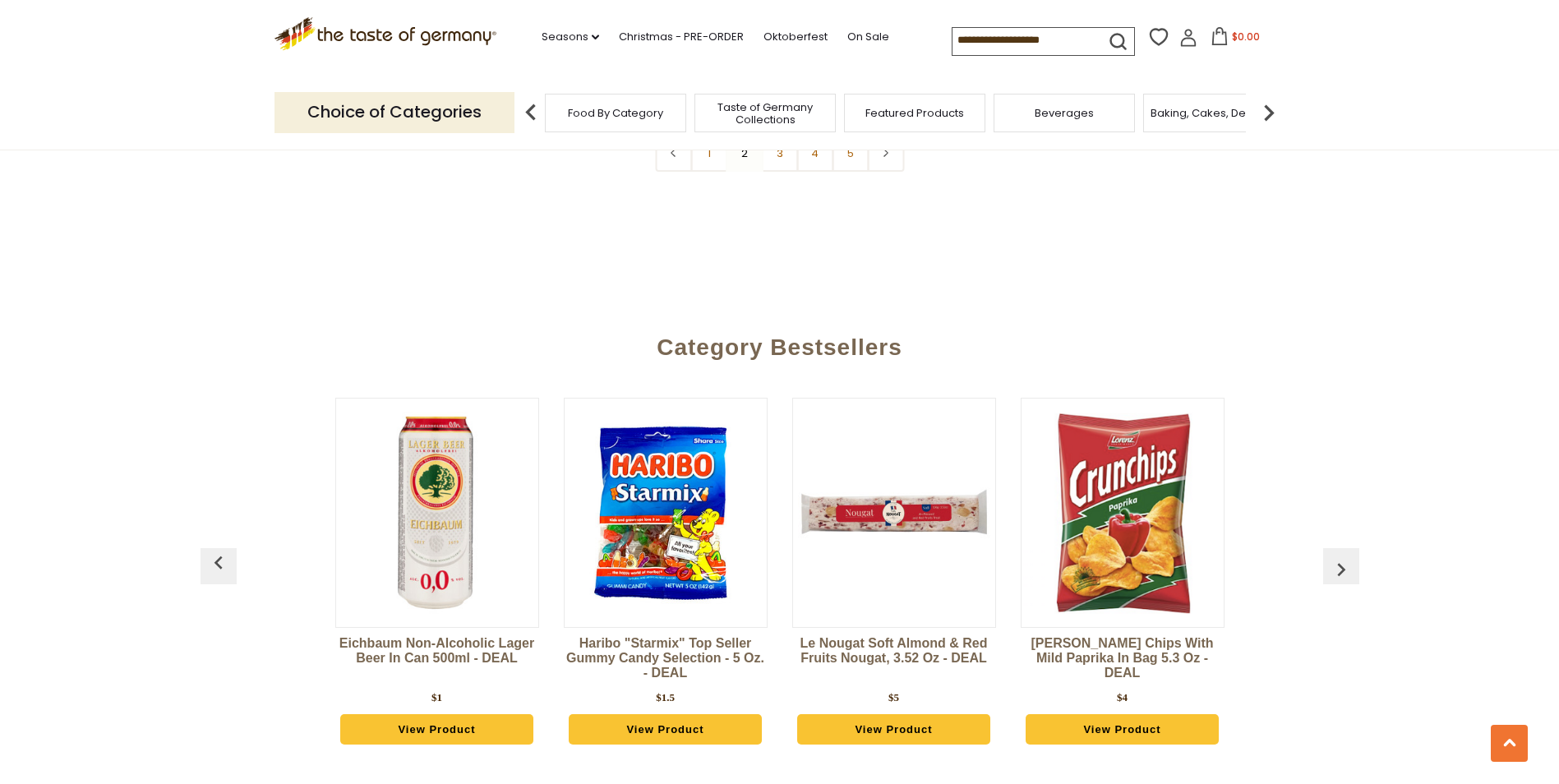
scroll to position [4113, 0]
